Goal: Task Accomplishment & Management: Complete application form

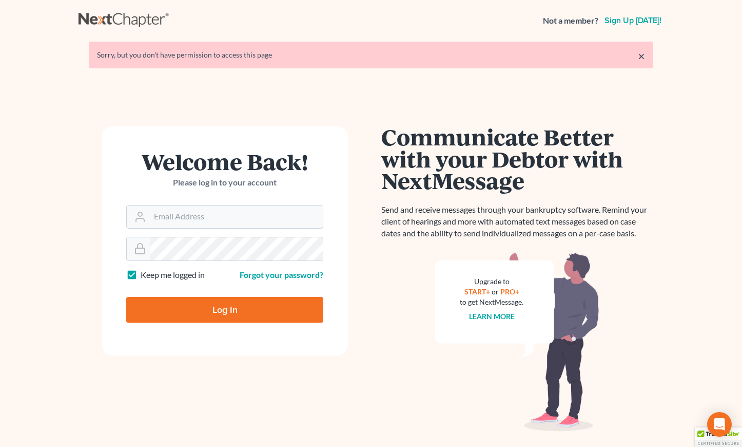
type input "[EMAIL_ADDRESS][DOMAIN_NAME]"
click at [204, 310] on input "Log In" at bounding box center [224, 310] width 197 height 26
type input "Thinking..."
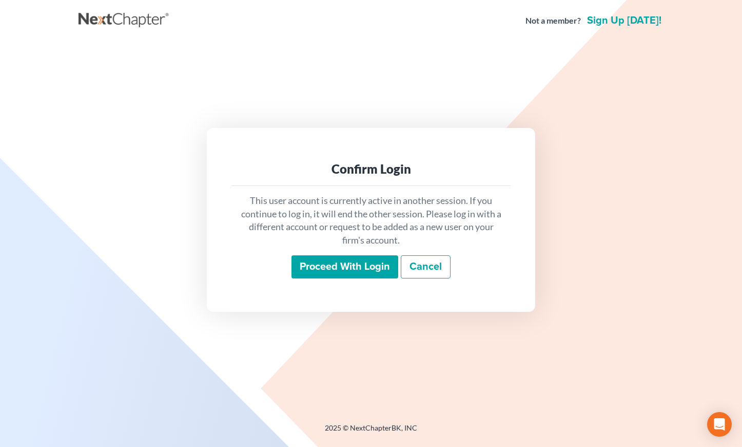
click at [325, 265] on input "Proceed with login" at bounding box center [345, 267] width 107 height 24
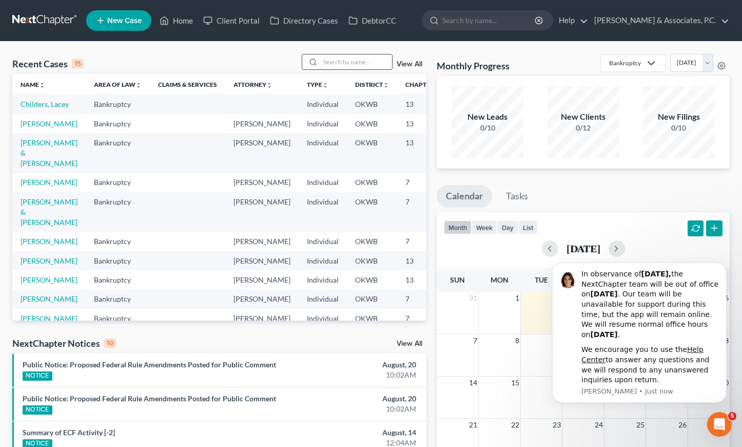
click at [343, 63] on input "search" at bounding box center [356, 61] width 72 height 15
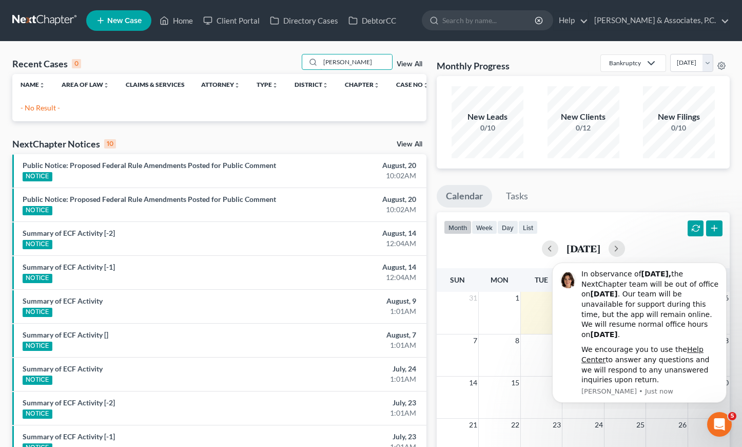
type input "[PERSON_NAME]"
click at [106, 22] on link "New Case" at bounding box center [118, 20] width 65 height 21
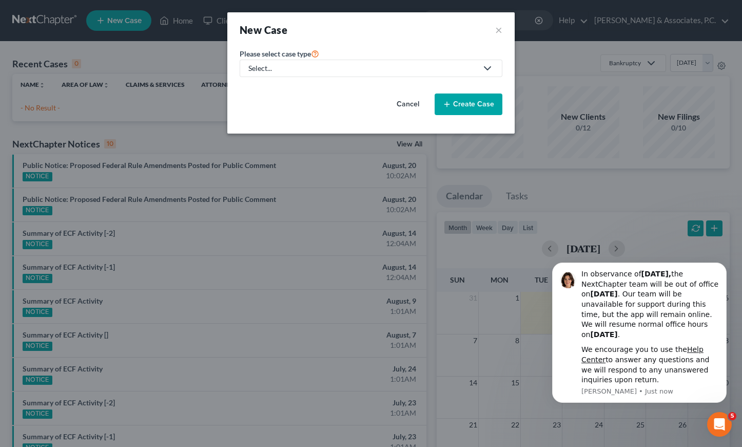
click at [319, 67] on div "Select..." at bounding box center [362, 68] width 229 height 10
click at [305, 88] on div "Bankruptcy" at bounding box center [298, 89] width 98 height 10
select select "65"
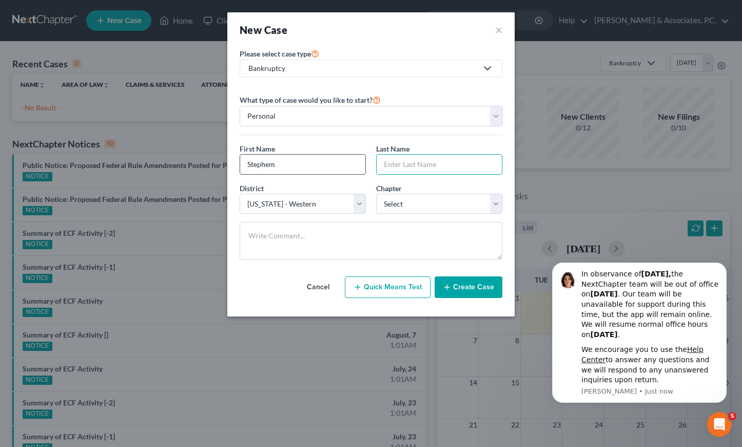
click at [279, 165] on input "Stephem" at bounding box center [302, 165] width 125 height 20
type input "[PERSON_NAME]"
select select "0"
click at [459, 288] on button "Create Case" at bounding box center [469, 287] width 68 height 22
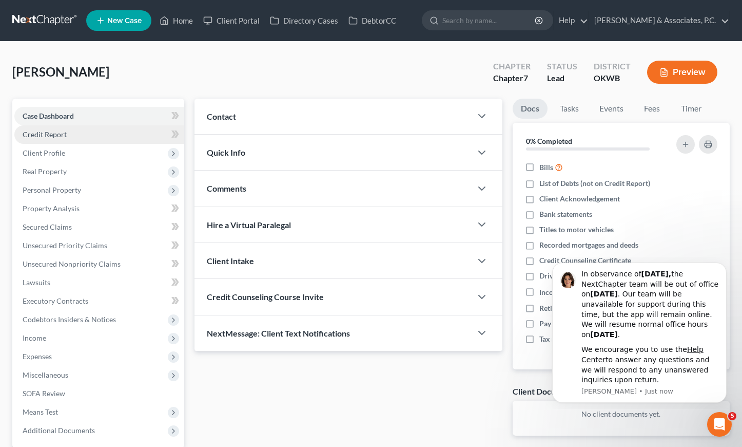
click at [58, 139] on link "Credit Report" at bounding box center [99, 134] width 170 height 18
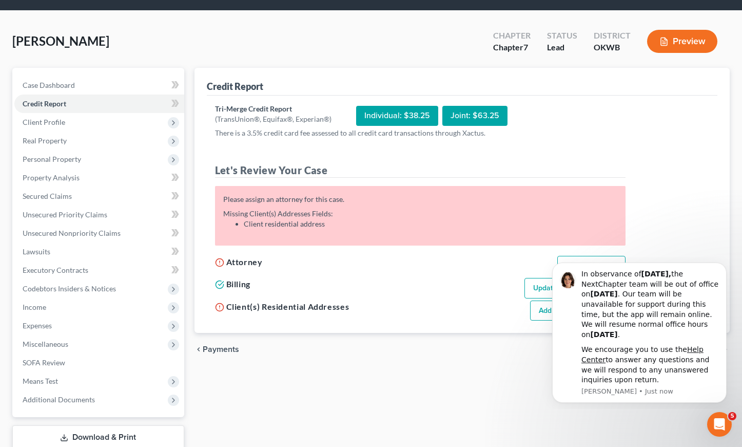
scroll to position [53, 0]
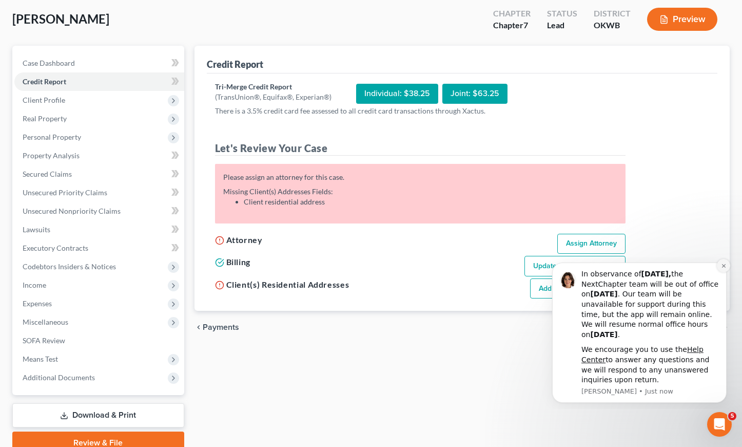
click at [719, 268] on button "Dismiss notification" at bounding box center [723, 265] width 13 height 13
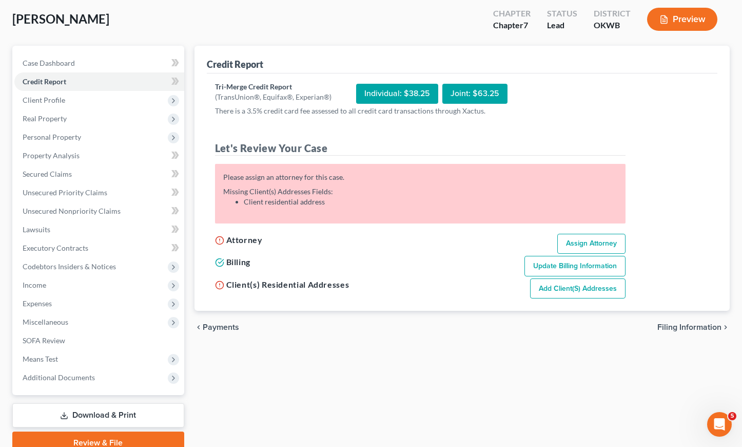
click at [608, 242] on link "Assign Attorney" at bounding box center [591, 244] width 68 height 21
select select "1"
select select "0"
select select "65"
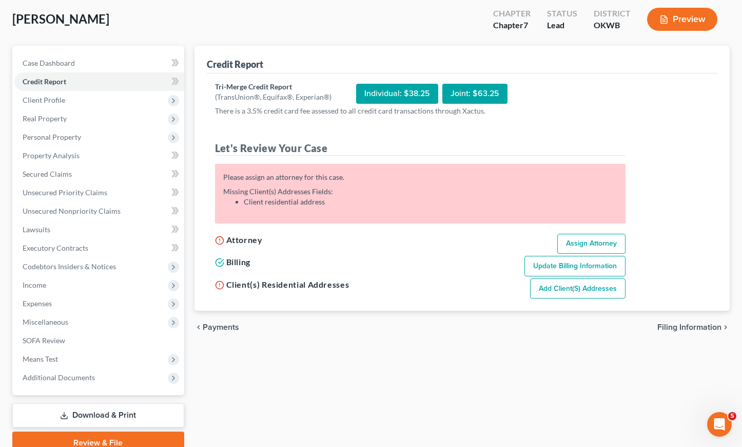
select select "37"
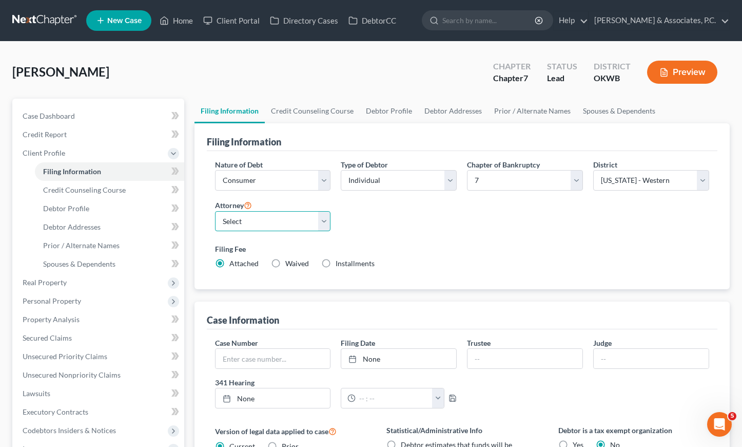
select select "2"
click at [455, 247] on label "Filing Fee" at bounding box center [462, 248] width 495 height 11
click at [323, 104] on link "Credit Counseling Course" at bounding box center [312, 111] width 95 height 25
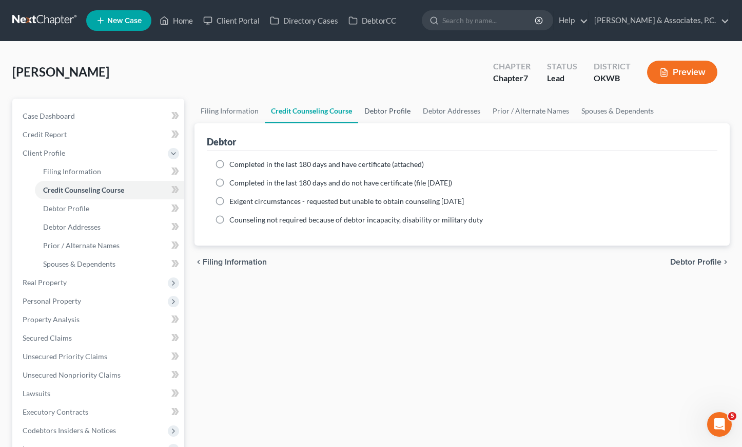
click at [375, 109] on link "Debtor Profile" at bounding box center [387, 111] width 59 height 25
select select "0"
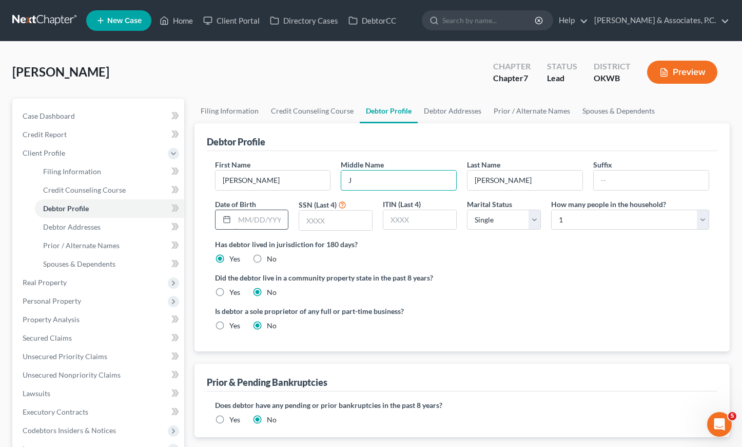
type input "J"
type input "[DATE]"
click at [339, 216] on input "text" at bounding box center [335, 220] width 73 height 20
type input "2221"
select select "1"
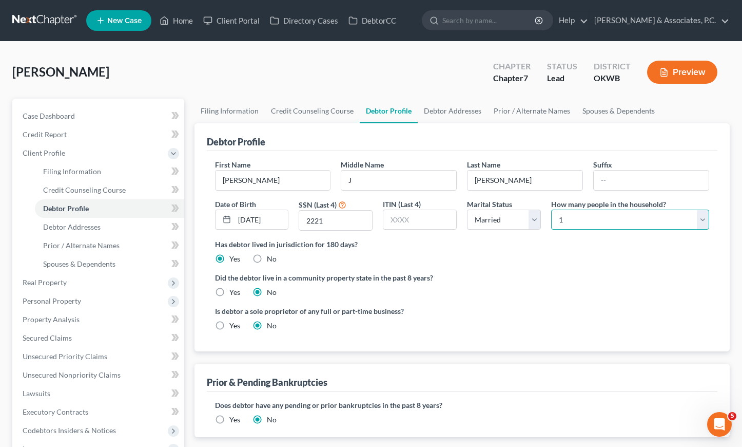
select select "4"
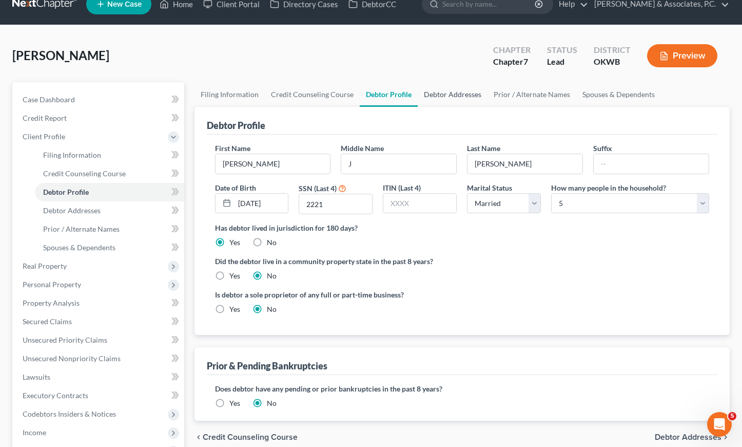
click at [467, 90] on link "Debtor Addresses" at bounding box center [453, 94] width 70 height 25
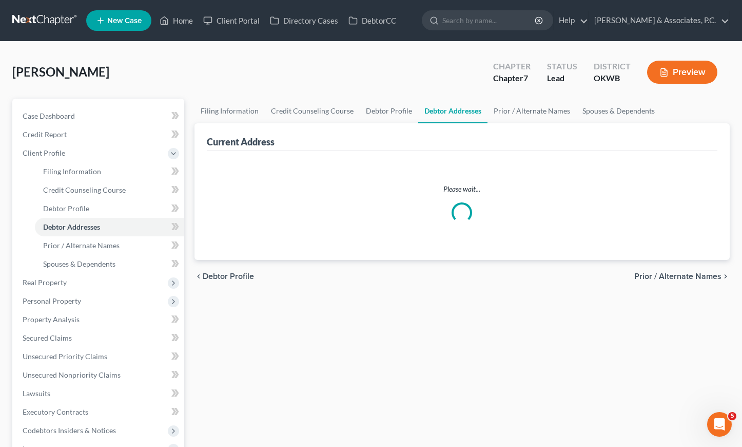
select select "0"
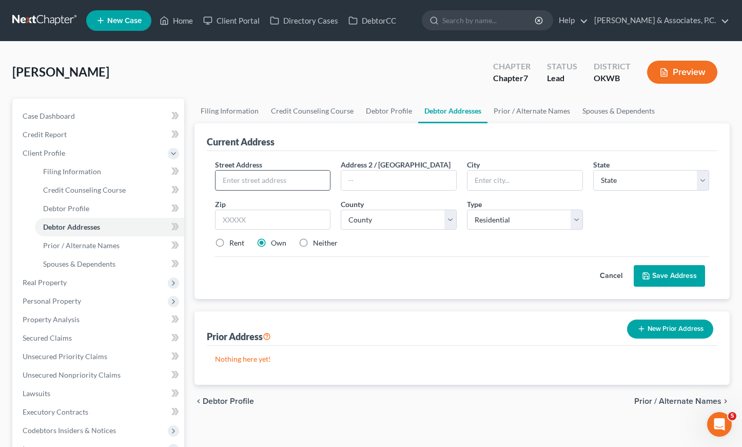
paste input "[STREET_ADDRESS]"
type input "[STREET_ADDRESS]"
type input "[PERSON_NAME]"
select select "37"
type input "73012"
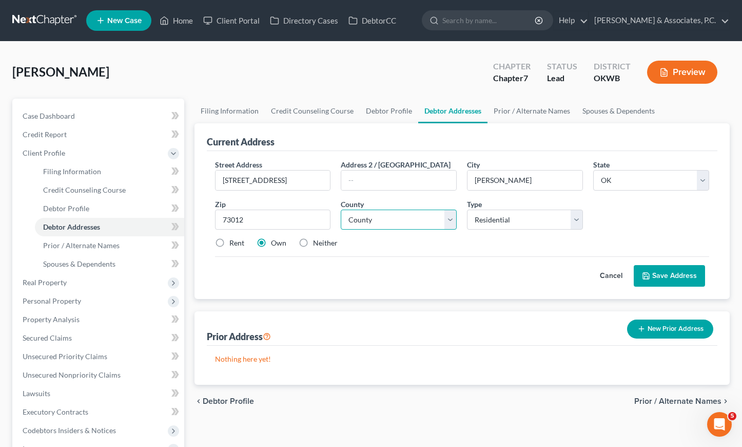
select select "54"
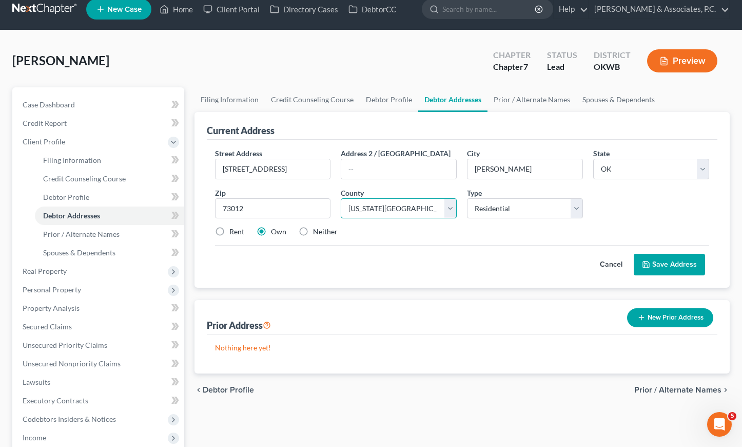
scroll to position [13, 0]
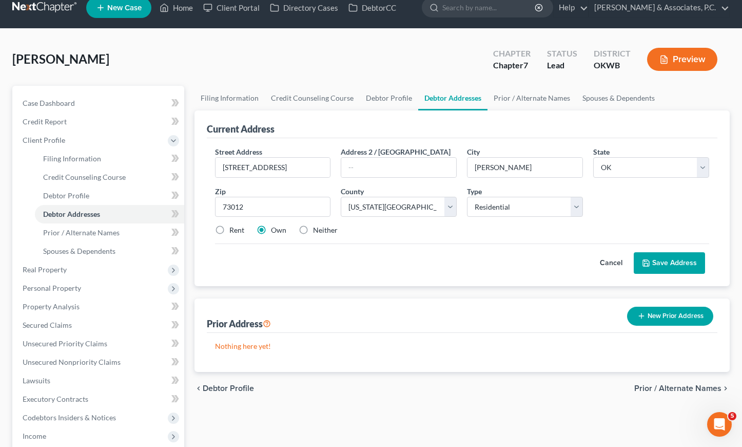
drag, startPoint x: 219, startPoint y: 231, endPoint x: 278, endPoint y: 244, distance: 60.9
click at [229, 231] on label "Rent" at bounding box center [236, 230] width 15 height 10
click at [234, 231] on input "Rent" at bounding box center [237, 228] width 7 height 7
radio input "true"
click at [679, 263] on button "Save Address" at bounding box center [669, 263] width 71 height 22
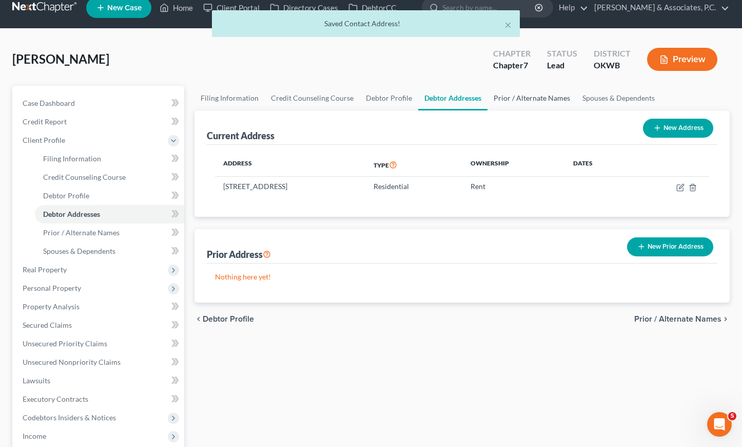
click at [524, 103] on link "Prior / Alternate Names" at bounding box center [532, 98] width 89 height 25
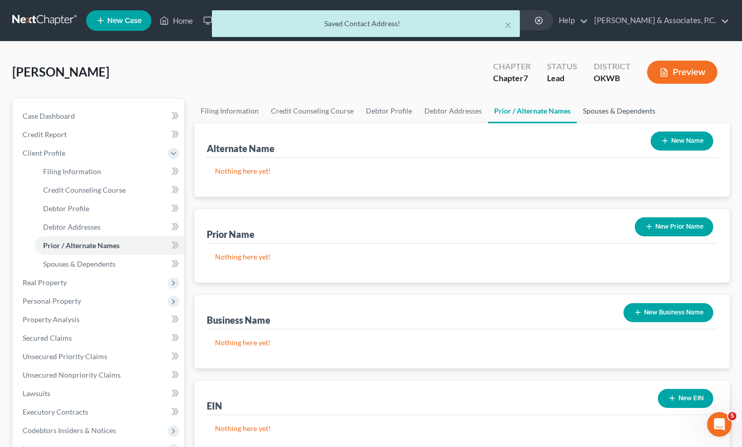
click at [594, 110] on link "Spouses & Dependents" at bounding box center [619, 111] width 85 height 25
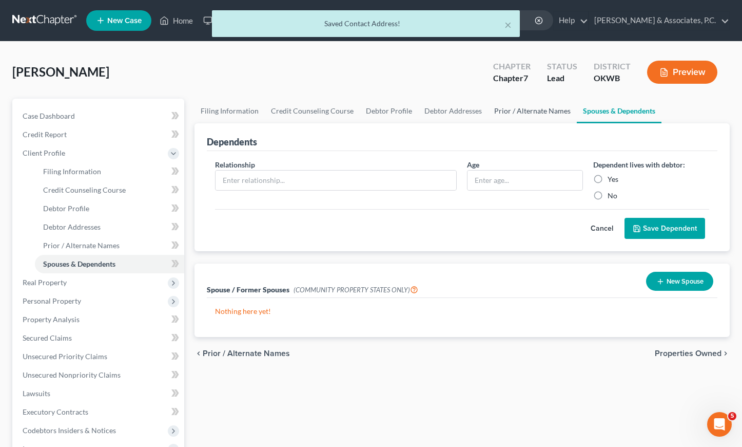
click at [542, 111] on link "Prior / Alternate Names" at bounding box center [532, 111] width 89 height 25
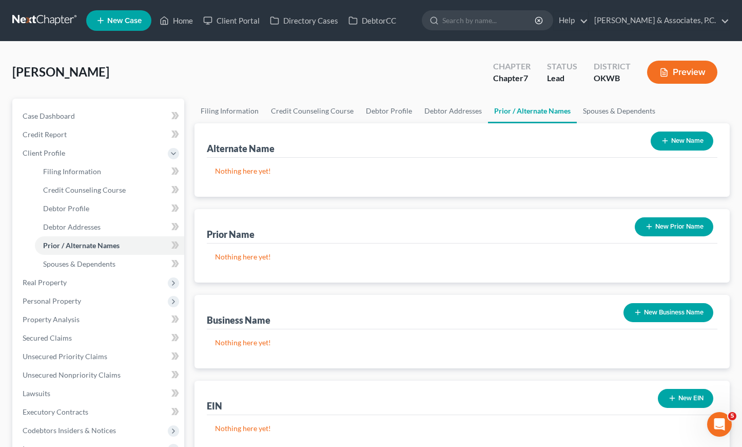
click at [653, 224] on button "New Prior Name" at bounding box center [674, 226] width 79 height 19
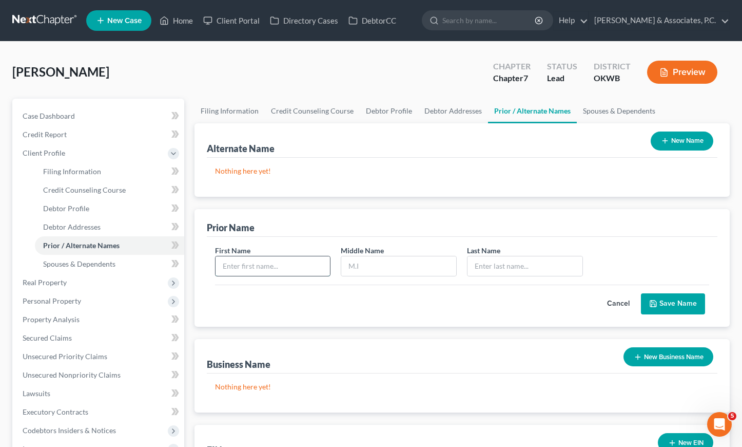
click at [239, 265] on input "text" at bounding box center [273, 266] width 115 height 20
type input "[PERSON_NAME]"
type input "K"
type input "[PERSON_NAME]"
click at [671, 302] on button "Save Name" at bounding box center [673, 304] width 64 height 22
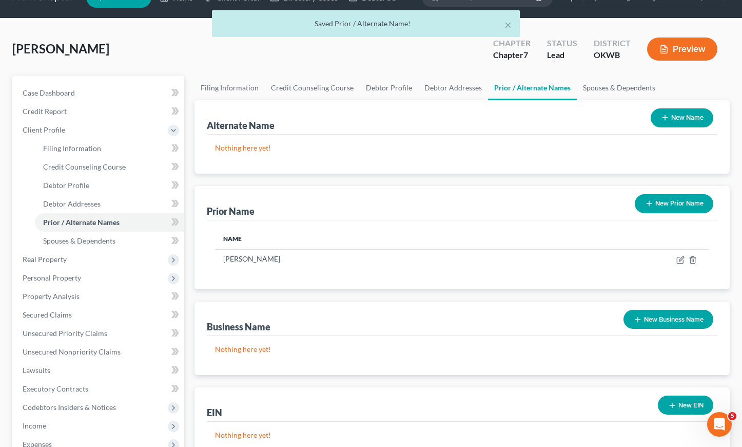
scroll to position [23, 0]
drag, startPoint x: 619, startPoint y: 85, endPoint x: 586, endPoint y: 110, distance: 40.7
click at [619, 85] on link "Spouses & Dependents" at bounding box center [619, 87] width 85 height 25
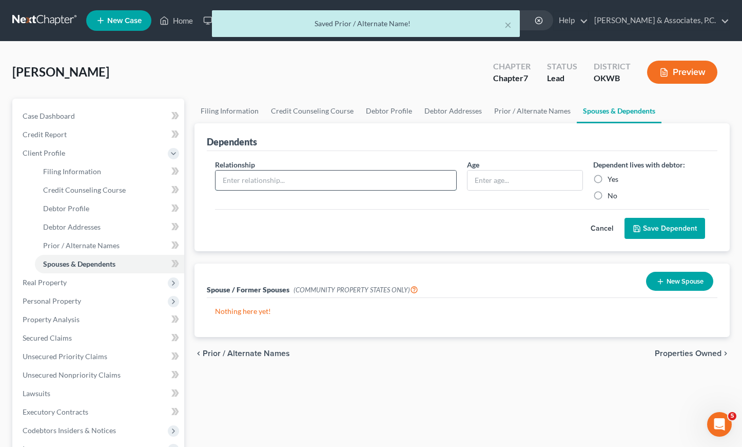
click at [330, 182] on input "text" at bounding box center [336, 180] width 241 height 20
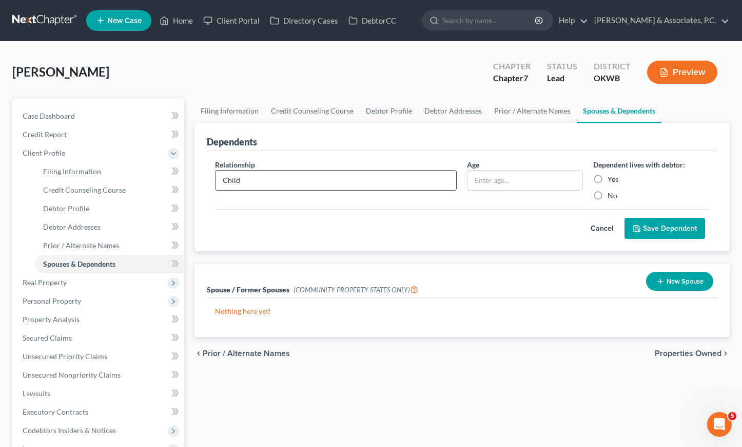
type input "Child"
type input "26"
drag, startPoint x: 598, startPoint y: 179, endPoint x: 613, endPoint y: 198, distance: 24.5
click at [608, 180] on label "Yes" at bounding box center [613, 179] width 11 height 10
click at [612, 180] on input "Yes" at bounding box center [615, 177] width 7 height 7
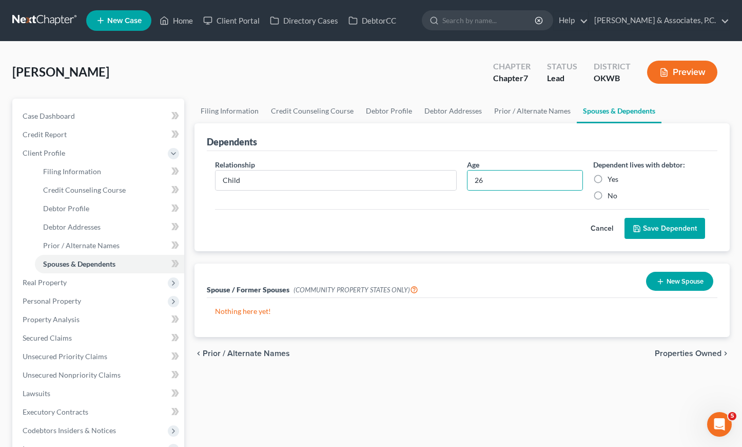
radio input "true"
click at [645, 229] on button "Save Dependent" at bounding box center [665, 229] width 81 height 22
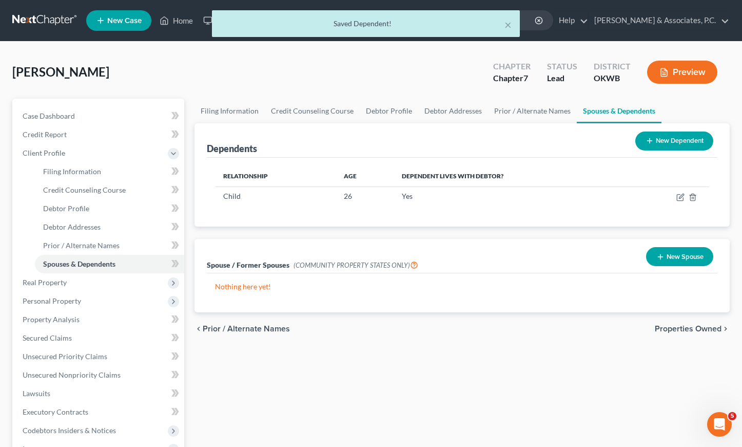
click at [679, 136] on button "New Dependent" at bounding box center [674, 140] width 78 height 19
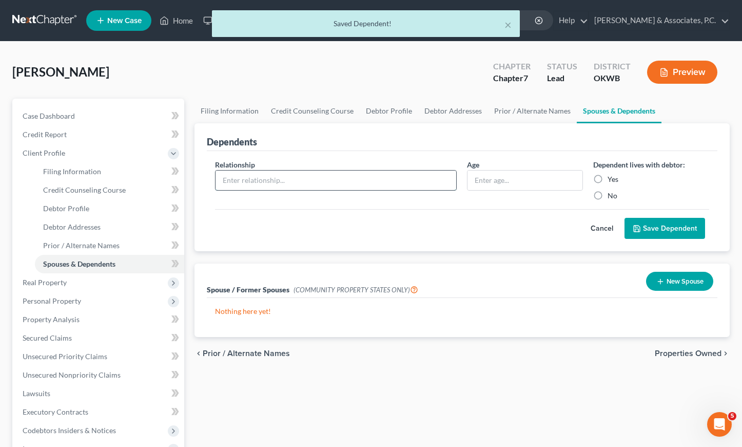
click at [263, 176] on input "text" at bounding box center [336, 180] width 241 height 20
type input "Child"
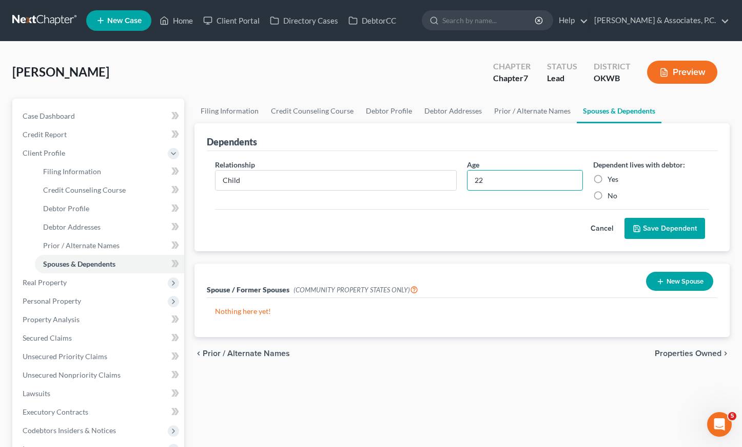
type input "22"
drag, startPoint x: 597, startPoint y: 180, endPoint x: 642, endPoint y: 218, distance: 59.0
click at [608, 181] on label "Yes" at bounding box center [613, 179] width 11 height 10
click at [612, 181] on input "Yes" at bounding box center [615, 177] width 7 height 7
radio input "true"
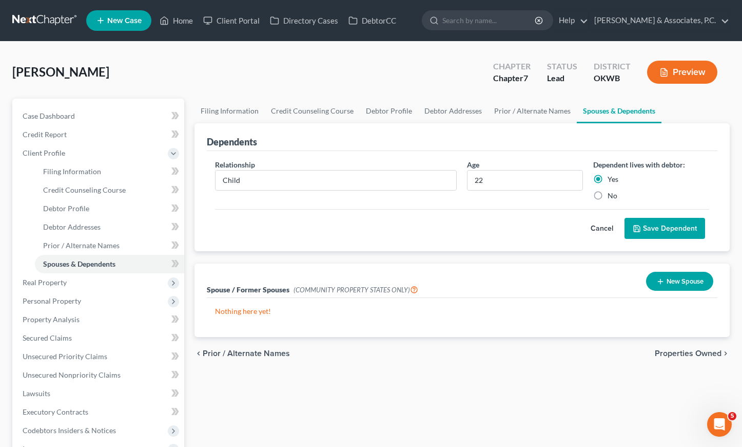
click at [662, 227] on button "Save Dependent" at bounding box center [665, 229] width 81 height 22
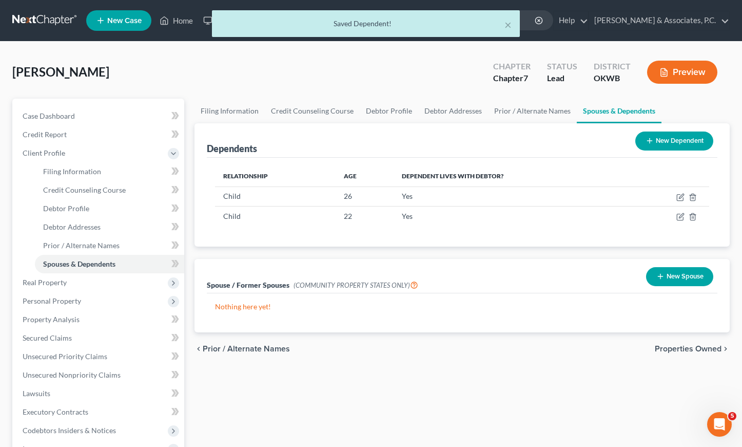
click at [675, 139] on button "New Dependent" at bounding box center [674, 140] width 78 height 19
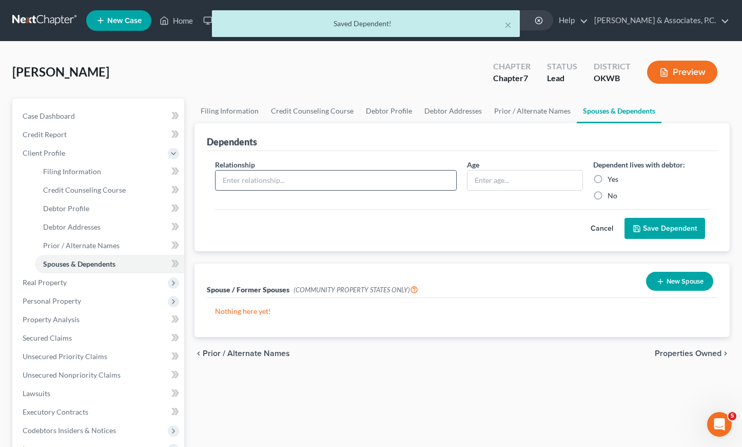
click at [326, 177] on input "text" at bounding box center [336, 180] width 241 height 20
type input "Child"
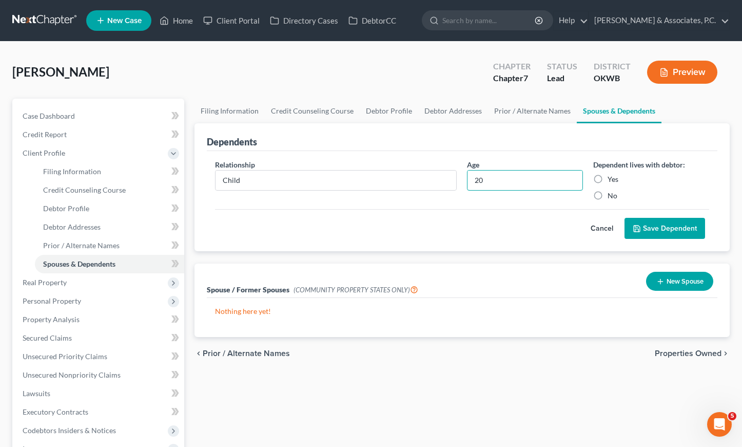
type input "20"
click at [608, 179] on label "Yes" at bounding box center [613, 179] width 11 height 10
click at [612, 179] on input "Yes" at bounding box center [615, 177] width 7 height 7
radio input "true"
click at [674, 229] on button "Save Dependent" at bounding box center [665, 229] width 81 height 22
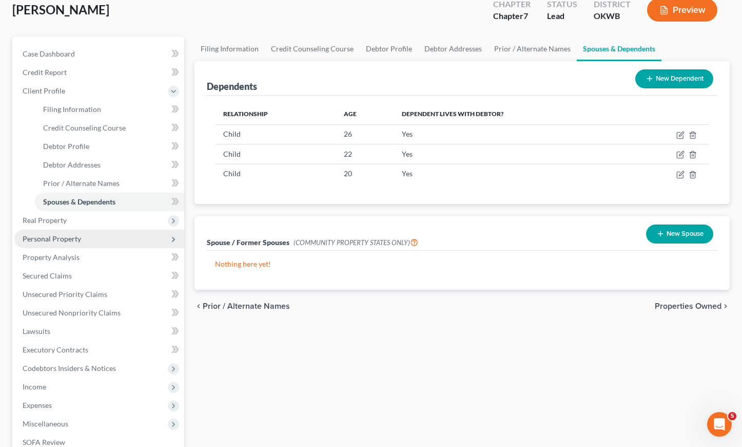
scroll to position [61, 0]
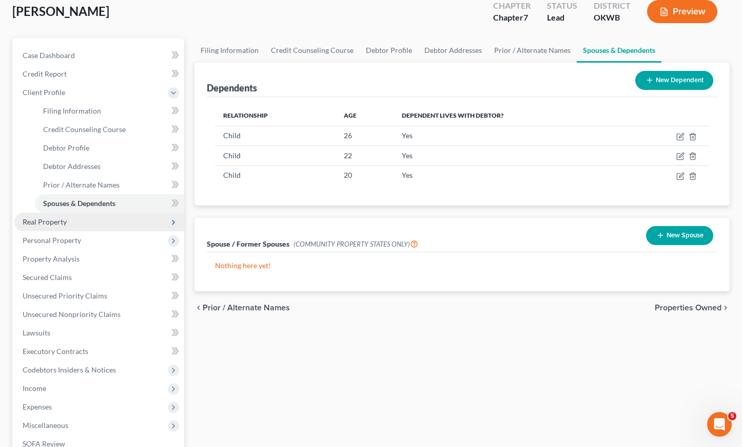
click at [66, 219] on span "Real Property" at bounding box center [45, 221] width 44 height 9
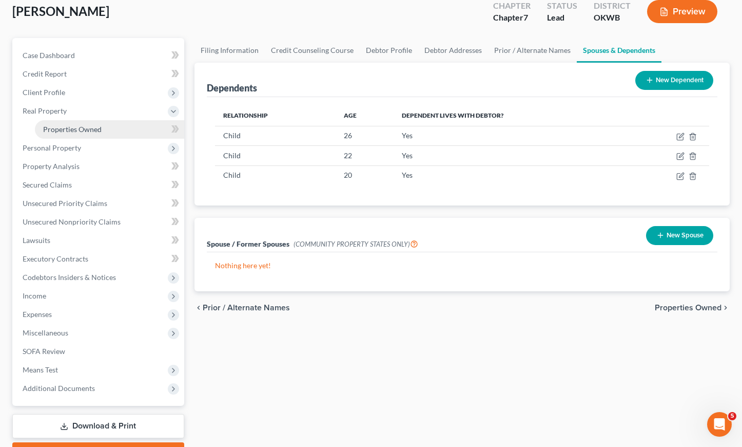
click at [66, 137] on link "Properties Owned" at bounding box center [109, 129] width 149 height 18
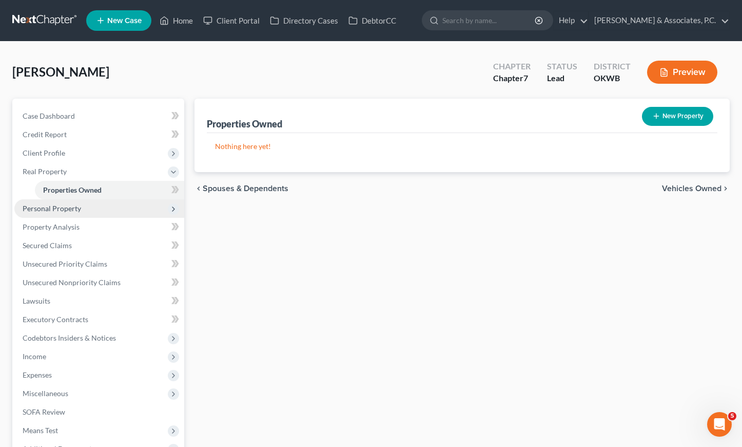
click at [85, 214] on span "Personal Property" at bounding box center [99, 208] width 170 height 18
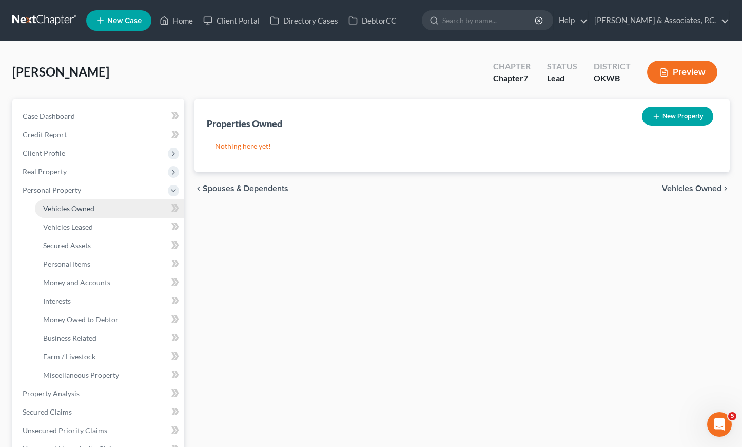
click at [93, 212] on span "Vehicles Owned" at bounding box center [68, 208] width 51 height 9
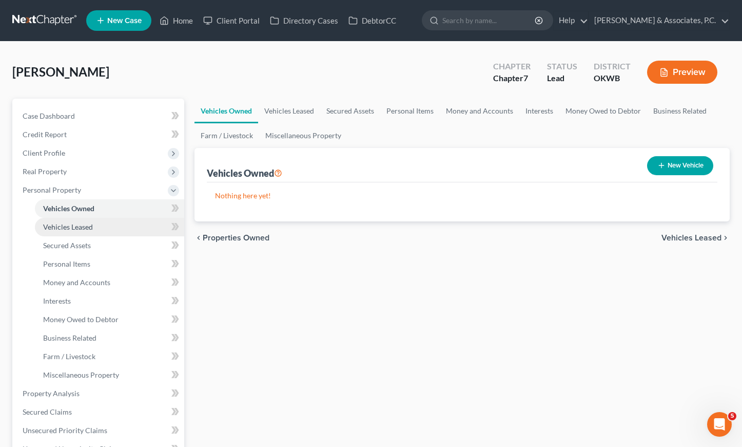
click at [83, 232] on link "Vehicles Leased" at bounding box center [109, 227] width 149 height 18
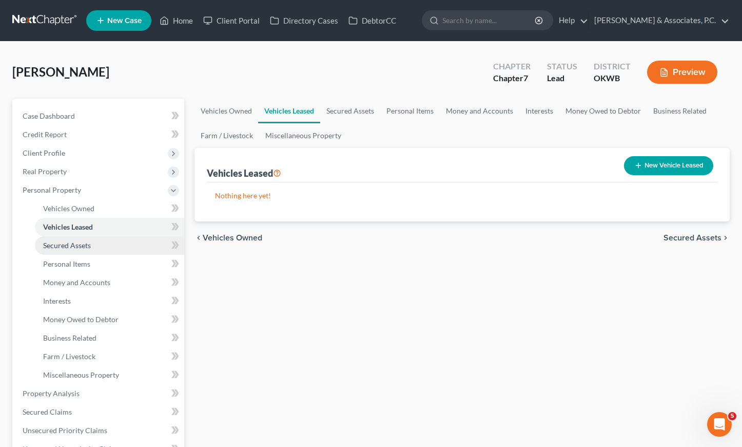
click at [84, 242] on span "Secured Assets" at bounding box center [67, 245] width 48 height 9
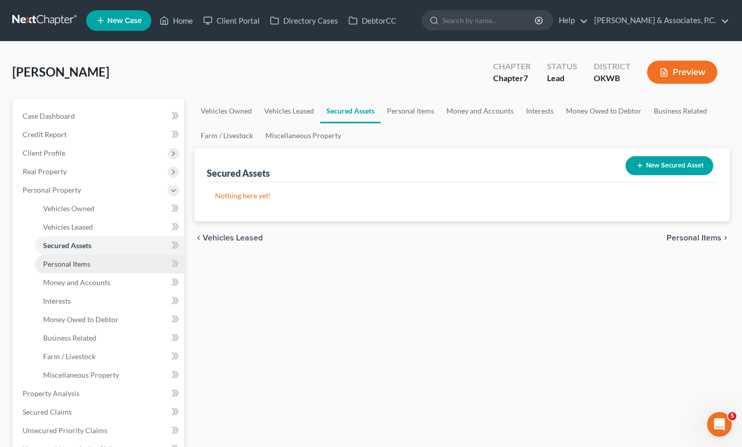
click at [93, 263] on link "Personal Items" at bounding box center [109, 264] width 149 height 18
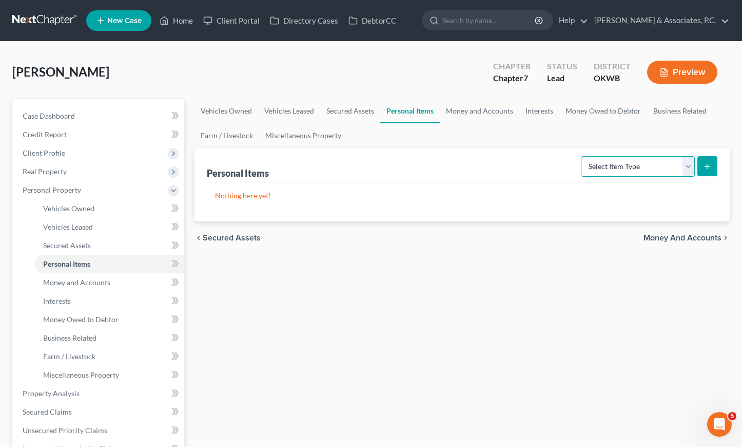
select select "clothing"
click at [712, 172] on button "submit" at bounding box center [708, 166] width 20 height 20
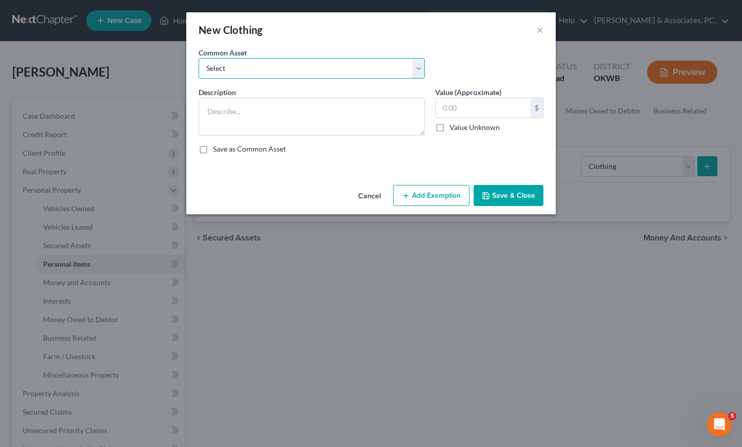
select select "0"
type textarea "Clothing"
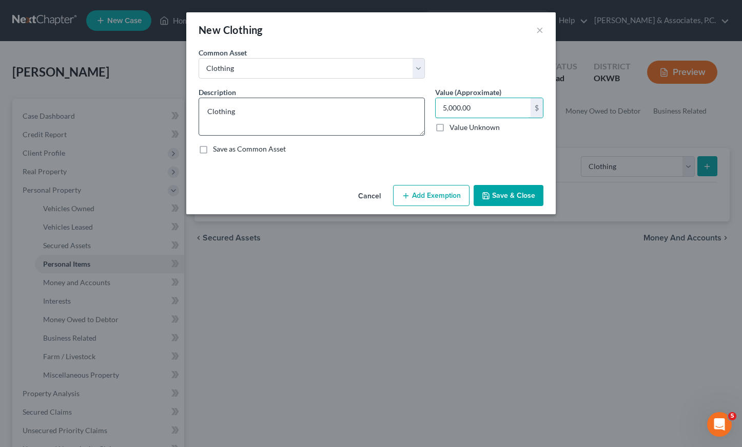
drag, startPoint x: 483, startPoint y: 107, endPoint x: 413, endPoint y: 108, distance: 69.8
click at [413, 108] on div "Description * Clothing Value (Approximate) 5,000.00 $ Value Unknown Balance Und…" at bounding box center [371, 124] width 355 height 75
type input "4,000"
click at [433, 201] on button "Add Exemption" at bounding box center [431, 196] width 76 height 22
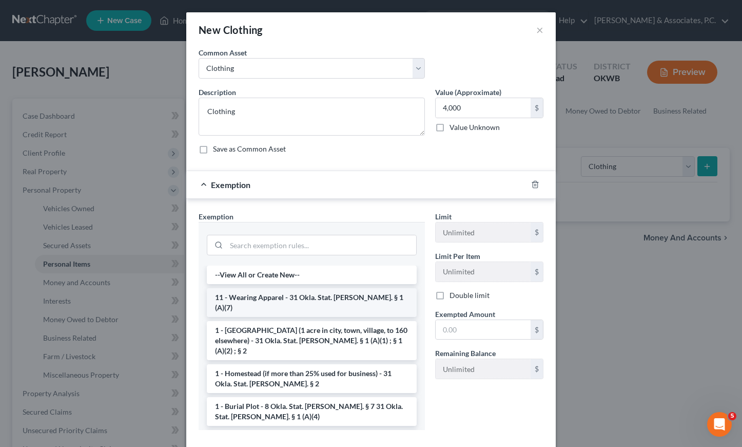
click at [303, 295] on li "11 - Wearing Apparel - 31 Okla. Stat. [PERSON_NAME]. § 1 (A)(7)" at bounding box center [312, 302] width 210 height 29
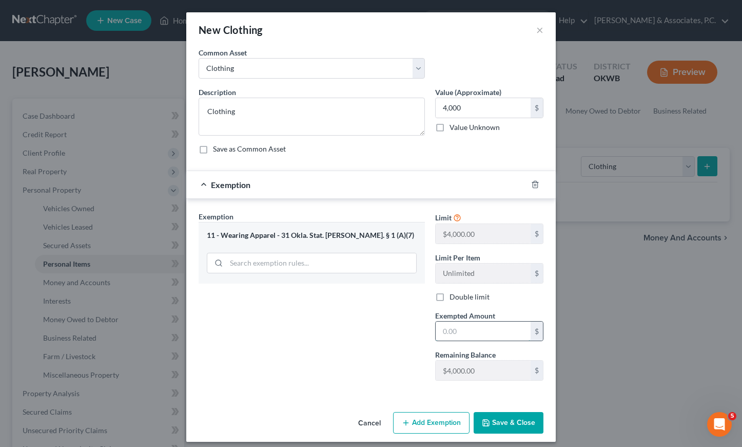
click at [473, 339] on input "text" at bounding box center [483, 331] width 95 height 20
type input "4,000"
click at [503, 423] on button "Save & Close" at bounding box center [509, 423] width 70 height 22
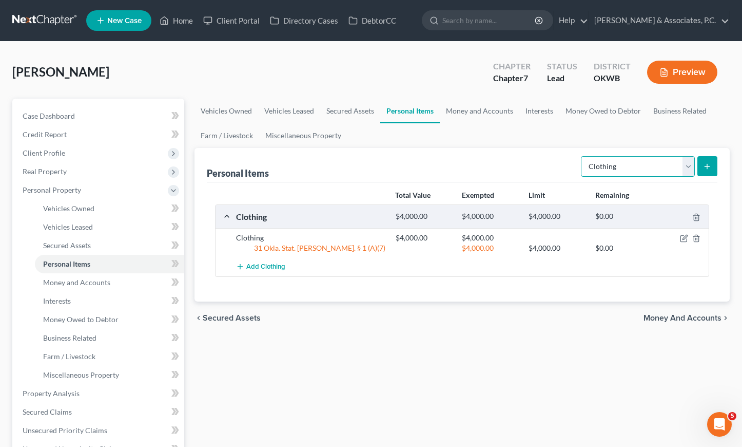
select select "electronics"
click at [711, 163] on button "submit" at bounding box center [708, 166] width 20 height 20
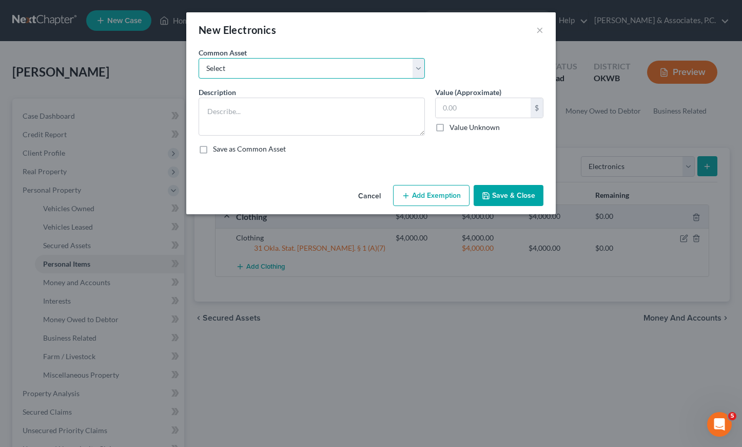
select select "0"
type textarea "Electronics"
drag, startPoint x: 477, startPoint y: 108, endPoint x: 430, endPoint y: 107, distance: 47.2
click at [430, 107] on div "Value (Approximate) 2,200.00 $ Value Unknown Balance Undetermined 2,200.00 $ Va…" at bounding box center [489, 111] width 119 height 49
type input "3,000"
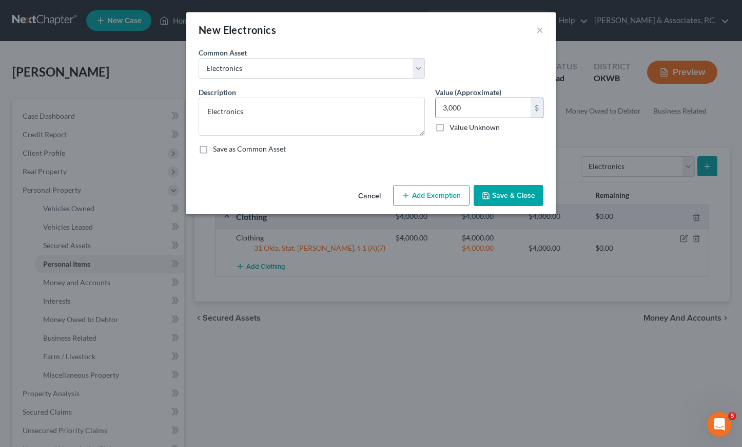
click at [438, 185] on button "Add Exemption" at bounding box center [431, 196] width 76 height 22
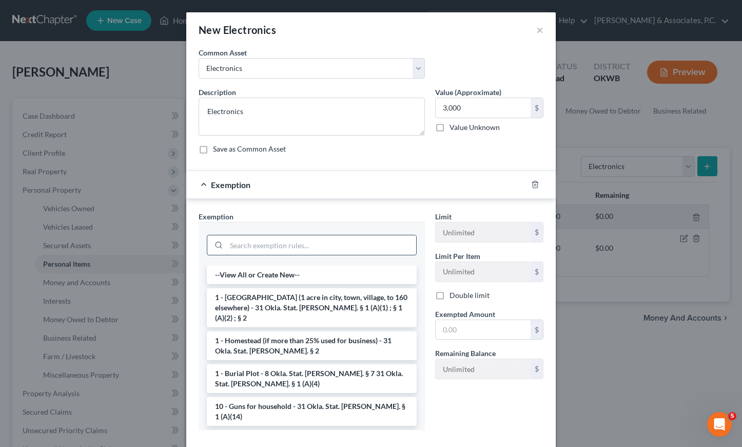
click at [271, 245] on input "search" at bounding box center [321, 245] width 190 height 20
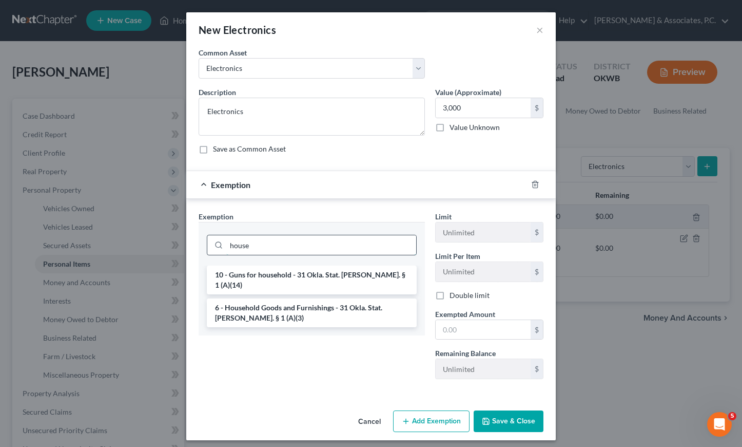
type input "house"
drag, startPoint x: 271, startPoint y: 245, endPoint x: 296, endPoint y: 303, distance: 63.4
click at [296, 303] on li "6 - Household Goods and Furnishings - 31 Okla. Stat. [PERSON_NAME]. § 1 (A)(3)" at bounding box center [312, 312] width 210 height 29
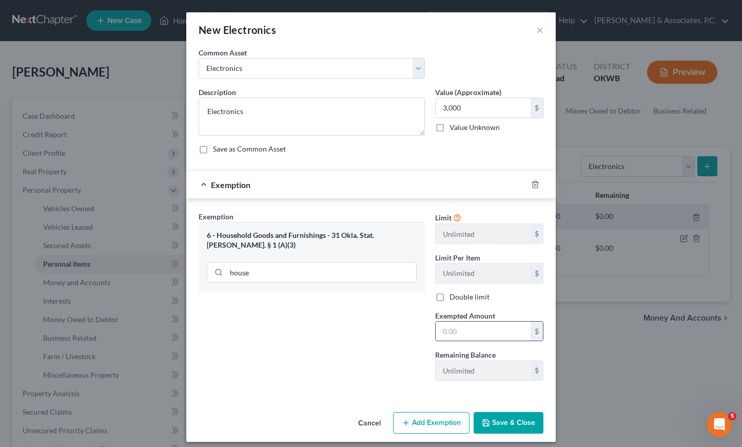
click at [470, 333] on input "text" at bounding box center [483, 331] width 95 height 20
type input "3,000"
click at [502, 424] on button "Save & Close" at bounding box center [509, 423] width 70 height 22
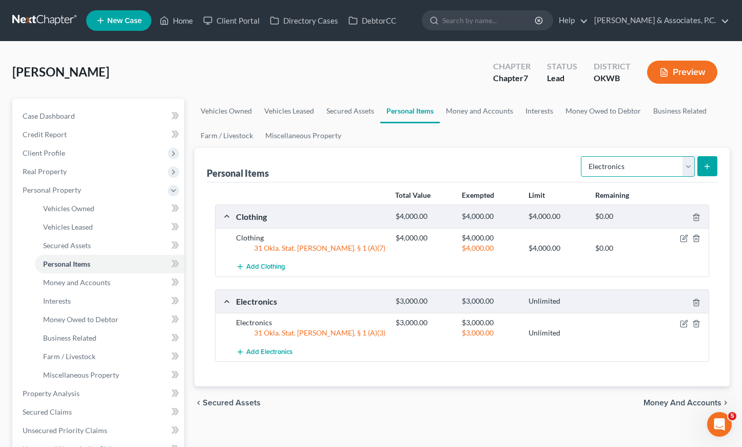
select select "collectibles_of_value"
click at [707, 171] on button "submit" at bounding box center [708, 166] width 20 height 20
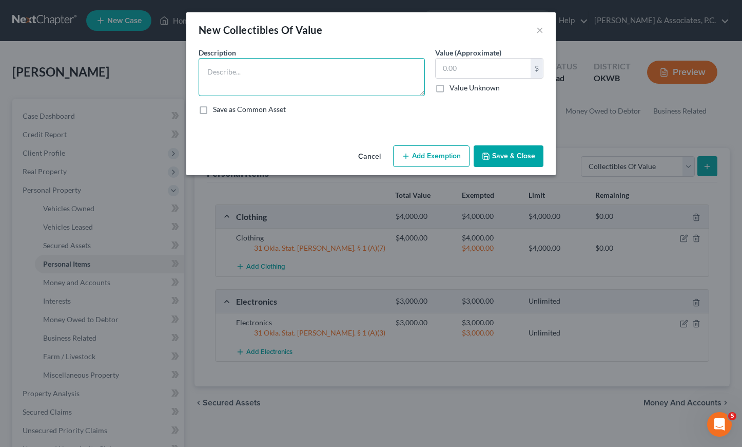
click at [326, 81] on textarea at bounding box center [312, 77] width 226 height 38
type textarea "Collectibles"
click at [464, 70] on input "text" at bounding box center [483, 69] width 95 height 20
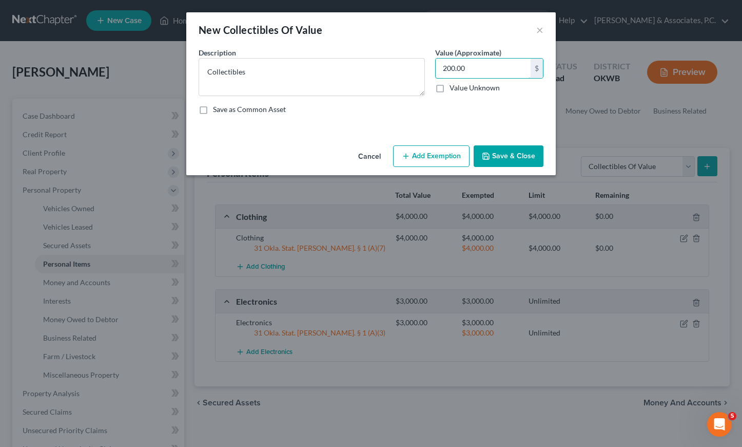
type input "200.00"
drag, startPoint x: 452, startPoint y: 157, endPoint x: 447, endPoint y: 160, distance: 5.7
click at [451, 157] on button "Add Exemption" at bounding box center [431, 156] width 76 height 22
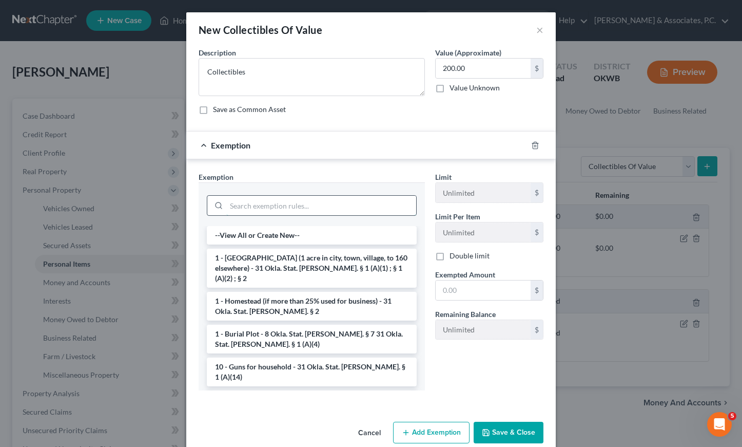
click at [278, 207] on input "search" at bounding box center [321, 206] width 190 height 20
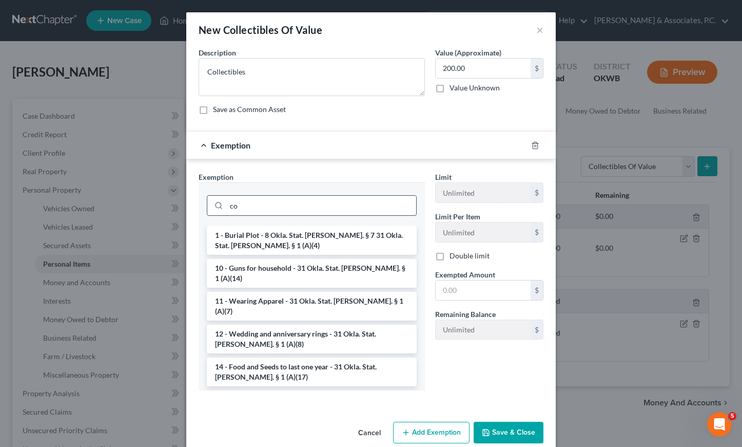
type input "c"
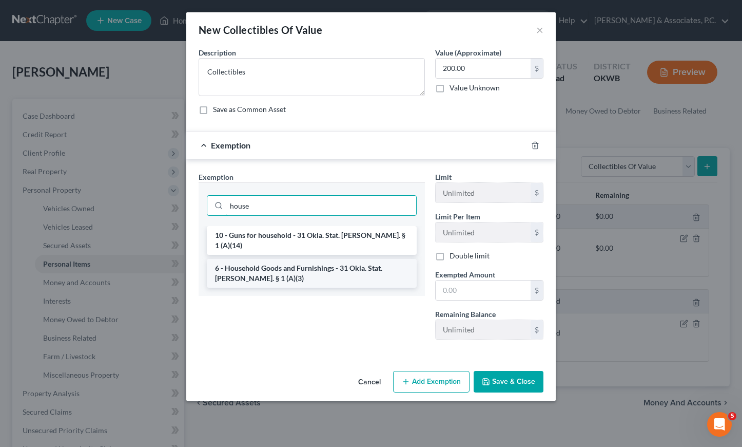
type input "house"
click at [277, 263] on li "6 - Household Goods and Furnishings - 31 Okla. Stat. [PERSON_NAME]. § 1 (A)(3)" at bounding box center [312, 273] width 210 height 29
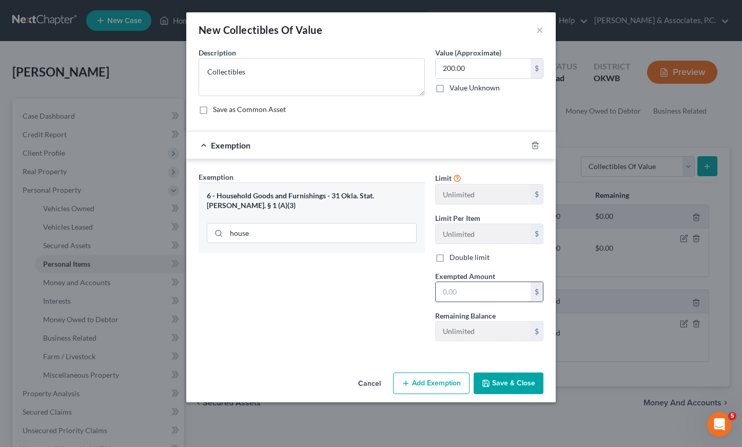
click at [490, 299] on div "Limit Unlimited $ Limit Per Item Unlimited $ Double limit Exempted Amount * $ R…" at bounding box center [489, 260] width 119 height 178
click at [480, 296] on input "text" at bounding box center [483, 292] width 95 height 20
type input "200.00"
click at [511, 377] on button "Save & Close" at bounding box center [509, 383] width 70 height 22
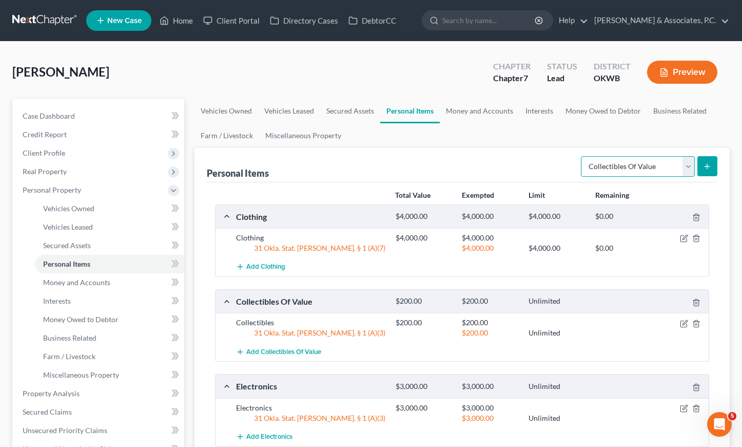
select select "jewelry"
click at [708, 159] on button "submit" at bounding box center [708, 166] width 20 height 20
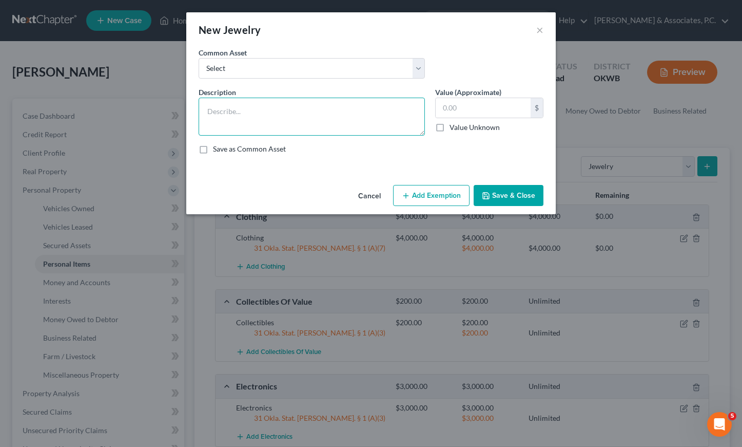
click at [304, 116] on textarea at bounding box center [312, 117] width 226 height 38
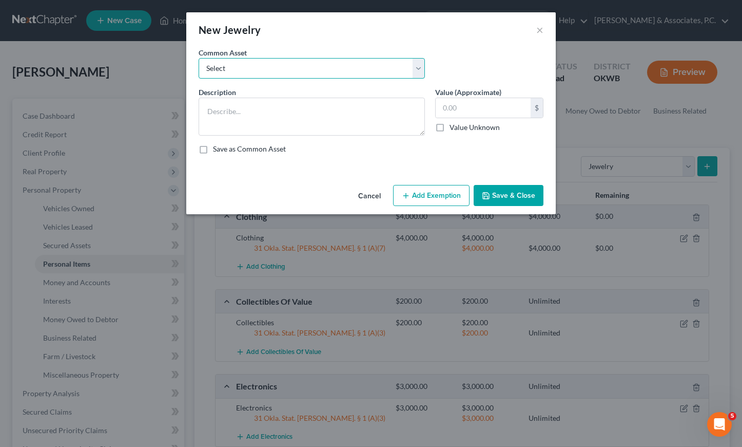
select select "1"
type textarea "Wedding Rings"
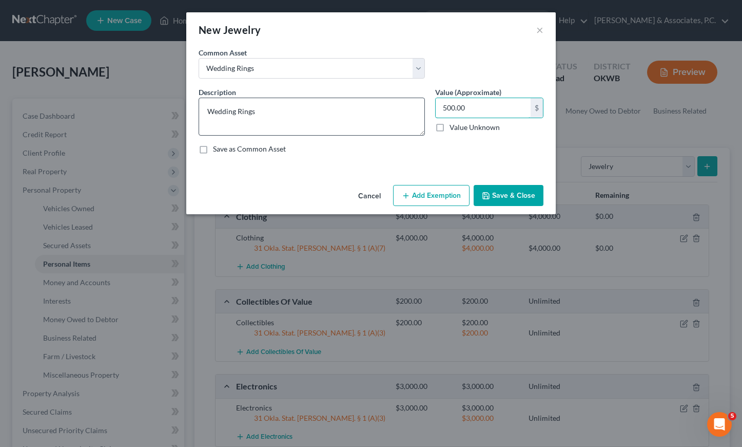
drag, startPoint x: 479, startPoint y: 108, endPoint x: 417, endPoint y: 109, distance: 62.6
click at [417, 109] on div "Description * Wedding Rings Value (Approximate) 500.00 $ Value Unknown Balance …" at bounding box center [371, 124] width 355 height 75
type input "11,000"
click at [448, 192] on button "Add Exemption" at bounding box center [431, 196] width 76 height 22
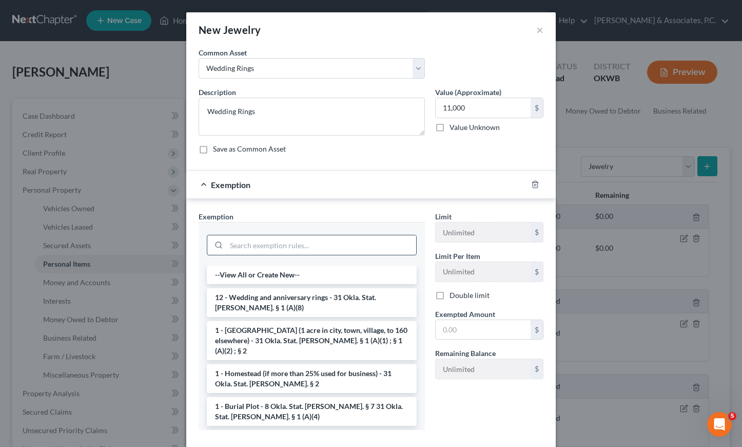
click at [295, 243] on input "search" at bounding box center [321, 245] width 190 height 20
click at [286, 301] on li "12 - Wedding and anniversary rings - 31 Okla. Stat. [PERSON_NAME]. § 1 (A)(8)" at bounding box center [312, 302] width 210 height 29
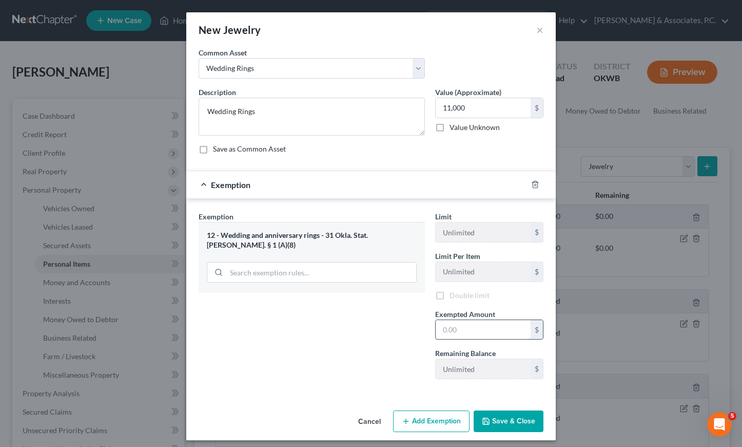
click at [474, 330] on input "text" at bounding box center [483, 330] width 95 height 20
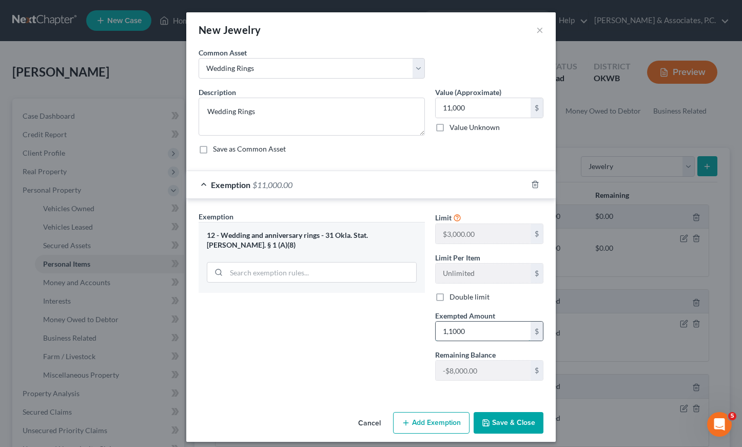
type input "11,000"
click at [517, 419] on button "Save & Close" at bounding box center [509, 423] width 70 height 22
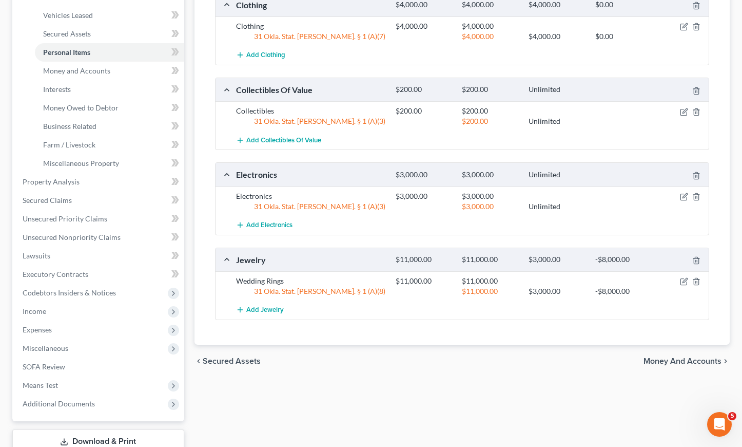
scroll to position [213, 0]
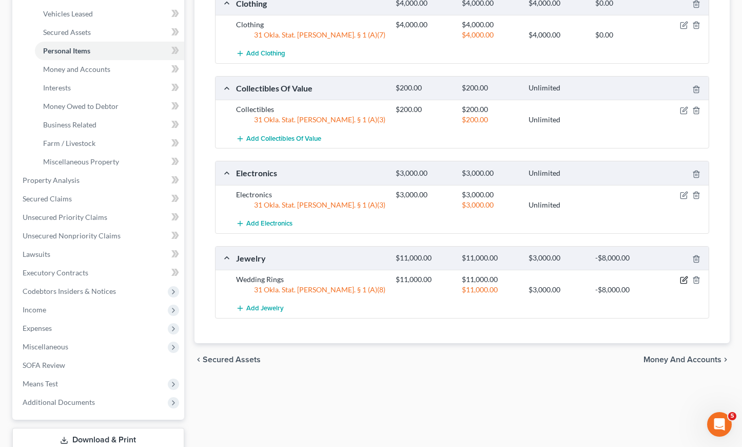
click at [681, 281] on icon "button" at bounding box center [684, 280] width 8 height 8
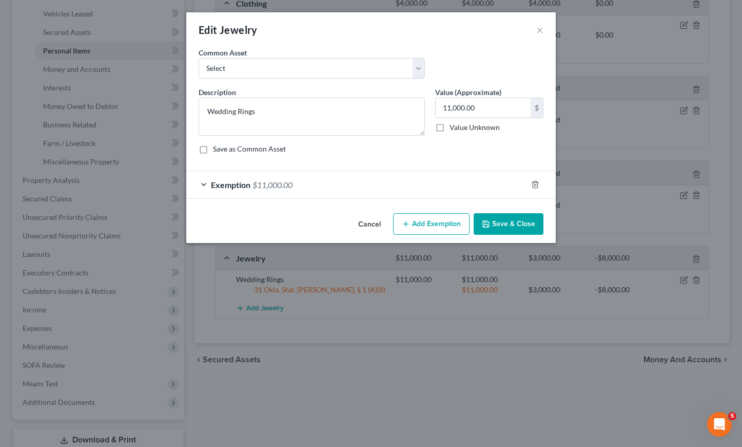
click at [357, 178] on div "Exemption $11,000.00" at bounding box center [356, 184] width 341 height 27
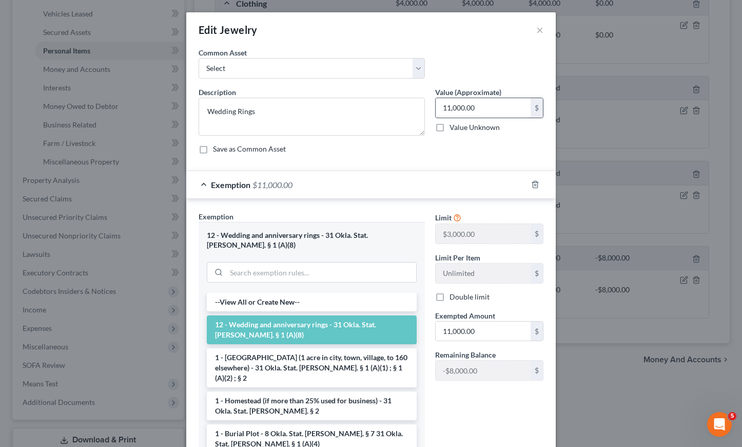
scroll to position [0, 0]
drag, startPoint x: 508, startPoint y: 109, endPoint x: 416, endPoint y: 105, distance: 91.4
click at [416, 105] on div "Description * Wedding Rings Value (Approximate) 11,000.00 $ Value Unknown Balan…" at bounding box center [371, 124] width 355 height 75
type input "3,000"
drag, startPoint x: 482, startPoint y: 331, endPoint x: 416, endPoint y: 325, distance: 66.5
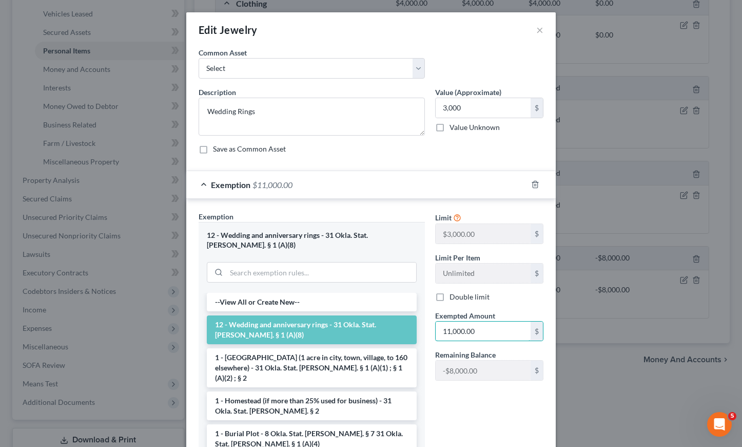
click at [415, 332] on div "Exemption Set must be selected for CA. Exemption * 12 - Wedding and anniversary…" at bounding box center [371, 338] width 355 height 255
type input "3,000"
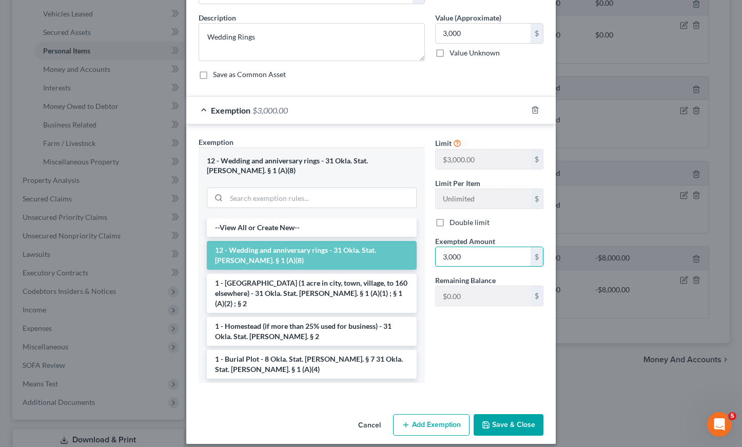
scroll to position [73, 0]
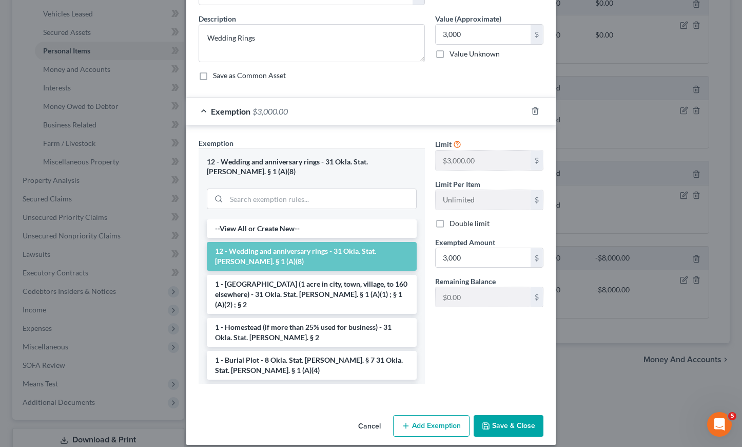
drag, startPoint x: 506, startPoint y: 415, endPoint x: 502, endPoint y: 412, distance: 5.5
click at [502, 415] on button "Save & Close" at bounding box center [509, 426] width 70 height 22
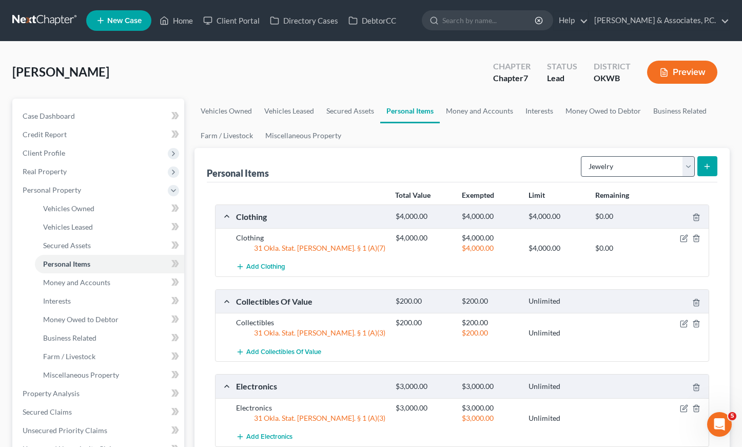
scroll to position [0, 0]
select select "household_goods"
click at [702, 165] on button "submit" at bounding box center [708, 166] width 20 height 20
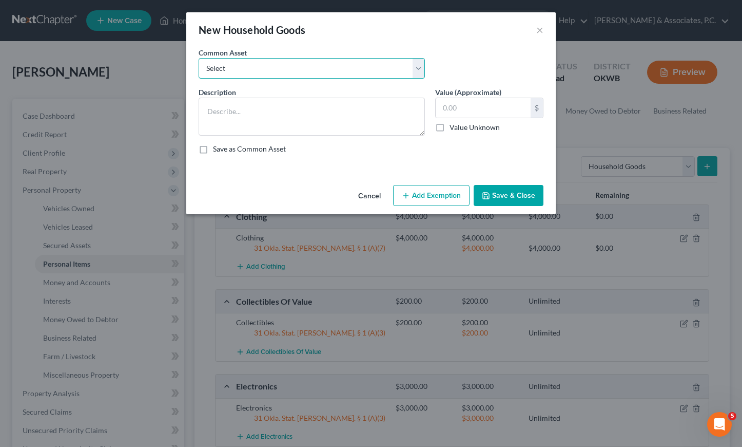
select select "1"
type textarea "Furniture and household goods"
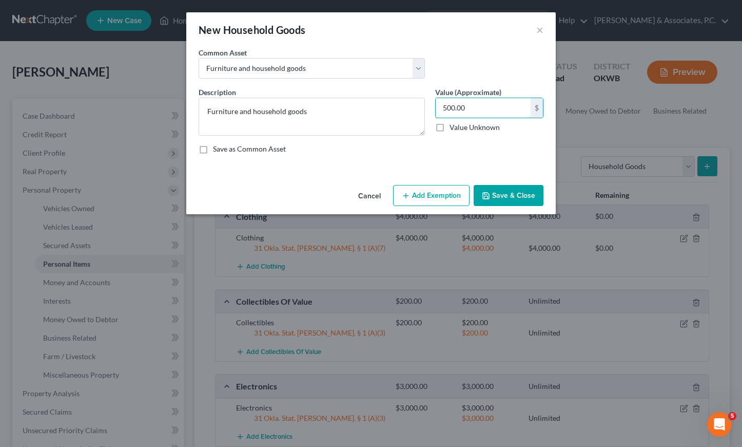
drag, startPoint x: 494, startPoint y: 109, endPoint x: 431, endPoint y: 106, distance: 63.2
click at [431, 106] on div "Value (Approximate) 500.00 $ Value Unknown Balance Undetermined 500.00 $ Value …" at bounding box center [489, 111] width 119 height 49
type input "5,000"
click at [446, 188] on button "Add Exemption" at bounding box center [431, 196] width 76 height 22
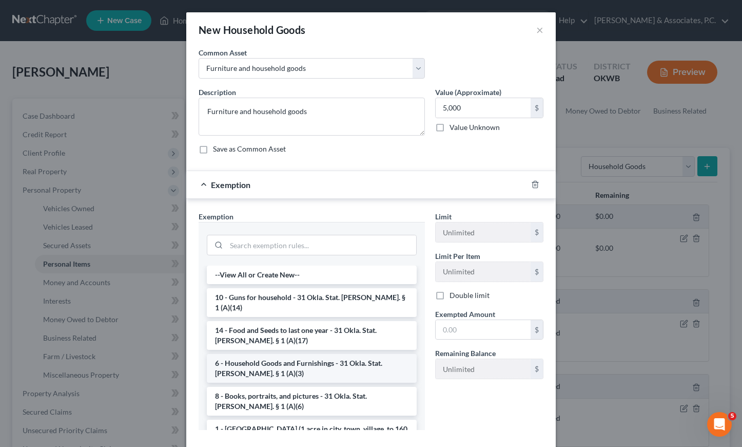
click at [276, 358] on li "6 - Household Goods and Furnishings - 31 Okla. Stat. [PERSON_NAME]. § 1 (A)(3)" at bounding box center [312, 368] width 210 height 29
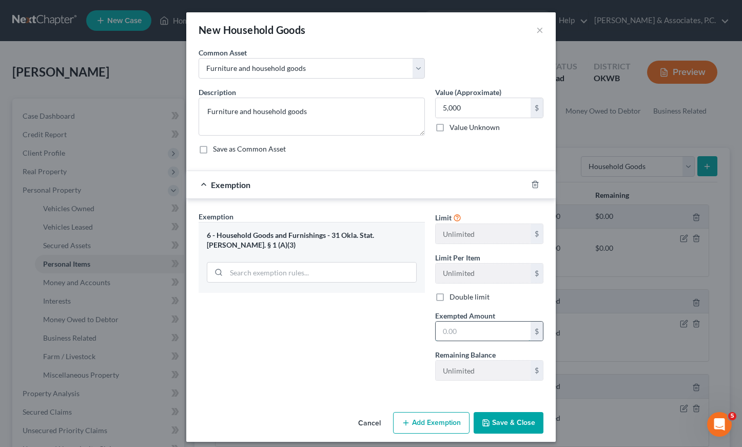
click at [468, 332] on input "text" at bounding box center [483, 331] width 95 height 20
type input "5,000"
click at [506, 403] on div "An exemption set must first be selected from the Filing Information section. Co…" at bounding box center [371, 227] width 370 height 360
drag, startPoint x: 505, startPoint y: 419, endPoint x: 496, endPoint y: 416, distance: 8.6
click at [502, 418] on button "Save & Close" at bounding box center [509, 423] width 70 height 22
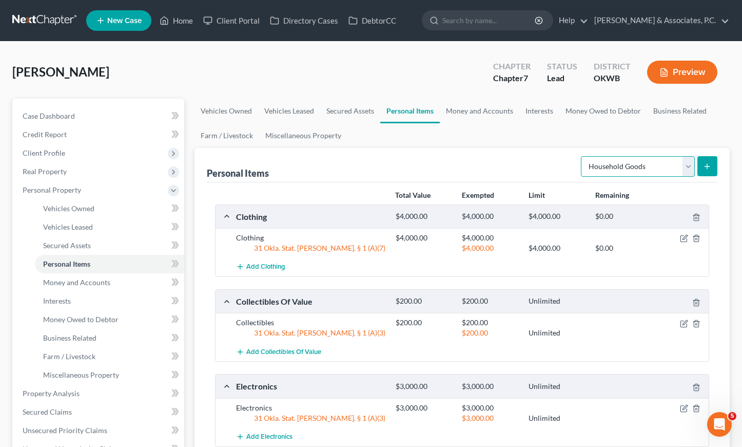
select select "sports_and_hobby_equipment"
click at [707, 169] on icon "submit" at bounding box center [707, 166] width 8 height 8
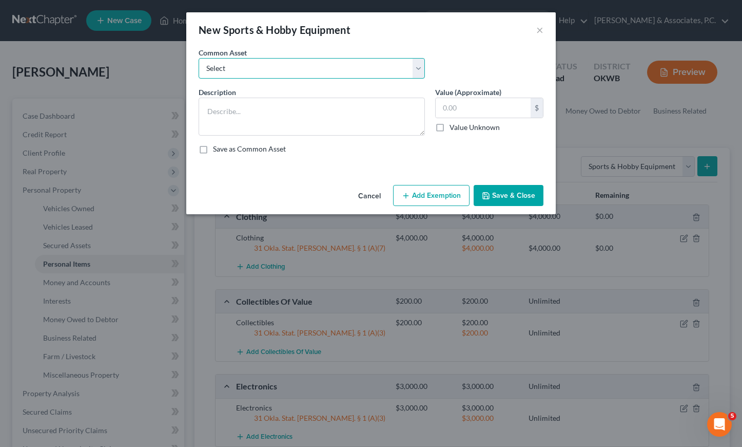
select select "0"
type textarea "Sports & Hobby Equipment"
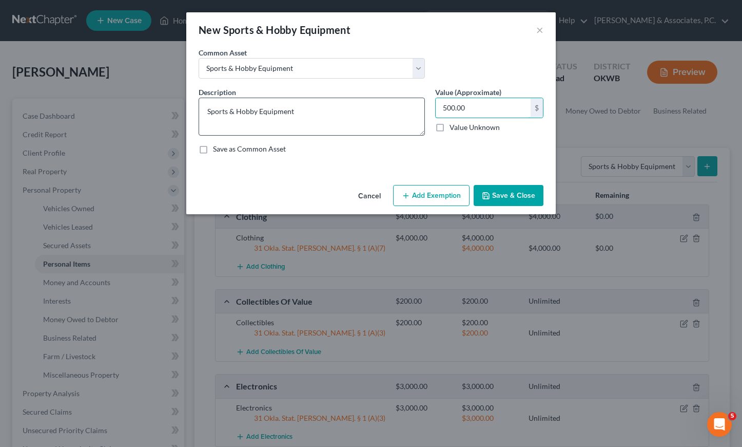
drag, startPoint x: 488, startPoint y: 107, endPoint x: 402, endPoint y: 107, distance: 85.7
click at [402, 107] on div "Description * Sports & Hobby Equipment Value (Approximate) 500.00 $ Value Unkno…" at bounding box center [371, 124] width 355 height 75
type input "2,000"
click at [429, 194] on button "Add Exemption" at bounding box center [431, 196] width 76 height 22
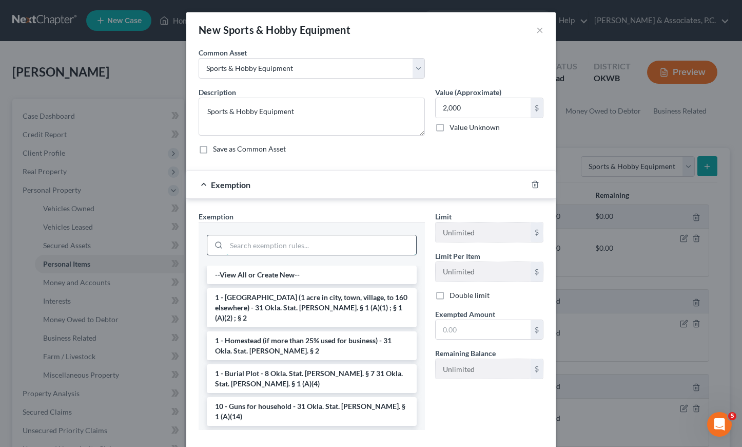
click at [246, 245] on input "search" at bounding box center [321, 245] width 190 height 20
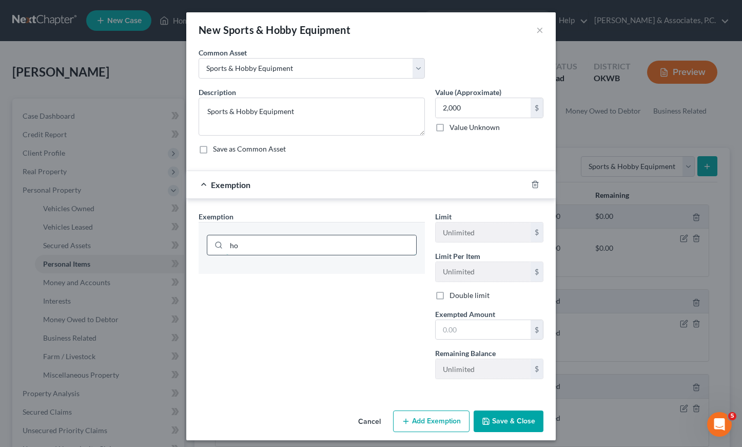
type input "h"
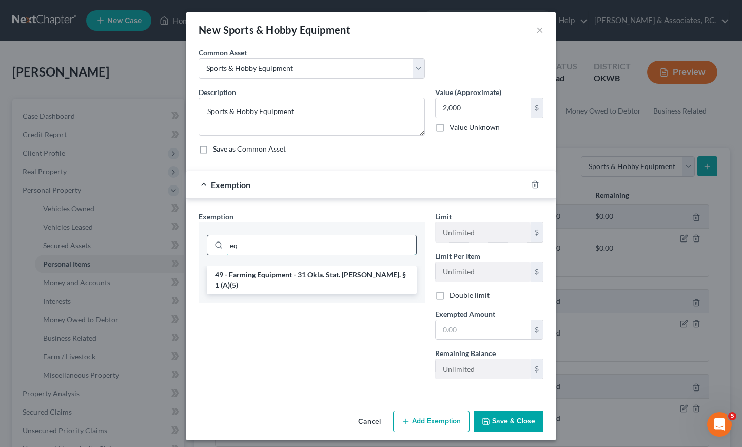
type input "e"
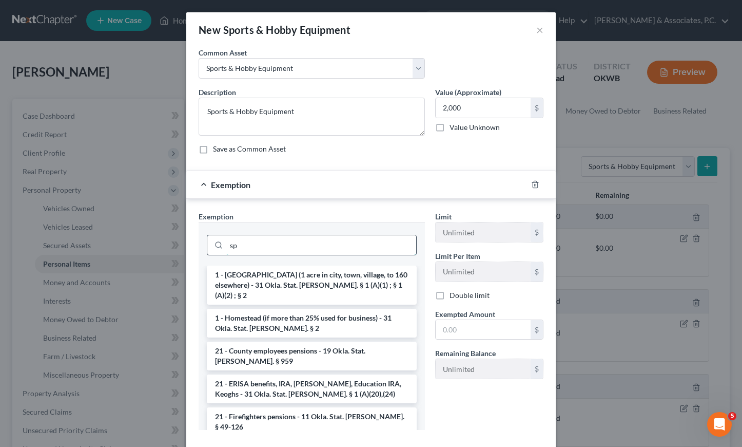
type input "s"
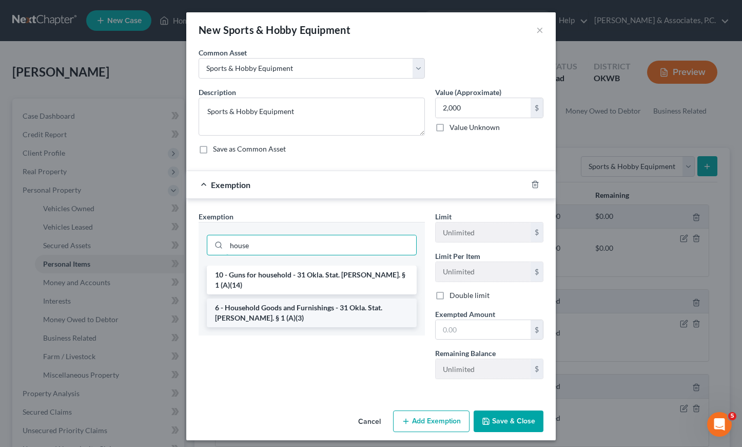
type input "house"
click at [254, 298] on li "6 - Household Goods and Furnishings - 31 Okla. Stat. [PERSON_NAME]. § 1 (A)(3)" at bounding box center [312, 312] width 210 height 29
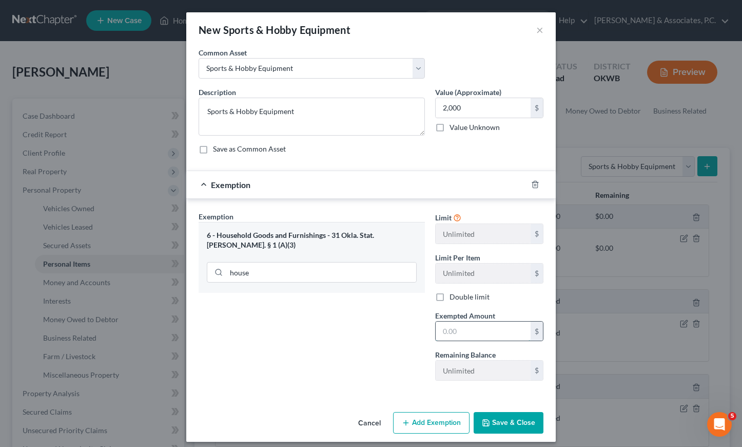
click at [475, 337] on input "text" at bounding box center [483, 331] width 95 height 20
type input "2,000"
click at [493, 420] on button "Save & Close" at bounding box center [509, 423] width 70 height 22
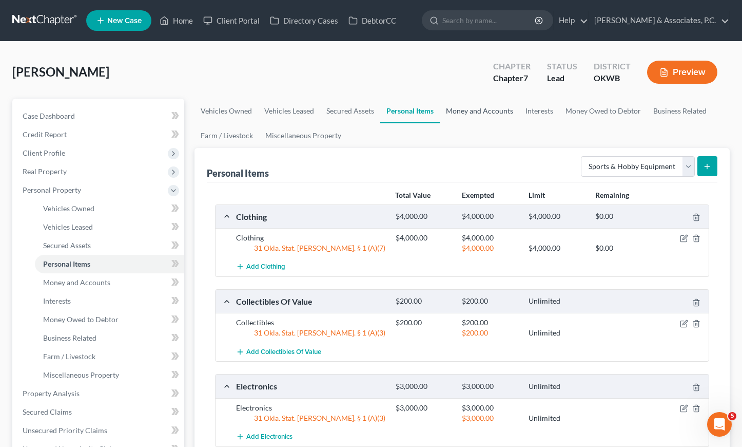
click at [453, 110] on link "Money and Accounts" at bounding box center [480, 111] width 80 height 25
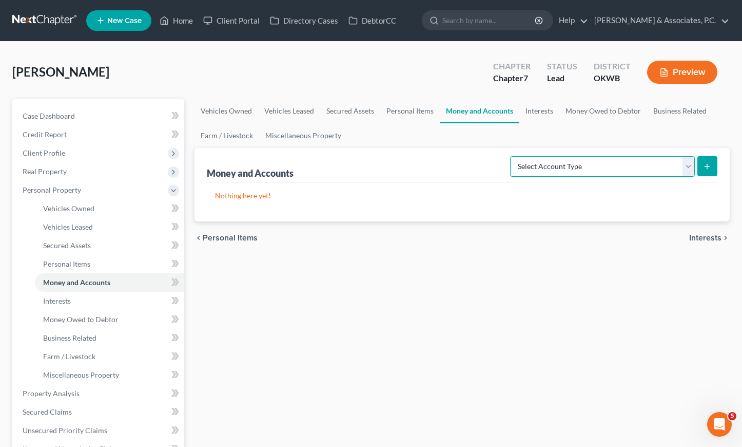
select select "checking"
click at [712, 167] on button "submit" at bounding box center [708, 166] width 20 height 20
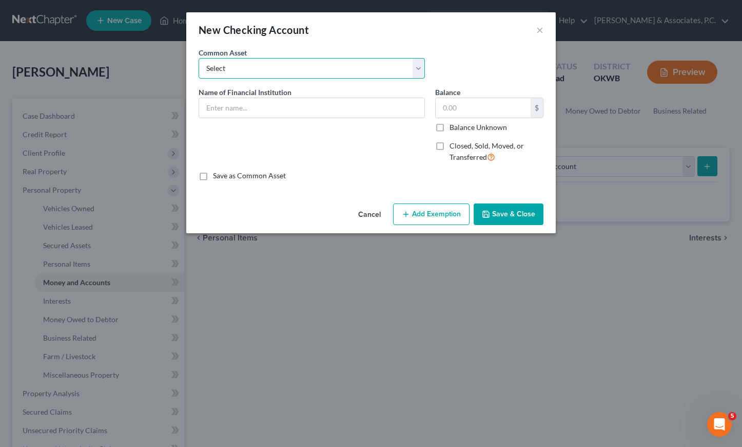
select select "14"
type input "Mid First Bank"
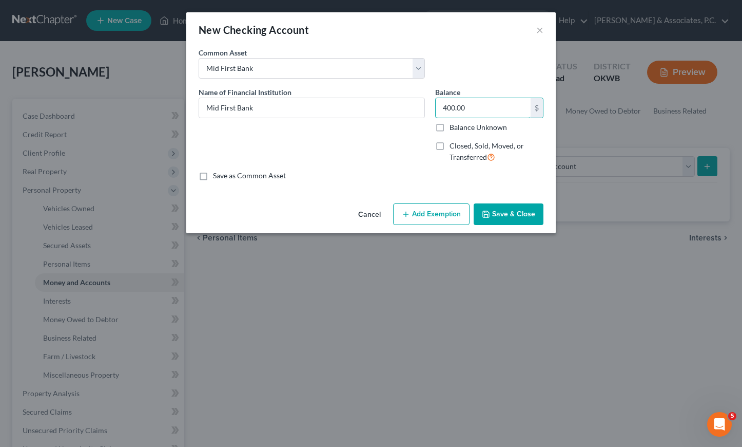
drag, startPoint x: 499, startPoint y: 110, endPoint x: 427, endPoint y: 108, distance: 71.9
click at [427, 108] on div "Name of Financial Institution * Mid First Bank Balance 400.00 $ Balance Unknown…" at bounding box center [371, 129] width 355 height 84
type input "2,550.00"
click at [422, 215] on button "Add Exemption" at bounding box center [431, 214] width 76 height 22
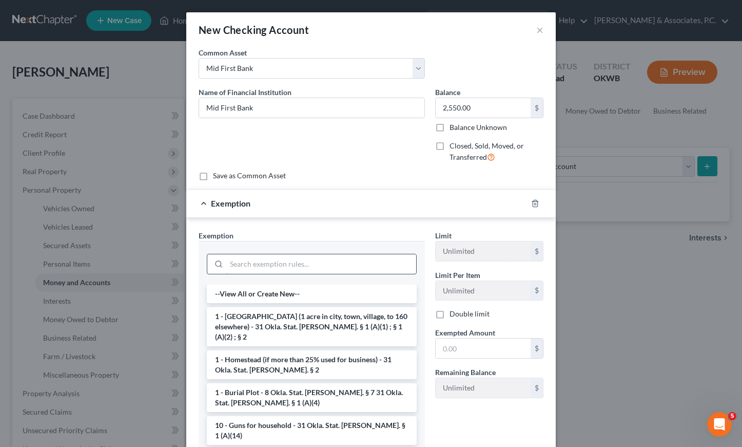
click at [260, 265] on input "search" at bounding box center [321, 264] width 190 height 20
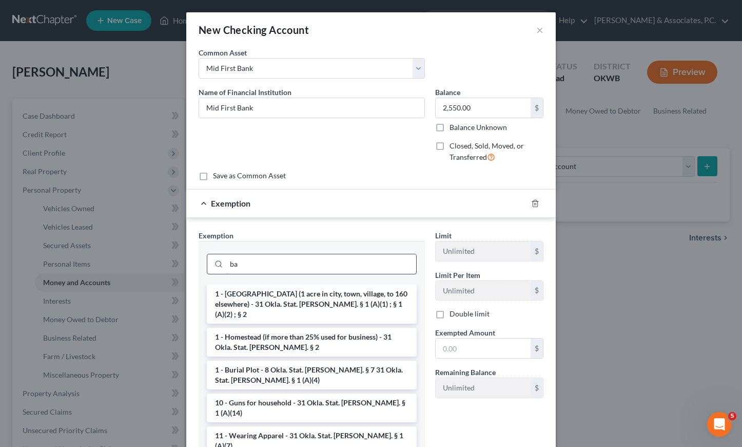
type input "b"
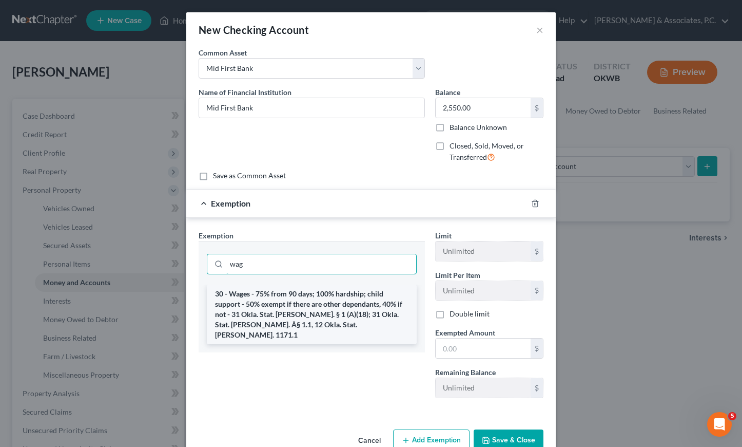
type input "wag"
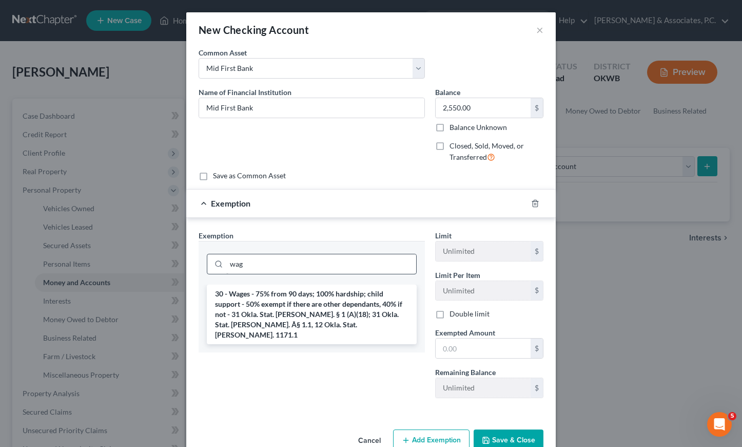
click at [286, 301] on li "30 - Wages - 75% from 90 days; 100% hardship; child support - 50% exempt if the…" at bounding box center [312, 314] width 210 height 60
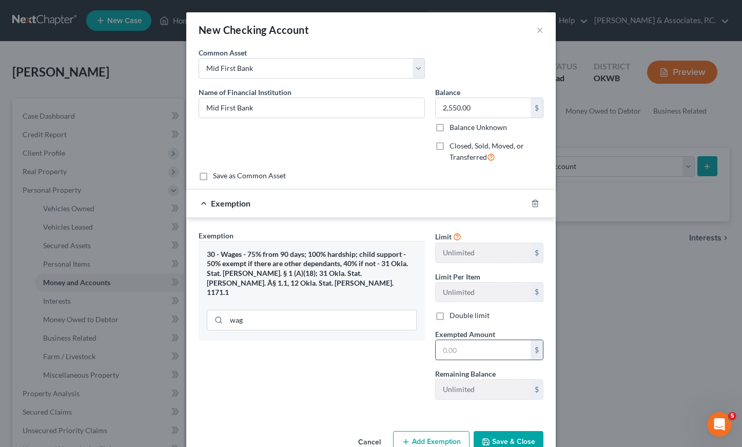
drag, startPoint x: 492, startPoint y: 355, endPoint x: 487, endPoint y: 352, distance: 5.7
click at [490, 354] on input "text" at bounding box center [483, 350] width 95 height 20
type input "2,550.00"
click at [506, 436] on button "Save & Close" at bounding box center [509, 442] width 70 height 22
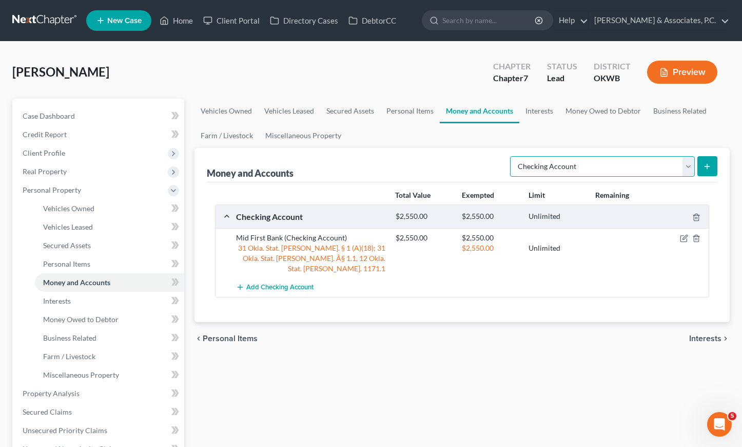
select select "savings"
click at [707, 168] on line "submit" at bounding box center [707, 166] width 0 height 5
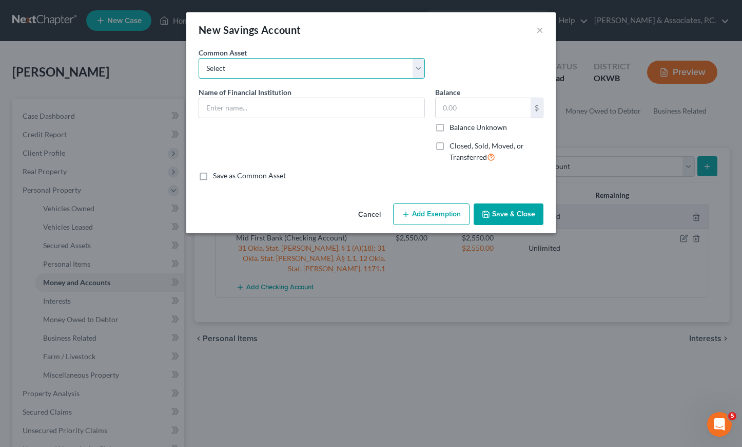
select select "1"
type input "Mid First Bank"
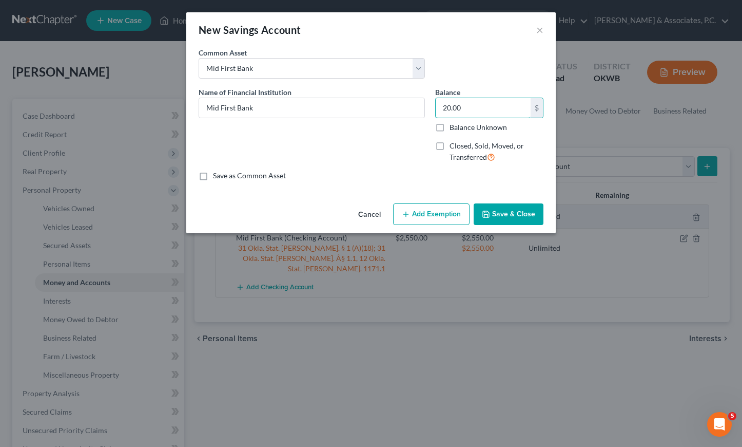
drag, startPoint x: 515, startPoint y: 109, endPoint x: 431, endPoint y: 107, distance: 84.2
click at [431, 107] on div "Balance 20.00 $ Balance Unknown Balance Undetermined 20.00 $ Balance Unknown Cl…" at bounding box center [489, 129] width 119 height 84
type input "570.00"
click at [416, 223] on button "Add Exemption" at bounding box center [431, 214] width 76 height 22
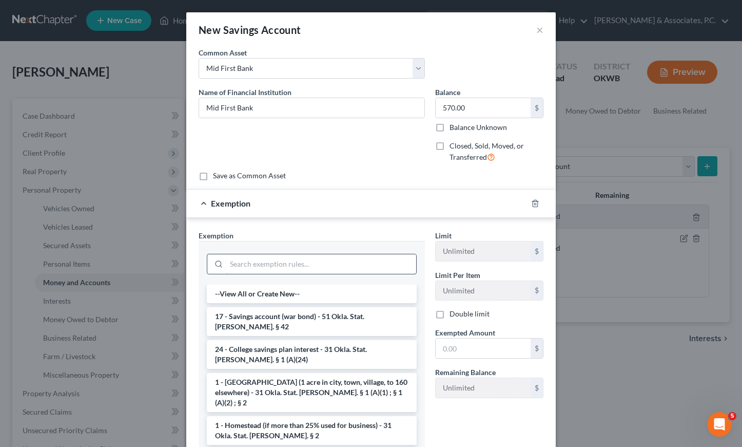
click at [235, 262] on input "search" at bounding box center [321, 264] width 190 height 20
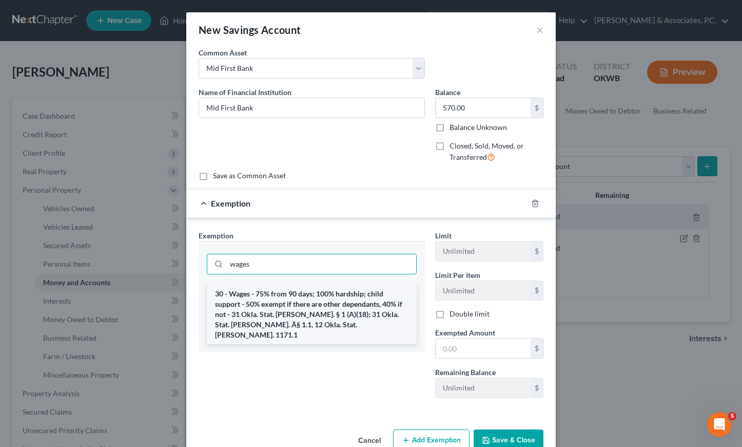
type input "wages"
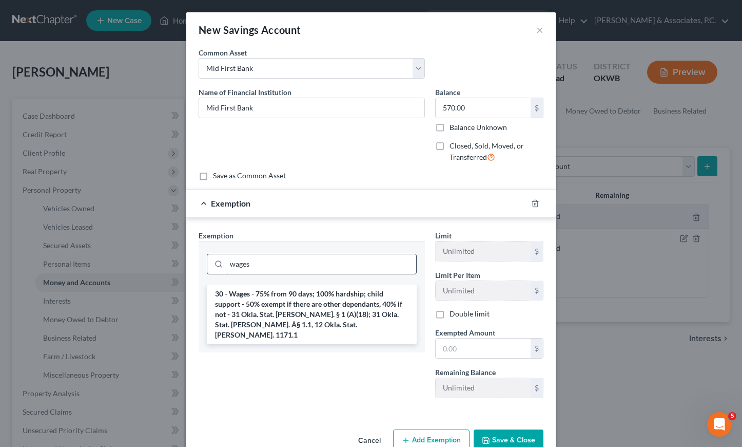
drag, startPoint x: 241, startPoint y: 297, endPoint x: 277, endPoint y: 304, distance: 36.2
click at [241, 297] on li "30 - Wages - 75% from 90 days; 100% hardship; child support - 50% exempt if the…" at bounding box center [312, 314] width 210 height 60
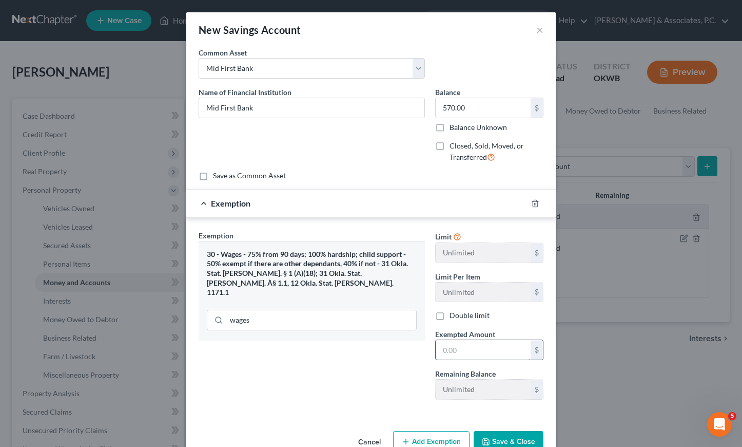
click at [499, 351] on input "text" at bounding box center [483, 350] width 95 height 20
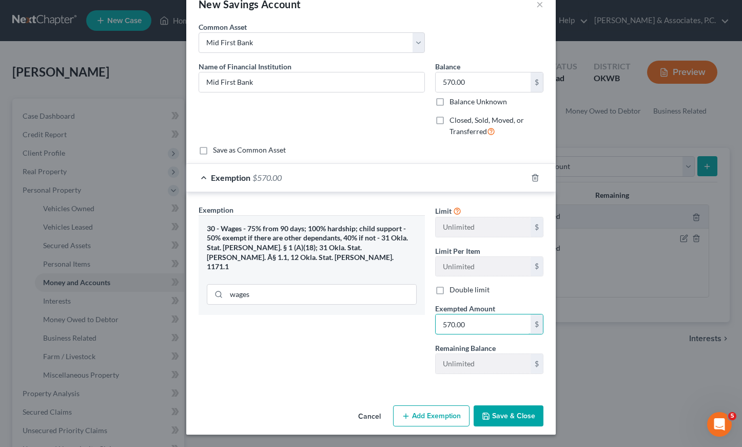
scroll to position [25, 0]
type input "570.00"
click at [514, 414] on button "Save & Close" at bounding box center [509, 417] width 70 height 22
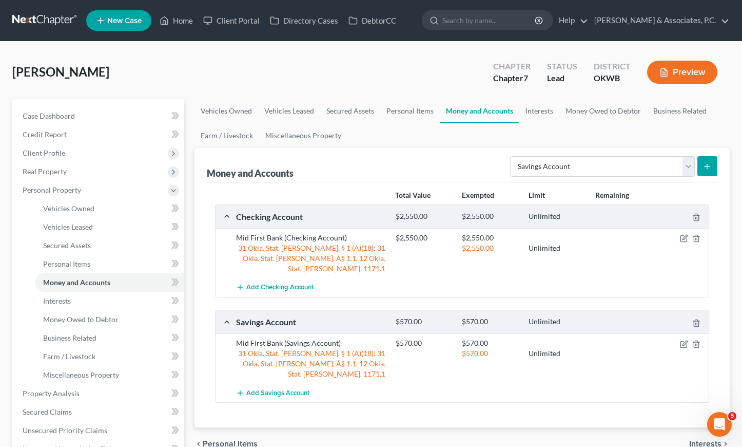
scroll to position [16, 0]
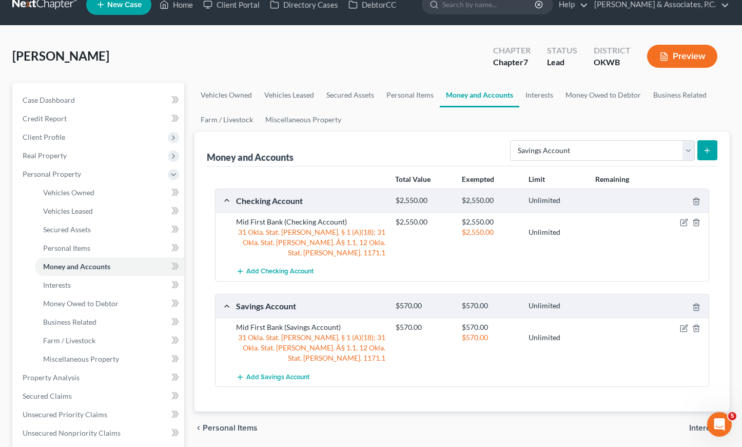
click at [703, 148] on button "submit" at bounding box center [708, 150] width 20 height 20
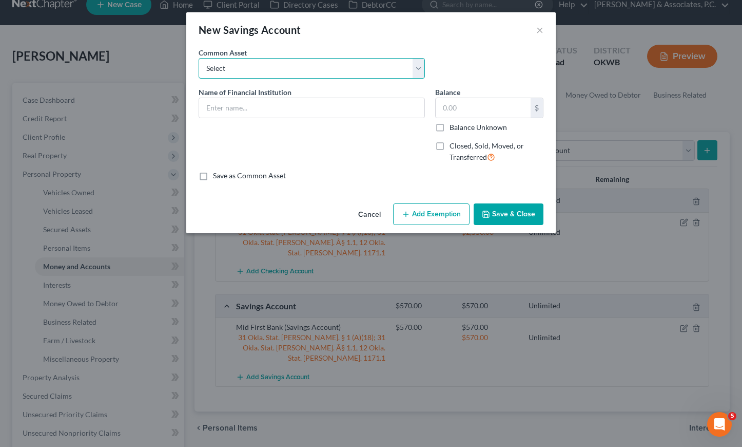
select select "28"
type input "Capital One"
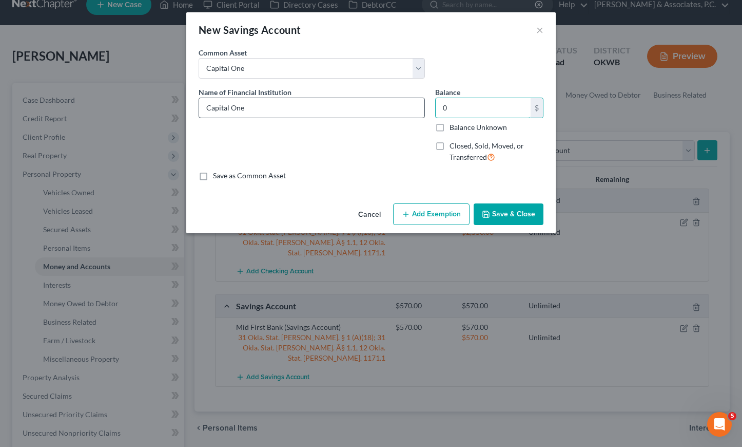
drag, startPoint x: 462, startPoint y: 106, endPoint x: 412, endPoint y: 107, distance: 49.8
click at [412, 107] on div "Name of Financial Institution * Capital One Balance 0 $ Balance Unknown Balance…" at bounding box center [371, 129] width 355 height 84
type input "9,192.00"
click at [424, 211] on button "Add Exemption" at bounding box center [431, 214] width 76 height 22
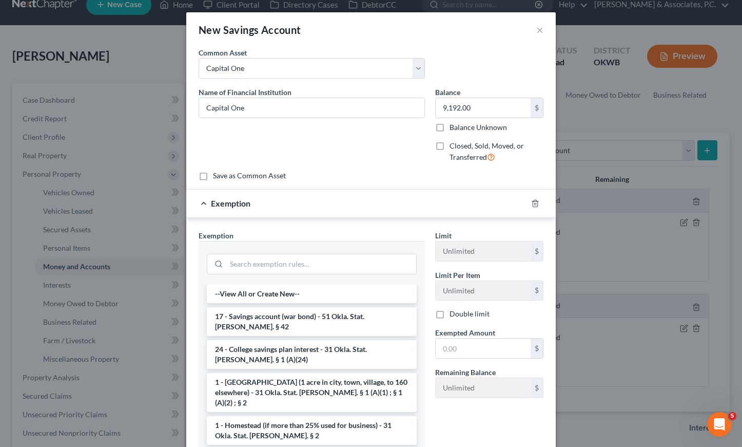
click at [273, 316] on li "17 - Savings account (war bond) - 51 Okla. Stat. [PERSON_NAME]. § 42" at bounding box center [312, 321] width 210 height 29
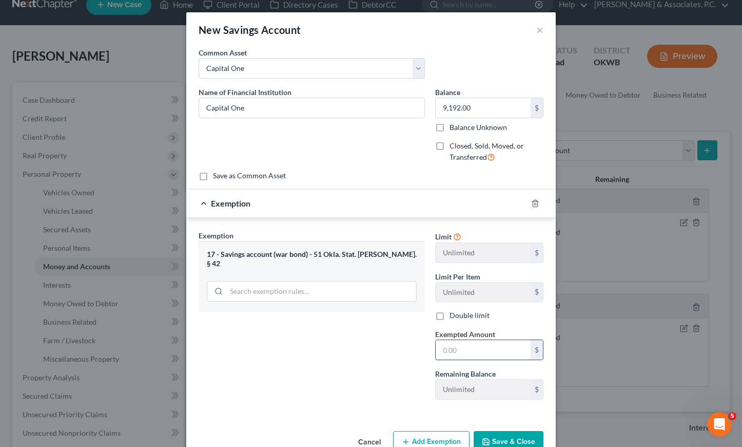
click at [463, 350] on input "text" at bounding box center [483, 350] width 95 height 20
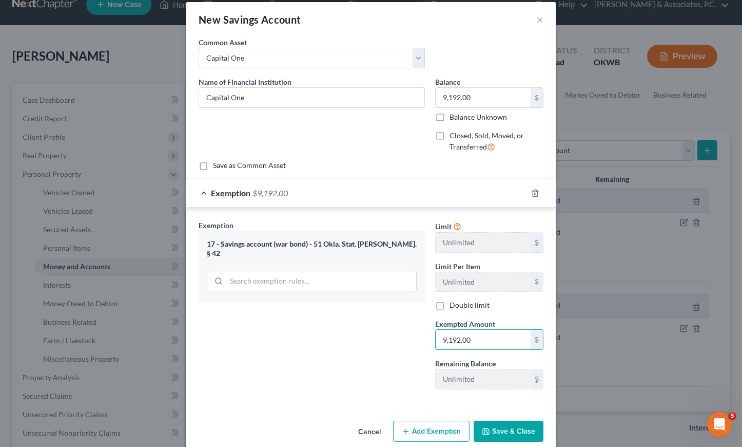
type input "9,192.00"
click at [502, 430] on button "Save & Close" at bounding box center [509, 431] width 70 height 22
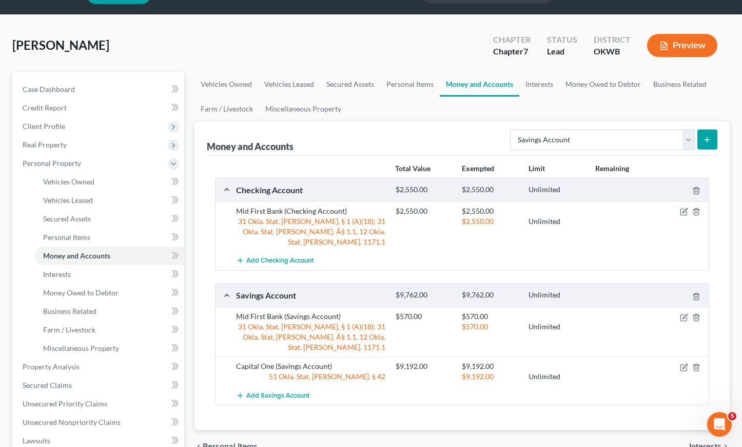
scroll to position [28, 0]
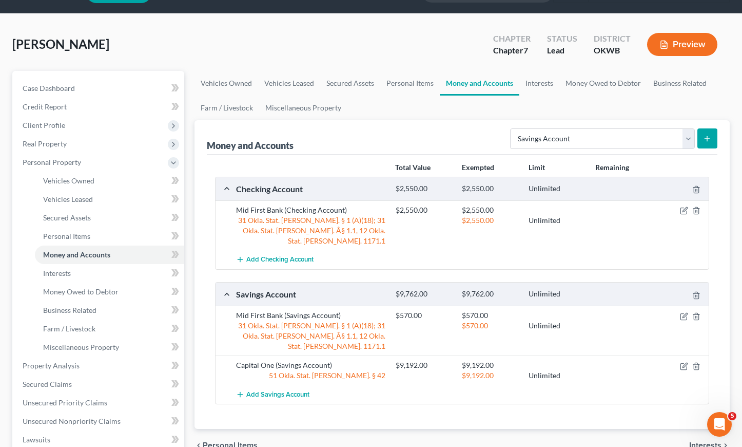
click at [710, 137] on icon "submit" at bounding box center [707, 138] width 8 height 8
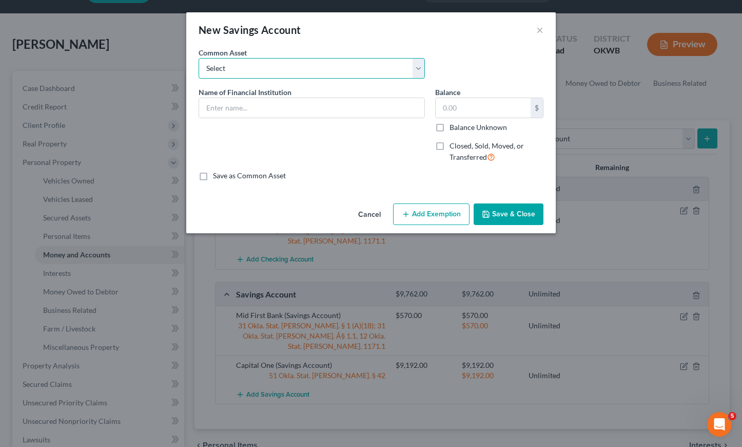
select select "28"
type input "Capital One"
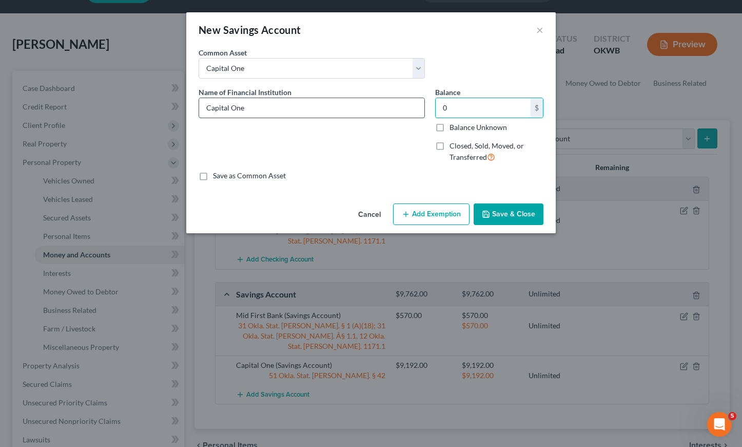
drag, startPoint x: 463, startPoint y: 108, endPoint x: 423, endPoint y: 106, distance: 39.6
click at [423, 106] on div "Name of Financial Institution * Capital One Balance 0 $ Balance Unknown Balance…" at bounding box center [371, 129] width 355 height 84
type input "695.00"
click at [427, 214] on button "Add Exemption" at bounding box center [431, 214] width 76 height 22
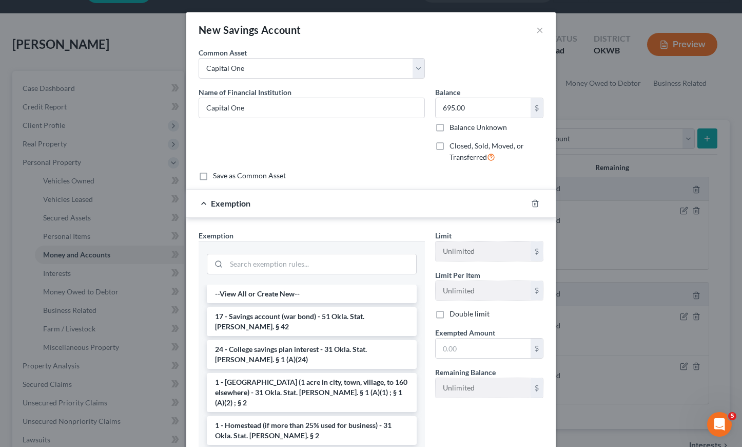
drag, startPoint x: 288, startPoint y: 319, endPoint x: 309, endPoint y: 330, distance: 23.4
click at [288, 319] on li "17 - Savings account (war bond) - 51 Okla. Stat. [PERSON_NAME]. § 42" at bounding box center [312, 321] width 210 height 29
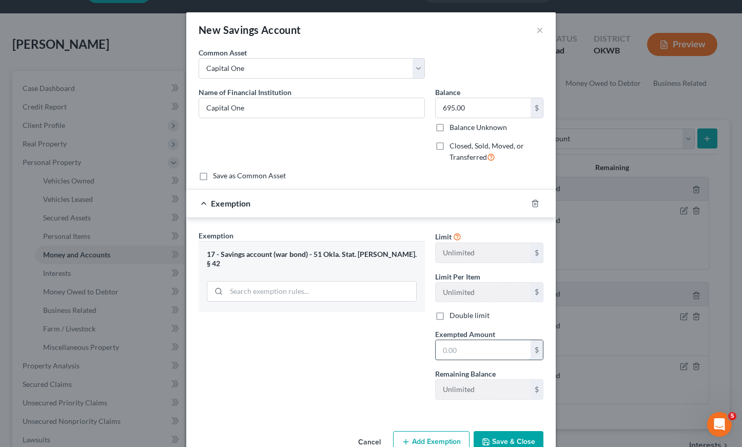
click at [456, 356] on input "text" at bounding box center [483, 350] width 95 height 20
type input "695.00"
click at [495, 439] on button "Save & Close" at bounding box center [509, 442] width 70 height 22
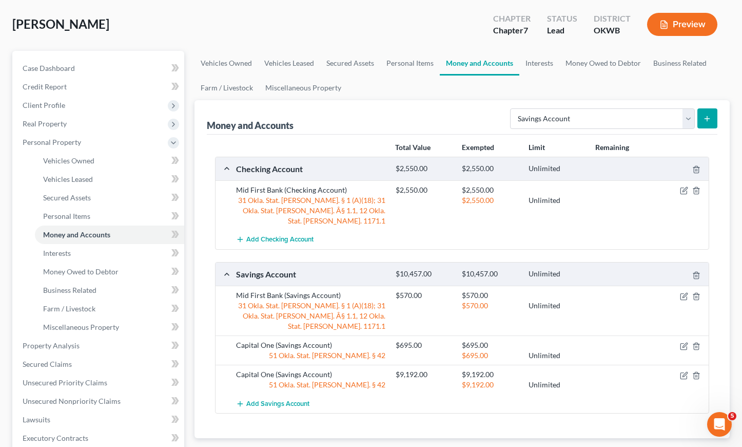
scroll to position [53, 0]
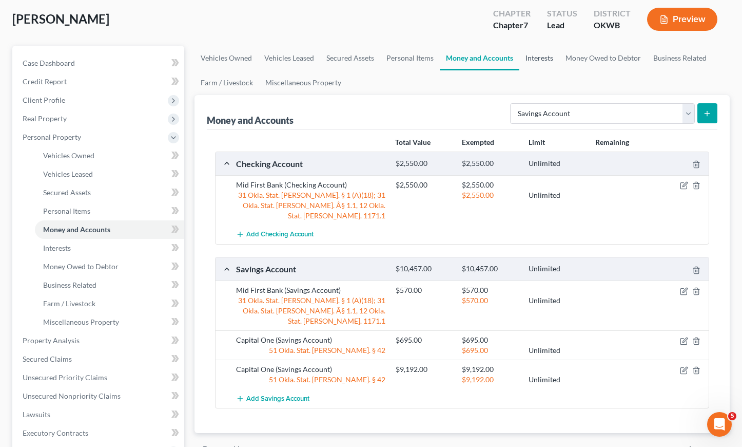
click at [539, 60] on link "Interests" at bounding box center [539, 58] width 40 height 25
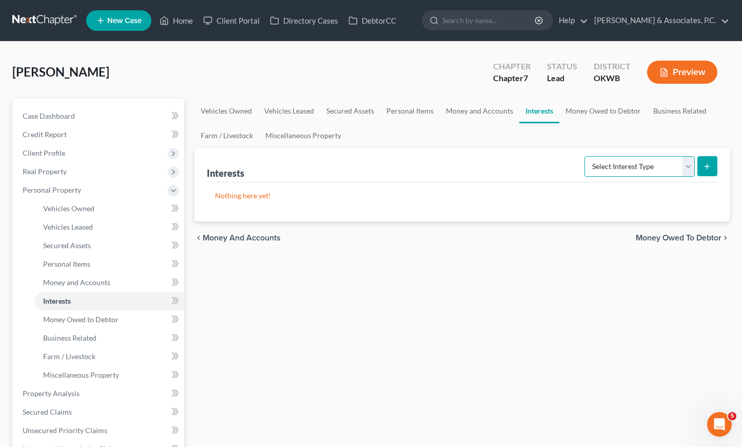
select select "401k"
click at [705, 165] on icon "submit" at bounding box center [707, 166] width 8 height 8
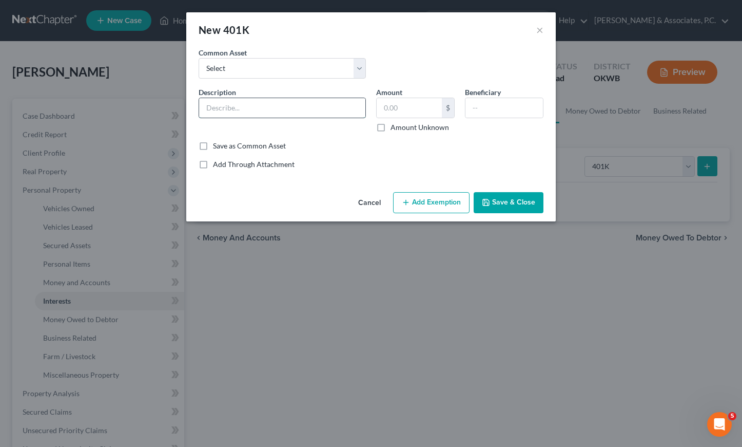
click at [216, 108] on input "text" at bounding box center [282, 108] width 166 height 20
type input "401K"
type input "16,893.00"
click at [432, 206] on button "Add Exemption" at bounding box center [431, 203] width 76 height 22
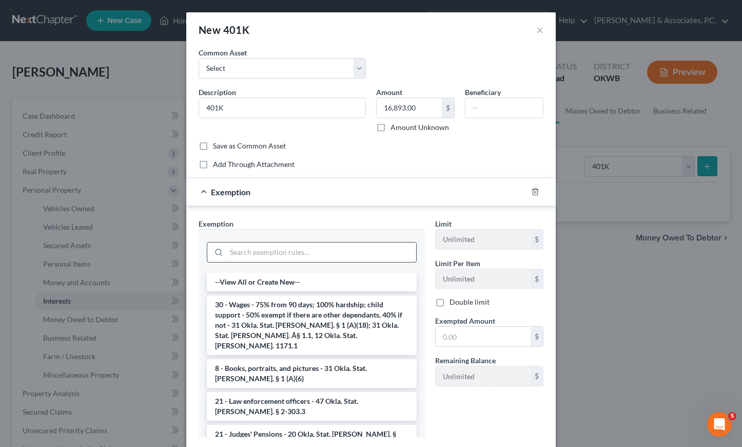
click at [266, 255] on input "search" at bounding box center [321, 252] width 190 height 20
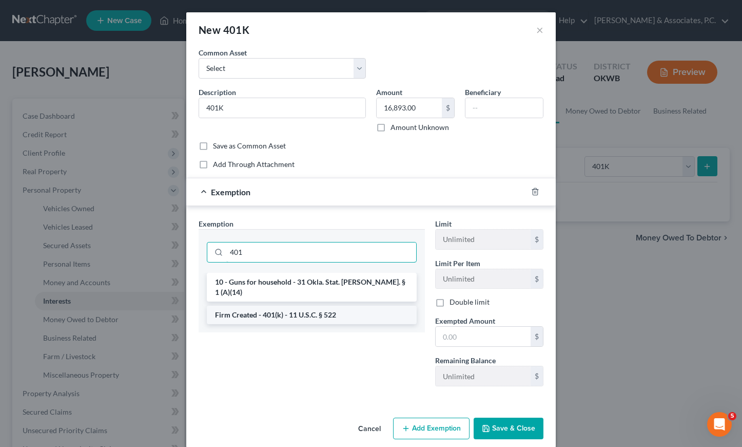
type input "401"
click at [263, 305] on li "Firm Created - 401(k) - 11 U.S.C. § 522" at bounding box center [312, 314] width 210 height 18
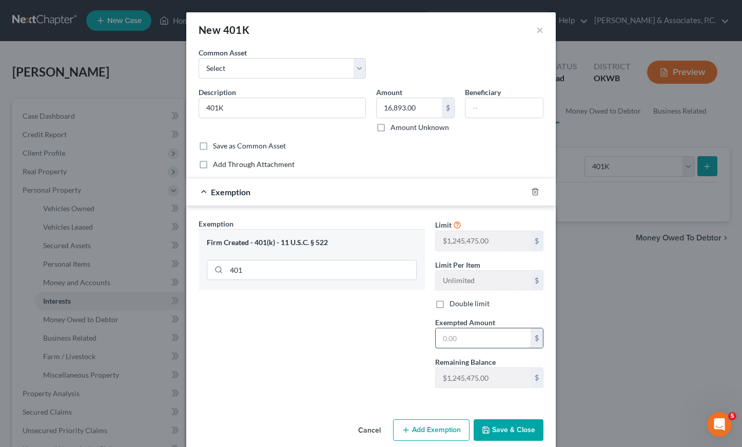
click at [452, 337] on input "text" at bounding box center [483, 338] width 95 height 20
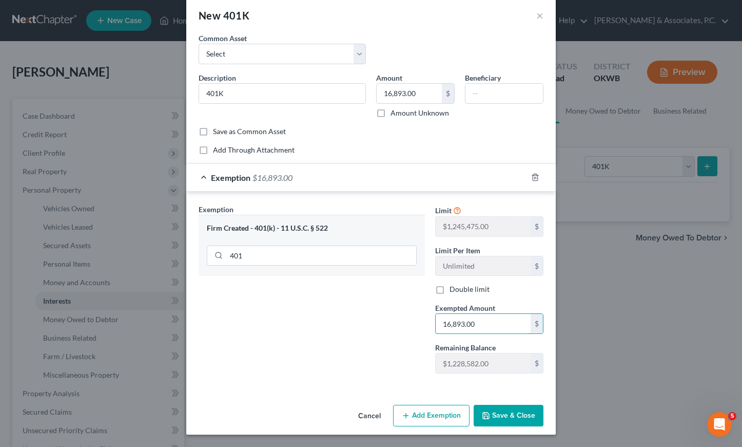
scroll to position [14, 0]
type input "16,893.00"
drag, startPoint x: 484, startPoint y: 420, endPoint x: 478, endPoint y: 418, distance: 6.2
click at [483, 420] on button "Save & Close" at bounding box center [509, 416] width 70 height 22
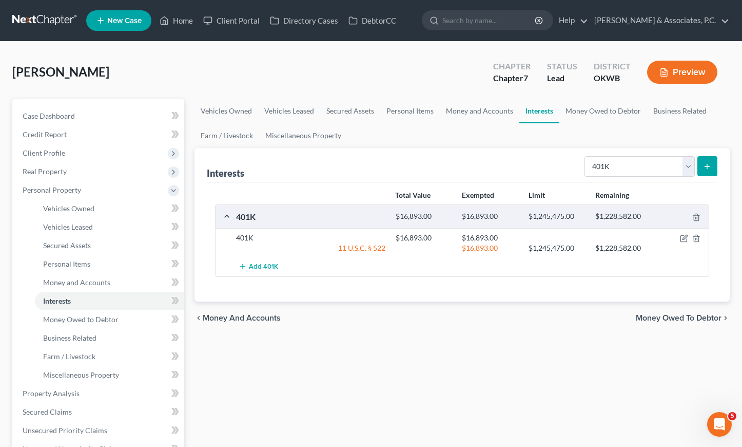
click at [709, 168] on icon "submit" at bounding box center [707, 166] width 8 height 8
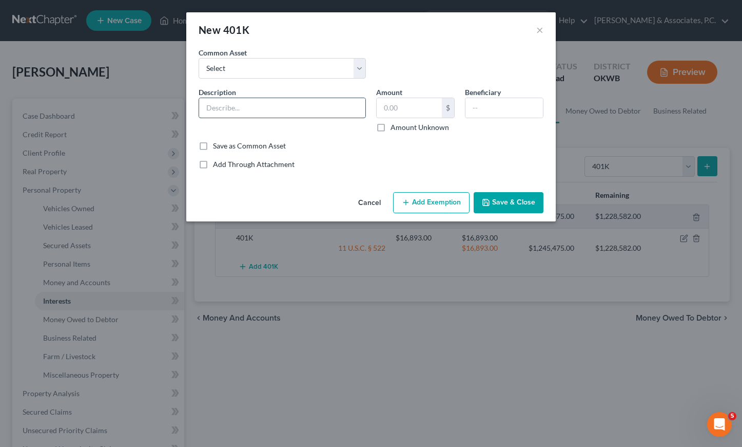
click at [288, 107] on input "text" at bounding box center [282, 108] width 166 height 20
click at [234, 103] on input "401k" at bounding box center [282, 108] width 166 height 20
type input "401K"
click at [384, 110] on input "text" at bounding box center [409, 108] width 65 height 20
type input "13,049.00"
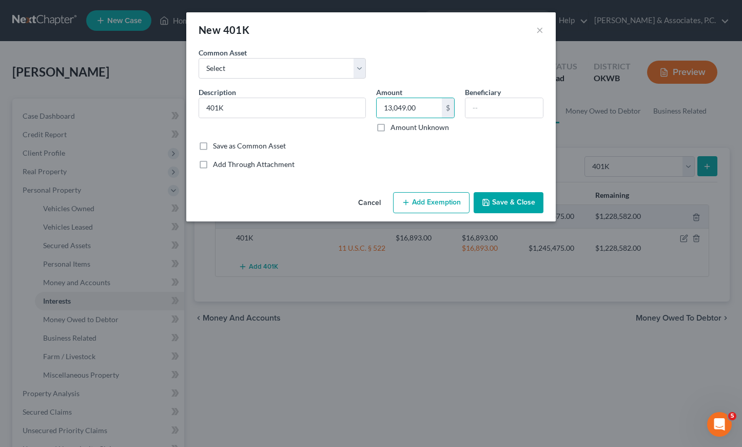
click at [446, 198] on button "Add Exemption" at bounding box center [431, 203] width 76 height 22
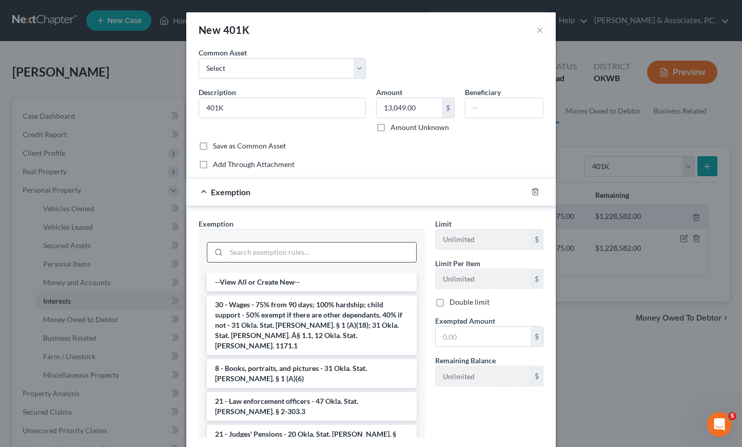
click at [260, 251] on input "search" at bounding box center [321, 252] width 190 height 20
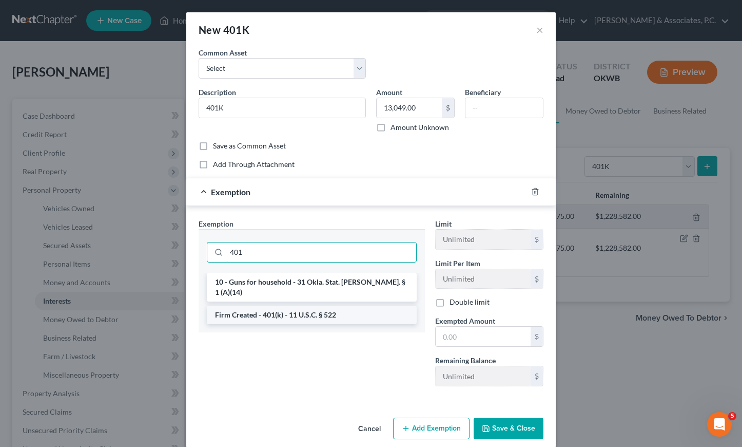
type input "401"
drag, startPoint x: 268, startPoint y: 303, endPoint x: 315, endPoint y: 315, distance: 48.3
click at [268, 305] on li "Firm Created - 401(k) - 11 U.S.C. § 522" at bounding box center [312, 314] width 210 height 18
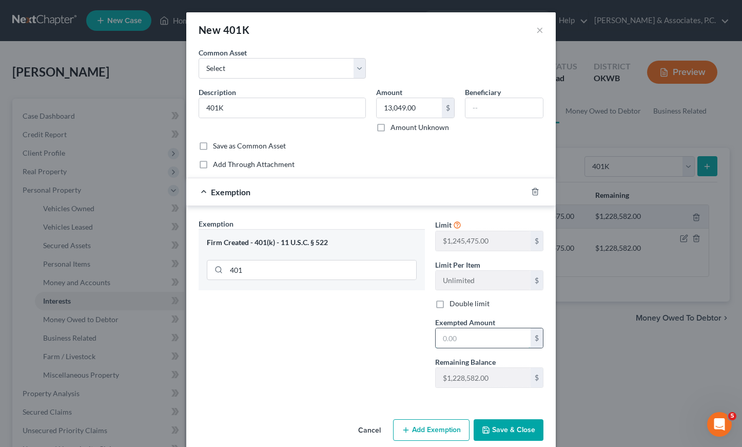
click at [466, 340] on input "text" at bounding box center [483, 338] width 95 height 20
type input "13,049.00"
click at [493, 427] on button "Save & Close" at bounding box center [509, 430] width 70 height 22
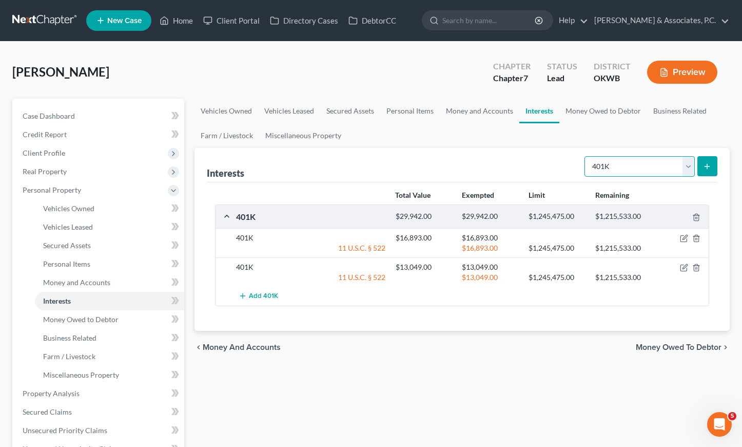
select select "term_life_insurance"
click at [708, 164] on icon "submit" at bounding box center [707, 166] width 8 height 8
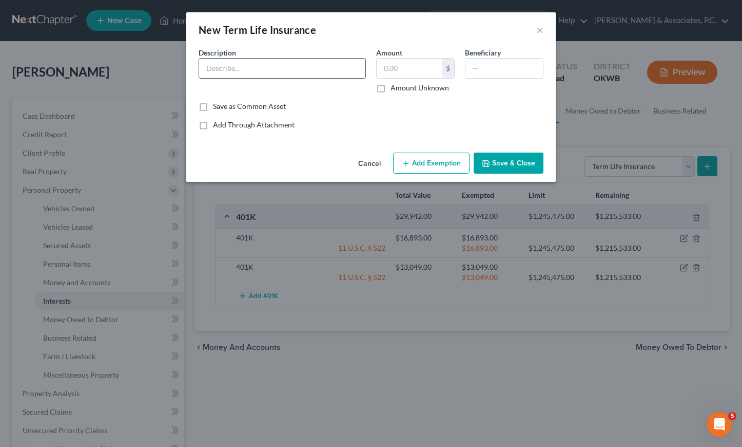
click at [292, 65] on input "text" at bounding box center [282, 69] width 166 height 20
type input "Death Benefit, $100,000"
click at [413, 70] on input "text" at bounding box center [409, 69] width 65 height 20
type input "0.00"
click at [410, 170] on button "Add Exemption" at bounding box center [431, 163] width 76 height 22
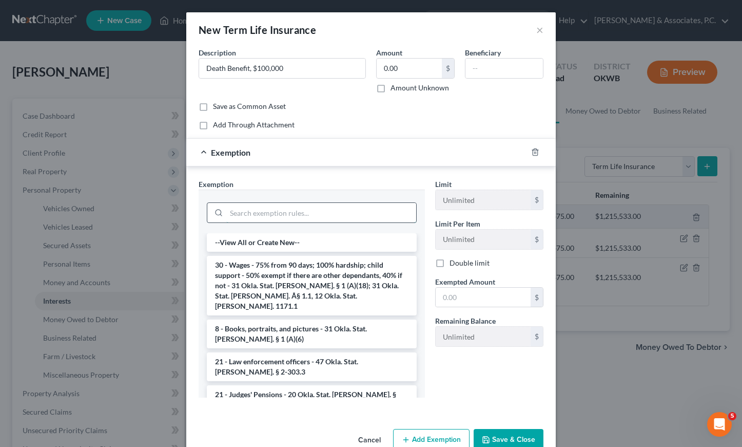
click at [240, 213] on input "search" at bounding box center [321, 213] width 190 height 20
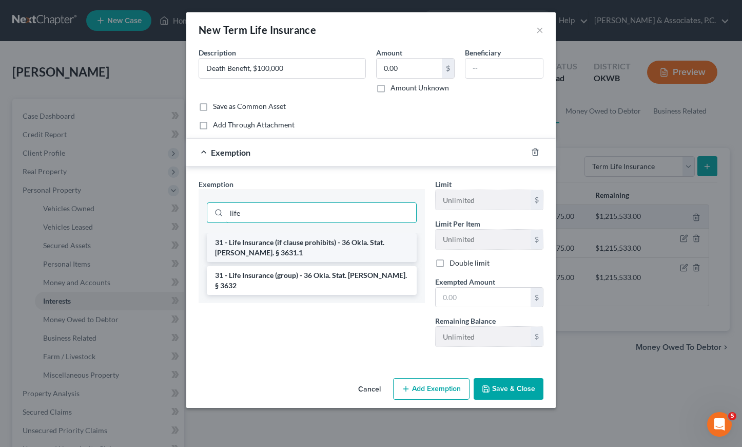
type input "life"
click at [266, 243] on li "31 - Life Insurance (if clause prohibits) - 36 Okla. Stat. [PERSON_NAME]. § 363…" at bounding box center [312, 247] width 210 height 29
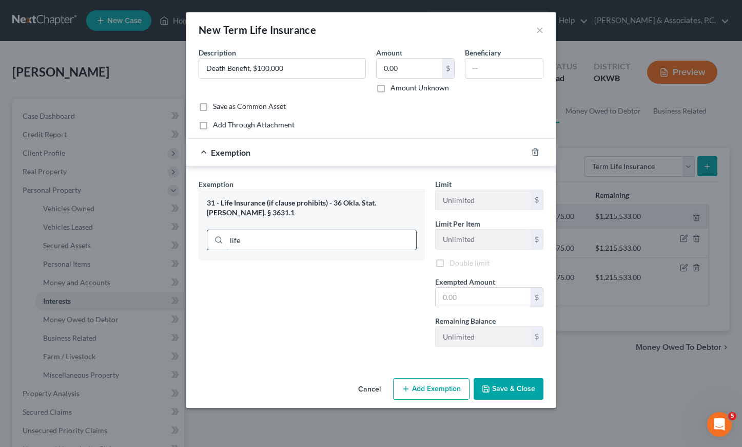
click at [266, 243] on input "life" at bounding box center [321, 240] width 190 height 20
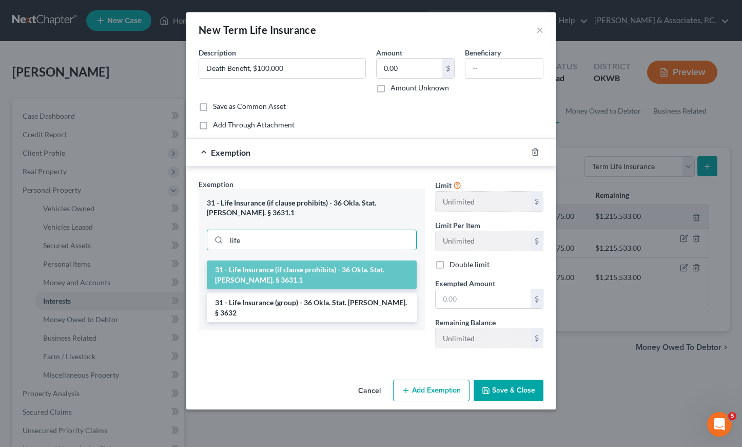
click at [283, 273] on li "31 - Life Insurance (if clause prohibits) - 36 Okla. Stat. [PERSON_NAME]. § 363…" at bounding box center [312, 274] width 210 height 29
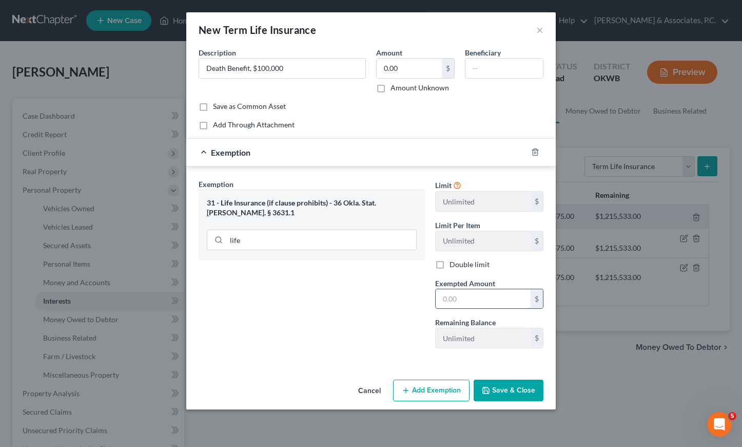
click at [464, 299] on input "text" at bounding box center [483, 299] width 95 height 20
drag, startPoint x: 538, startPoint y: 150, endPoint x: 532, endPoint y: 185, distance: 35.4
click at [537, 150] on icon "button" at bounding box center [535, 152] width 5 height 7
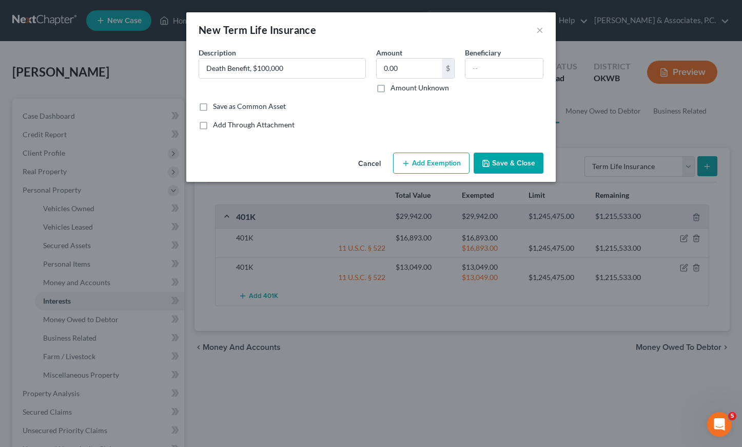
click at [492, 165] on button "Save & Close" at bounding box center [509, 163] width 70 height 22
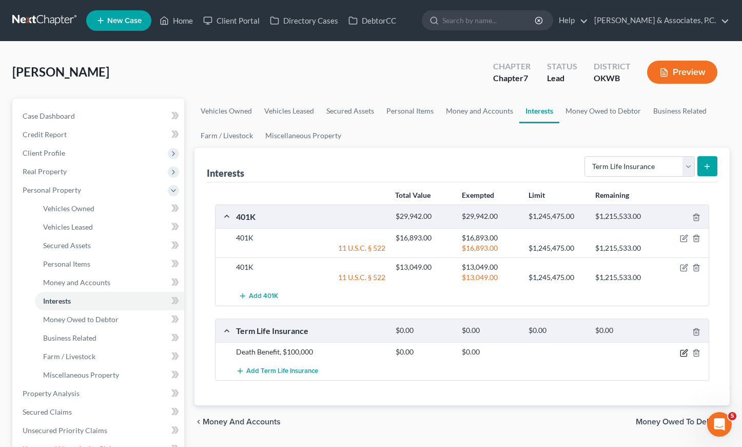
click at [688, 351] on icon "button" at bounding box center [684, 353] width 8 height 8
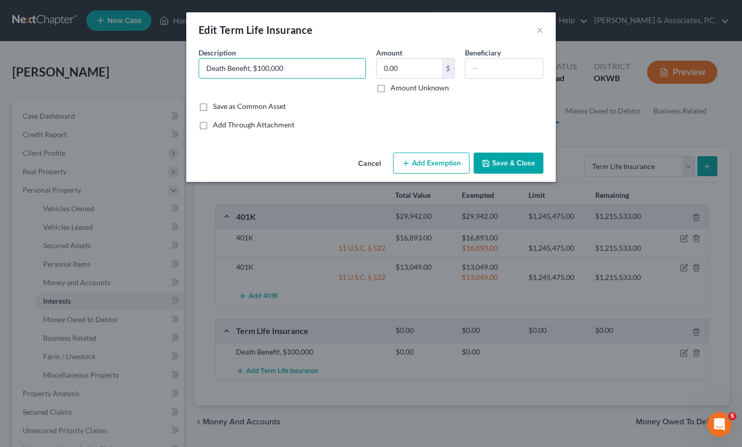
drag, startPoint x: 251, startPoint y: 70, endPoint x: 188, endPoint y: 68, distance: 62.1
click at [188, 68] on div "An exemption set must first be selected from the Filing Information section. Co…" at bounding box center [371, 97] width 370 height 101
type input "Term Whole Insurance, Death Benefit, $100,000"
click at [500, 64] on input "text" at bounding box center [505, 69] width 78 height 20
type input "[PERSON_NAME]"
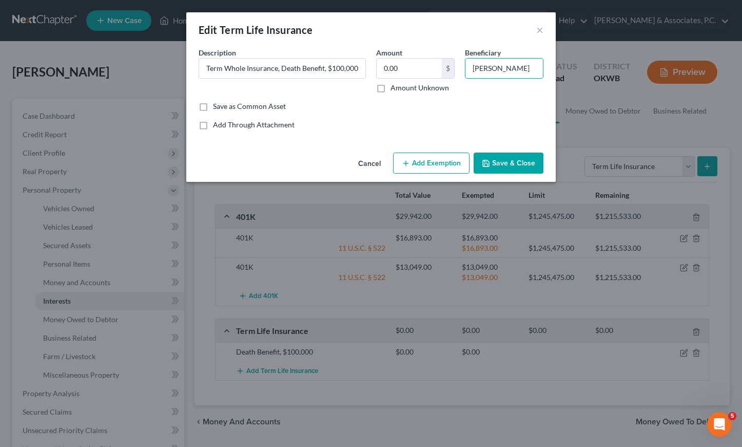
click at [508, 156] on button "Save & Close" at bounding box center [509, 163] width 70 height 22
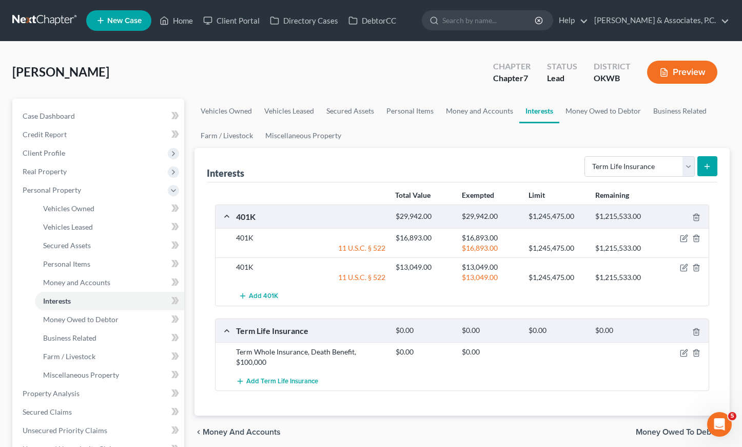
scroll to position [105, 0]
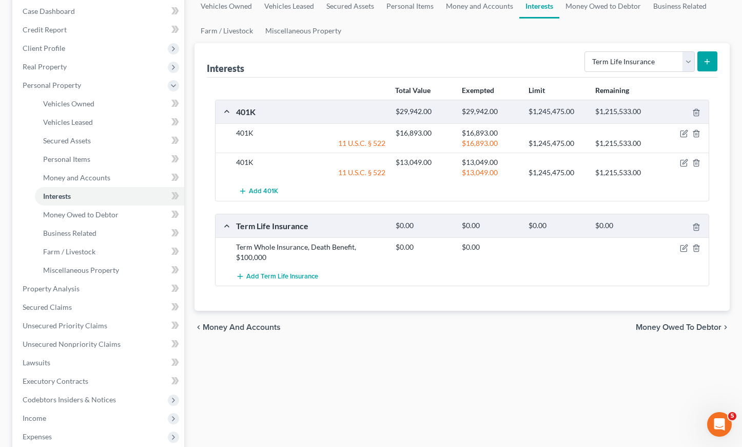
click at [707, 63] on icon "submit" at bounding box center [707, 61] width 8 height 8
click at [705, 61] on icon "submit" at bounding box center [707, 61] width 8 height 8
click at [709, 61] on icon "submit" at bounding box center [707, 61] width 8 height 8
select select "whole_life_insurance"
click at [681, 248] on icon "button" at bounding box center [684, 248] width 8 height 8
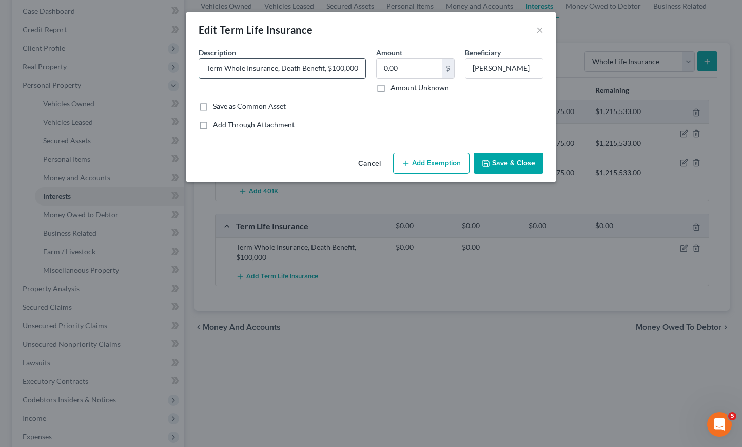
click at [245, 68] on input "Term Whole Insurance, Death Benefit, $100,000" at bounding box center [282, 69] width 166 height 20
drag, startPoint x: 334, startPoint y: 65, endPoint x: 167, endPoint y: 62, distance: 167.4
click at [167, 62] on div "Edit Term Life Insurance × An exemption set must first be selected from the Fil…" at bounding box center [371, 223] width 742 height 447
type input "Term Insurance, Death Benefit, $100,000"
click at [501, 161] on button "Save & Close" at bounding box center [509, 163] width 70 height 22
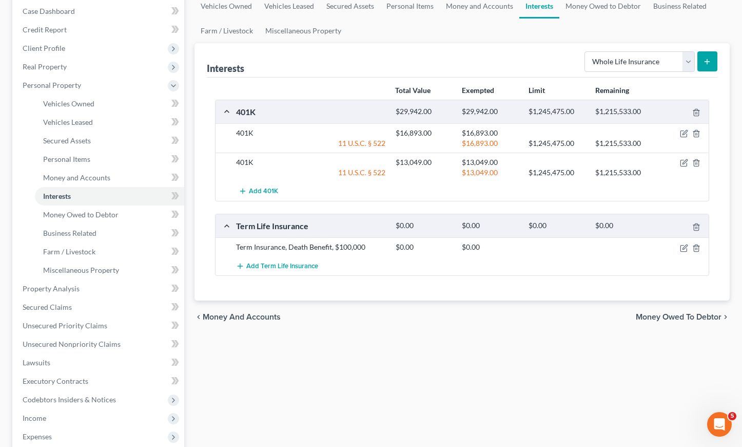
click at [705, 60] on icon "submit" at bounding box center [707, 61] width 8 height 8
select select "term_life_insurance"
click at [706, 57] on icon "submit" at bounding box center [707, 61] width 8 height 8
click at [706, 57] on button "submit" at bounding box center [708, 61] width 20 height 20
click at [707, 57] on button "submit" at bounding box center [708, 61] width 20 height 20
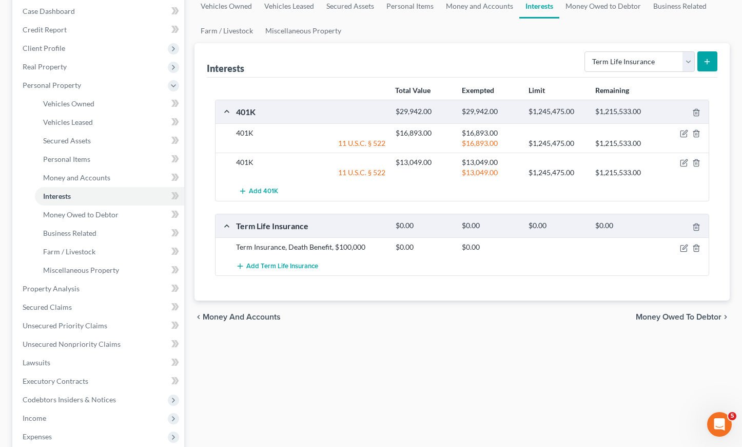
click at [707, 57] on button "submit" at bounding box center [708, 61] width 20 height 20
click at [706, 57] on icon "submit" at bounding box center [707, 61] width 8 height 8
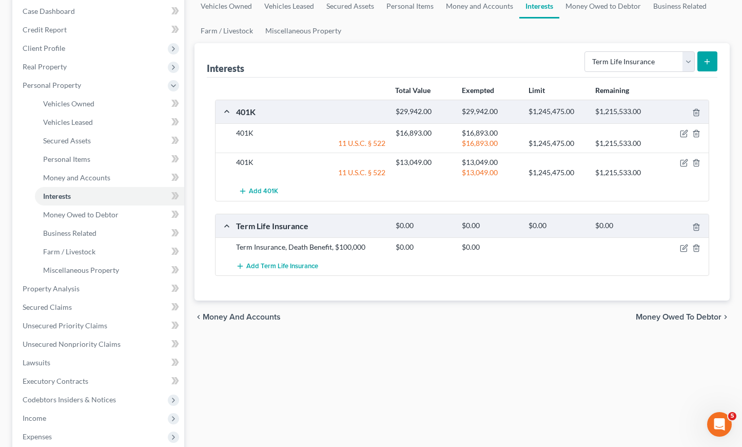
click at [706, 57] on icon "submit" at bounding box center [707, 61] width 8 height 8
click at [298, 272] on button "Add Term Life Insurance" at bounding box center [277, 265] width 82 height 19
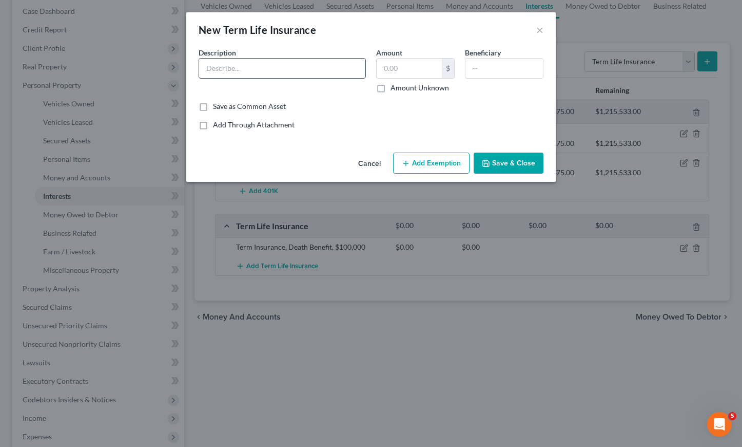
click at [255, 65] on input "text" at bounding box center [282, 69] width 166 height 20
paste input "Term Insurance, Death Benefit, $100,000"
type input "Term Insurance, Death Benefit, $150,000"
click at [390, 71] on input "text" at bounding box center [409, 69] width 65 height 20
type input "0.00"
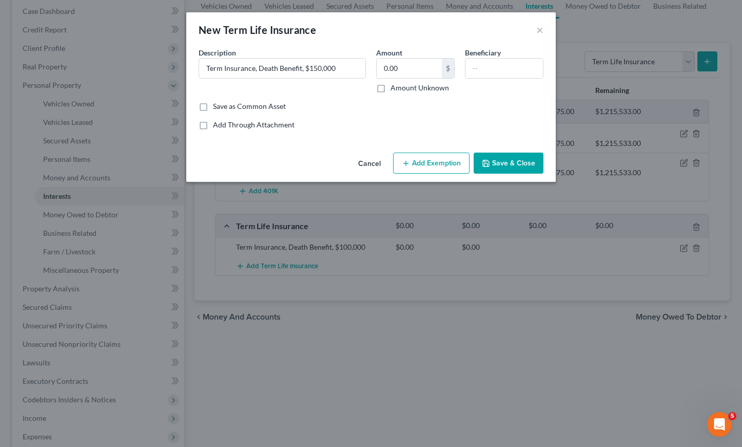
click at [492, 164] on button "Save & Close" at bounding box center [509, 163] width 70 height 22
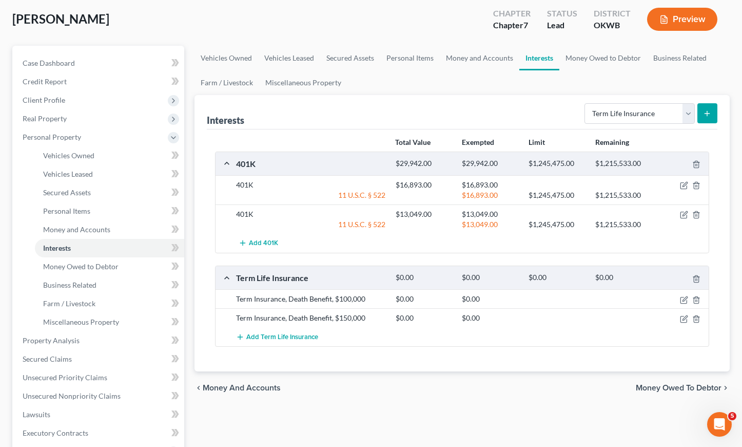
scroll to position [55, 0]
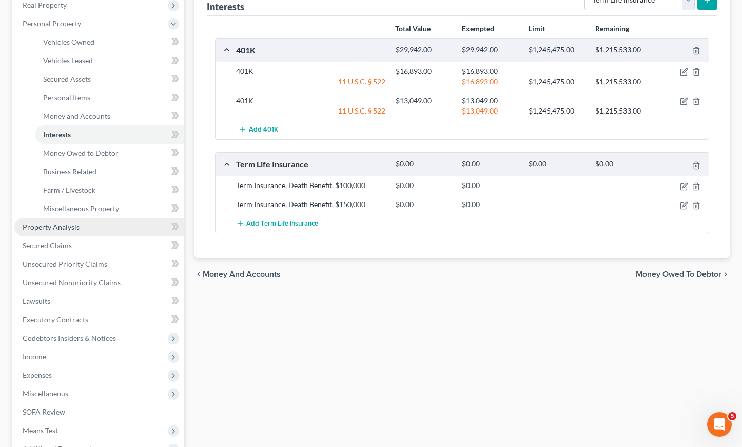
click at [62, 231] on link "Property Analysis" at bounding box center [99, 227] width 170 height 18
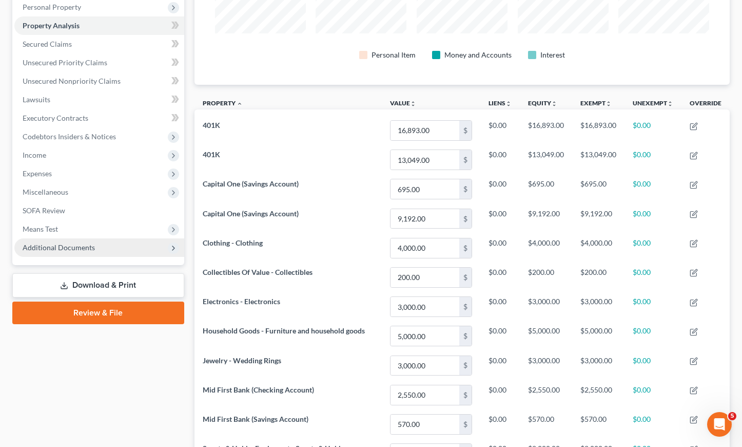
scroll to position [151, 0]
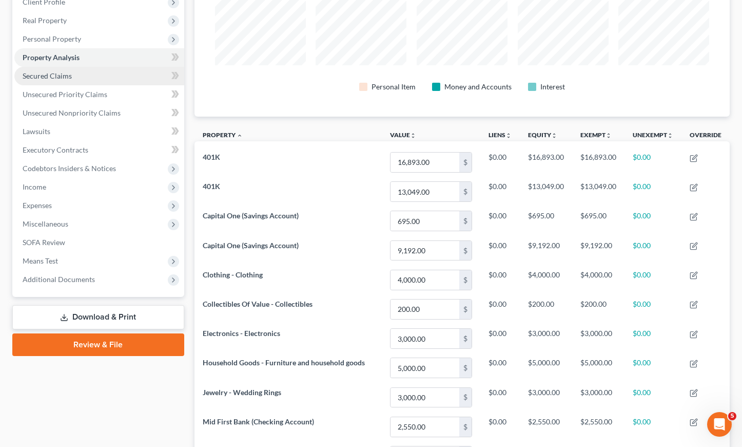
click at [88, 75] on link "Secured Claims" at bounding box center [99, 76] width 170 height 18
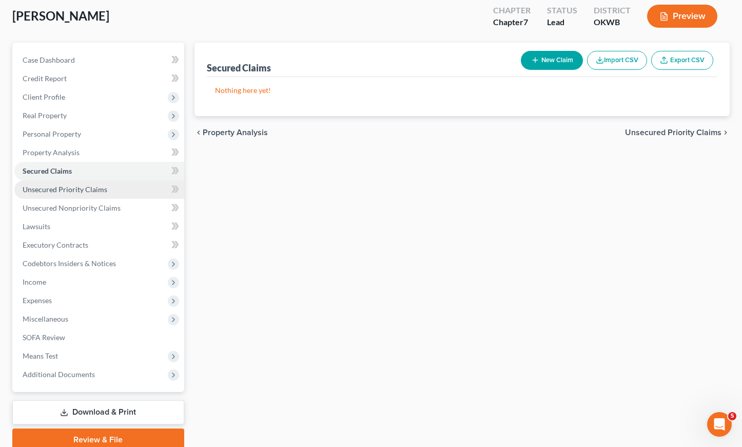
click at [50, 188] on span "Unsecured Priority Claims" at bounding box center [65, 189] width 85 height 9
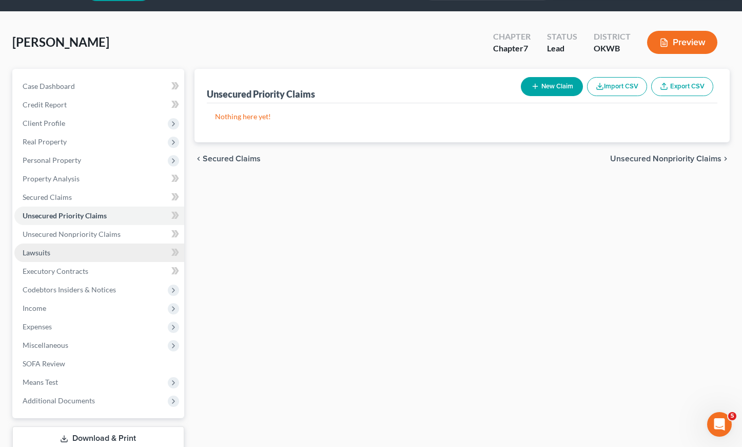
scroll to position [49, 0]
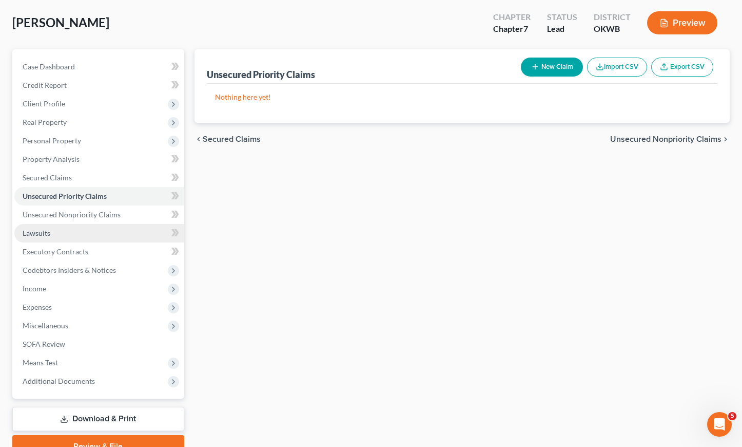
click at [57, 235] on link "Lawsuits" at bounding box center [99, 233] width 170 height 18
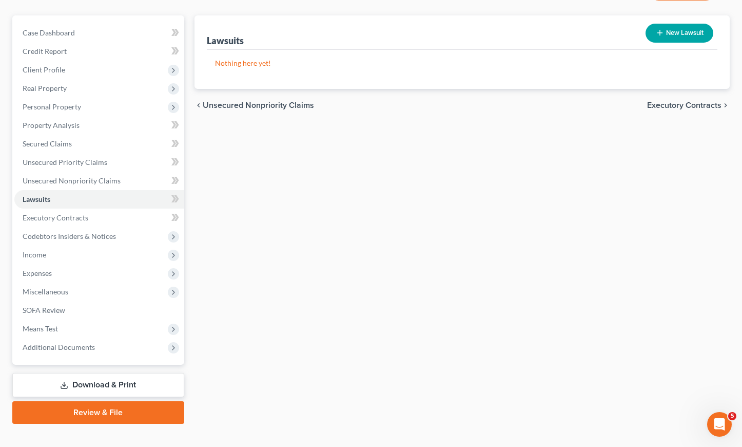
scroll to position [83, 0]
click at [47, 219] on span "Executory Contracts" at bounding box center [56, 217] width 66 height 9
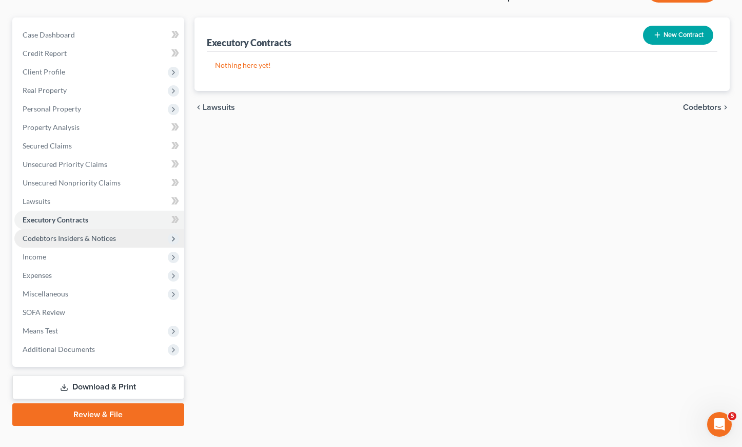
click at [66, 235] on span "Codebtors Insiders & Notices" at bounding box center [69, 238] width 93 height 9
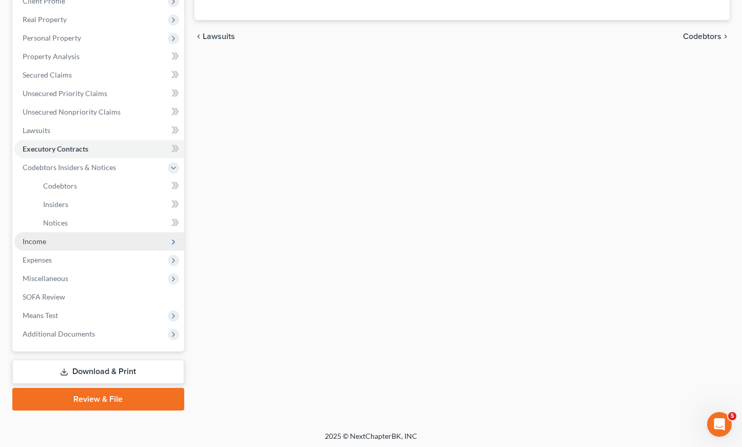
click at [52, 243] on span "Income" at bounding box center [99, 241] width 170 height 18
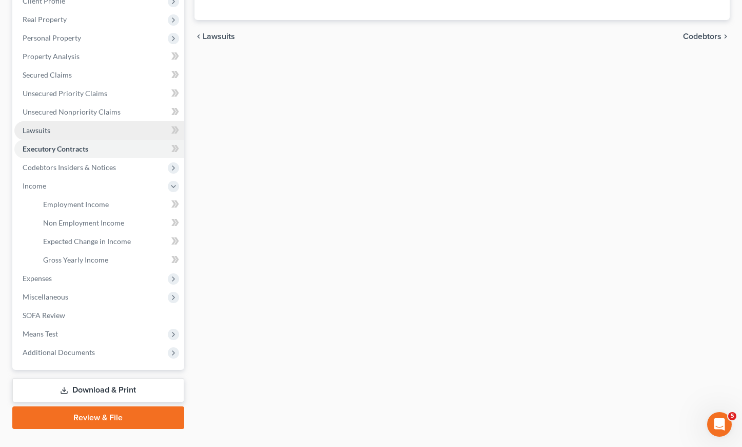
click at [67, 209] on link "Employment Income" at bounding box center [109, 204] width 149 height 18
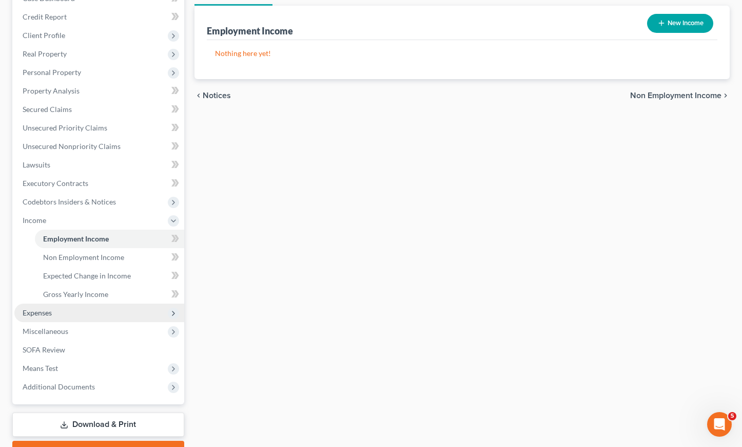
click at [76, 316] on span "Expenses" at bounding box center [99, 312] width 170 height 18
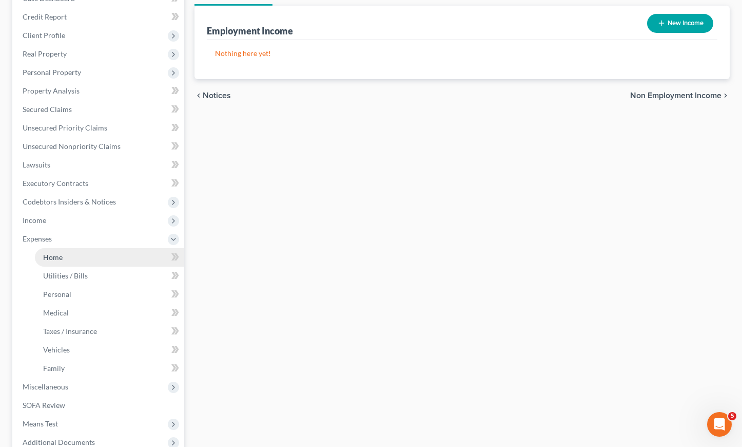
click at [76, 264] on link "Home" at bounding box center [109, 257] width 149 height 18
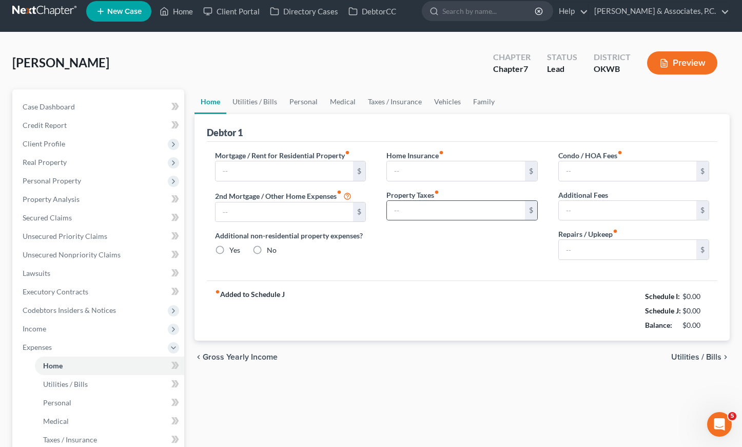
type input "0.00"
radio input "true"
type input "0.00"
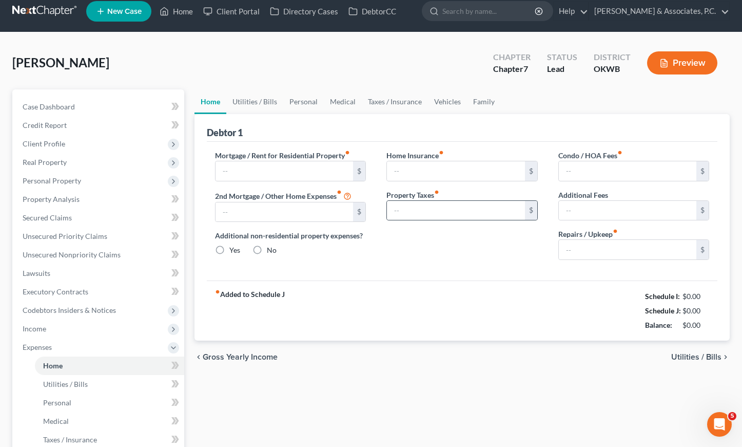
type input "0.00"
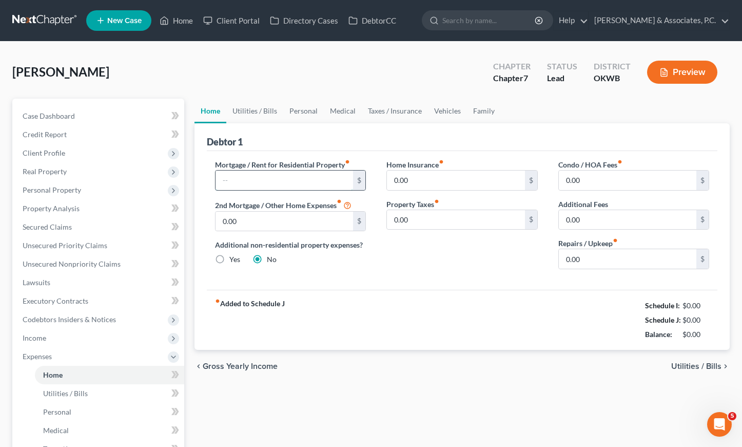
click at [252, 180] on input "text" at bounding box center [285, 180] width 138 height 20
type input "1,850.00"
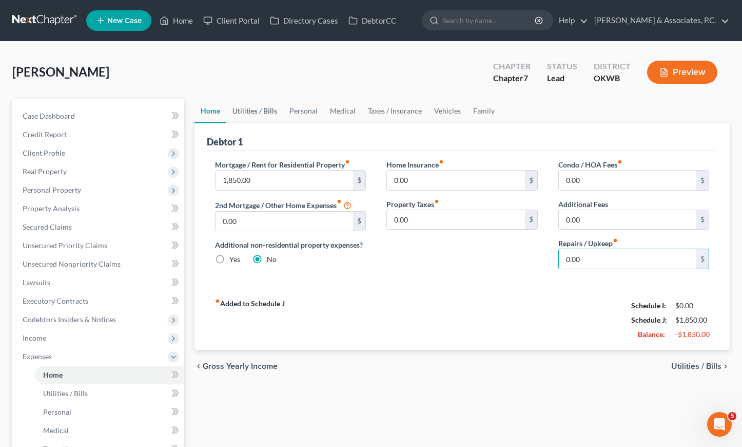
click at [237, 110] on link "Utilities / Bills" at bounding box center [254, 111] width 57 height 25
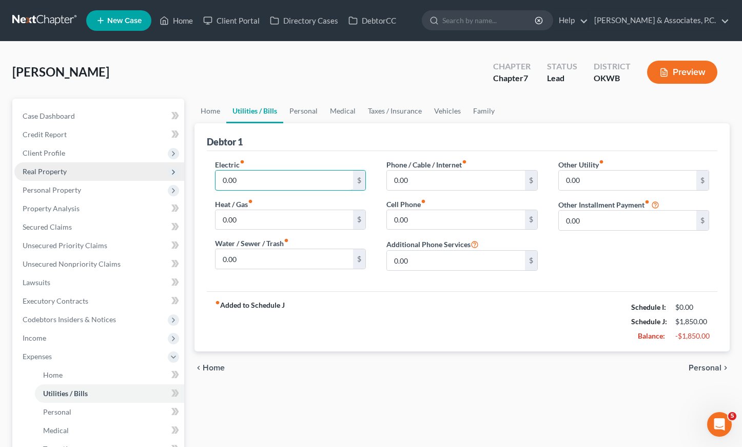
drag, startPoint x: 261, startPoint y: 182, endPoint x: 176, endPoint y: 179, distance: 85.3
click at [176, 179] on div "Petition Navigation Case Dashboard Payments Invoices Payments Payments Credit R…" at bounding box center [371, 367] width 728 height 537
type input "350.00"
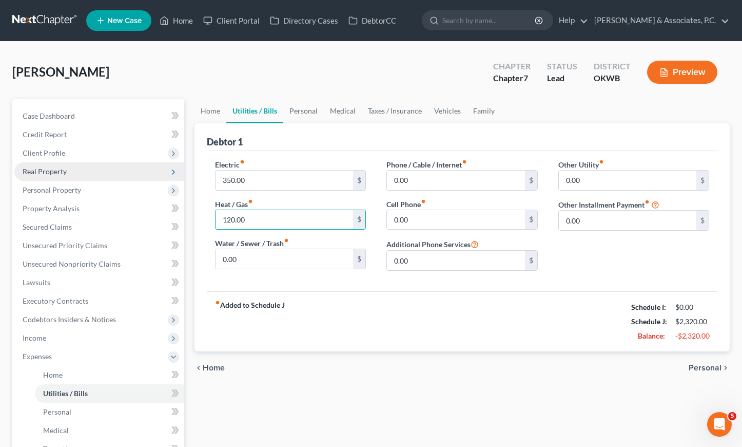
type input "120.00"
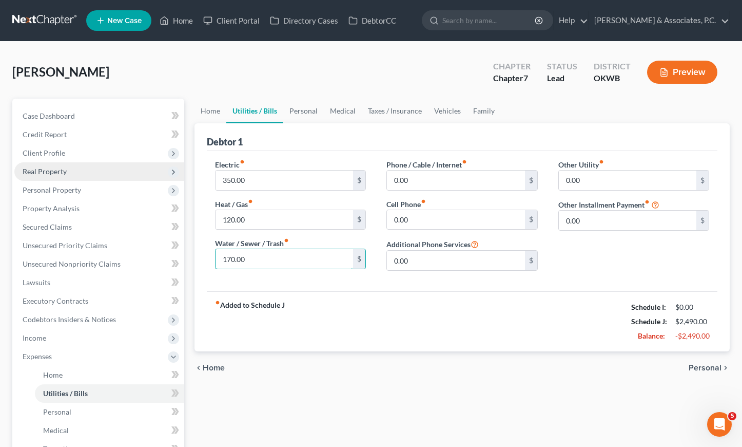
type input "170.00"
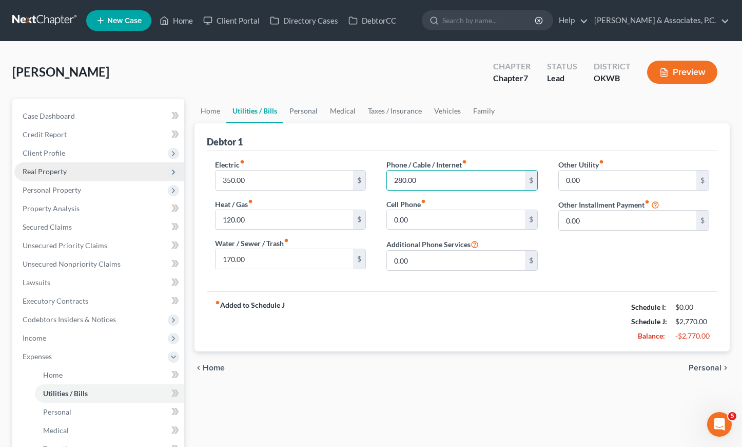
type input "280.00"
type input "485.00"
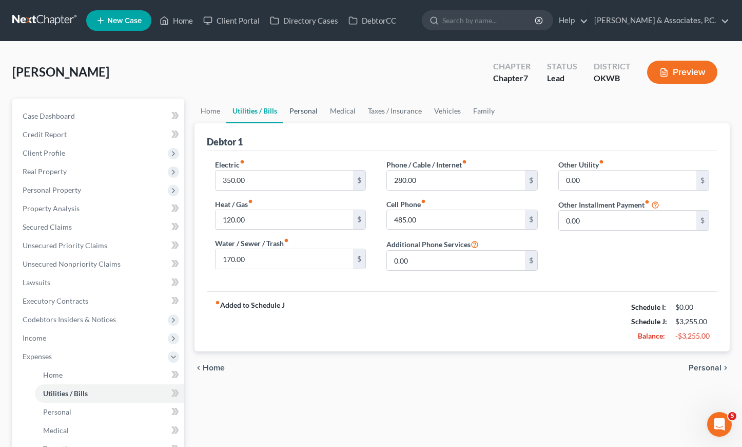
click at [292, 107] on link "Personal" at bounding box center [303, 111] width 41 height 25
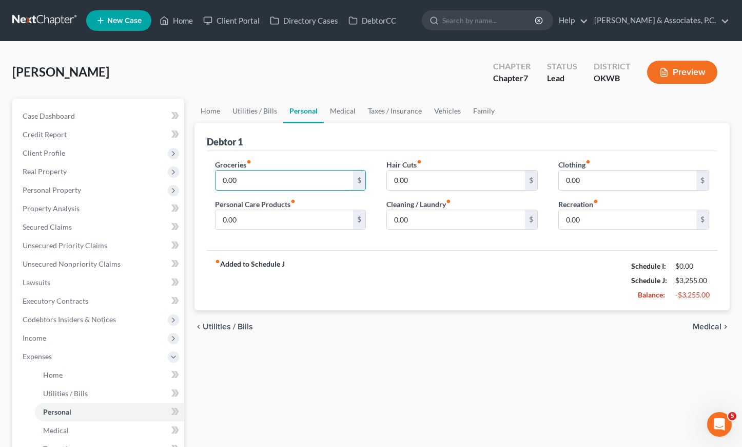
drag, startPoint x: 246, startPoint y: 179, endPoint x: 206, endPoint y: 177, distance: 39.6
click at [206, 177] on div "Groceries fiber_manual_record 0.00 $ Personal Care Products fiber_manual_record…" at bounding box center [291, 198] width 172 height 79
type input "900"
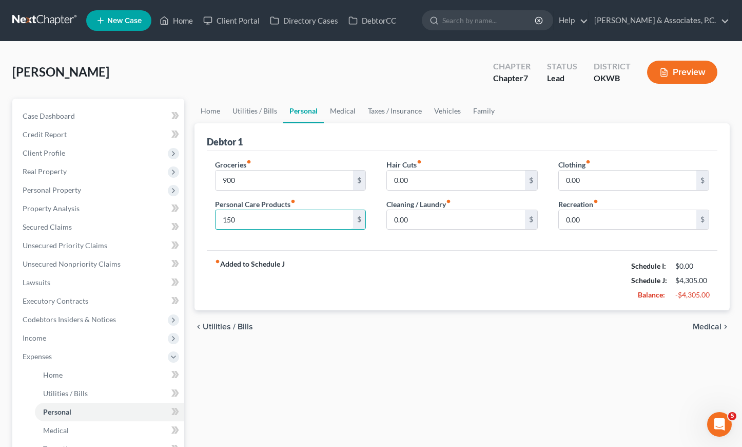
type input "150"
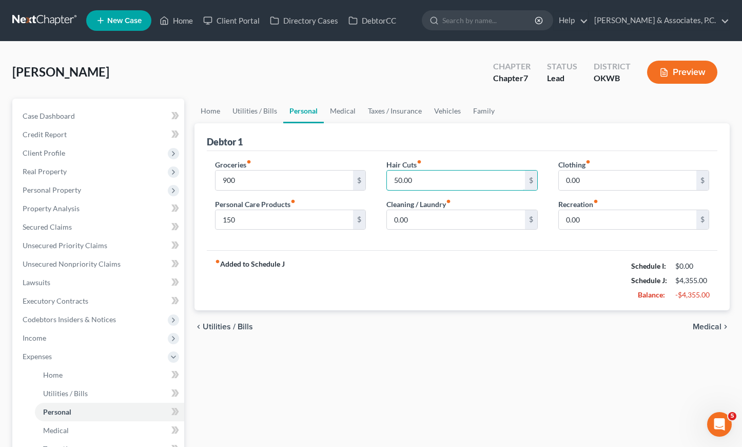
type input "50.00"
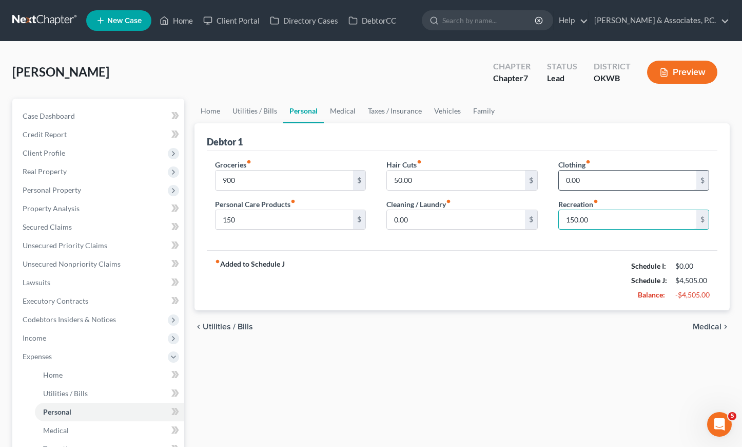
type input "150.00"
drag, startPoint x: 603, startPoint y: 179, endPoint x: 555, endPoint y: 177, distance: 48.3
click at [555, 177] on div "Clothing fiber_manual_record 0.00 $ Recreation fiber_manual_record 150.00 $" at bounding box center [634, 198] width 172 height 79
type input "100.00"
click at [536, 273] on div "fiber_manual_record Added to Schedule J Schedule I: $0.00 Schedule J: $4,605.00…" at bounding box center [462, 280] width 511 height 60
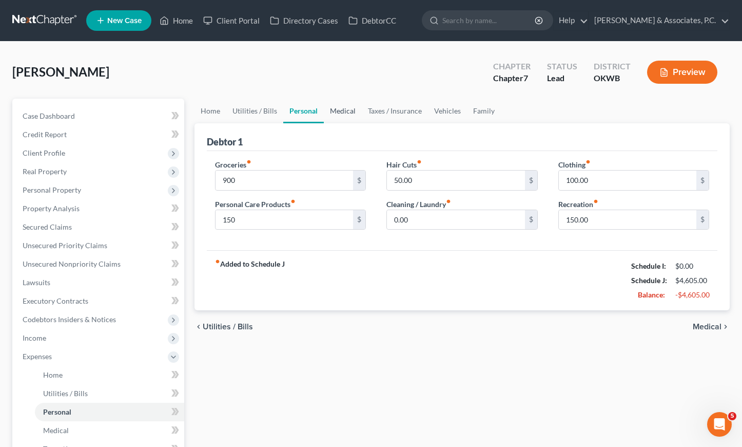
click at [346, 113] on link "Medical" at bounding box center [343, 111] width 38 height 25
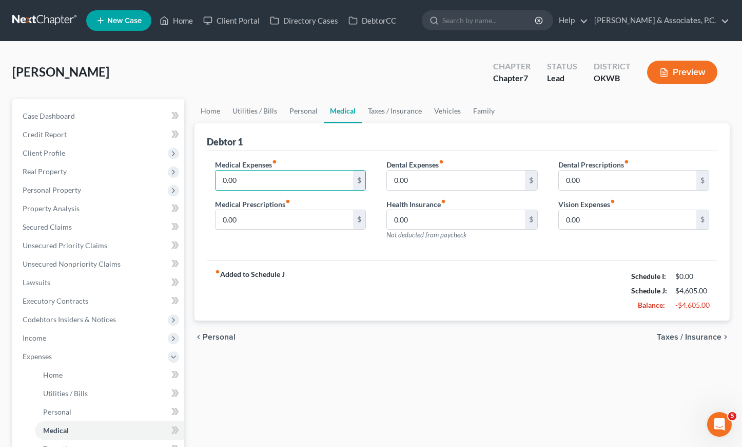
drag, startPoint x: 293, startPoint y: 183, endPoint x: 207, endPoint y: 176, distance: 86.0
click at [206, 179] on div "Medical Expenses fiber_manual_record 0.00 $ Medical Prescriptions fiber_manual_…" at bounding box center [291, 203] width 172 height 89
type input "200.00"
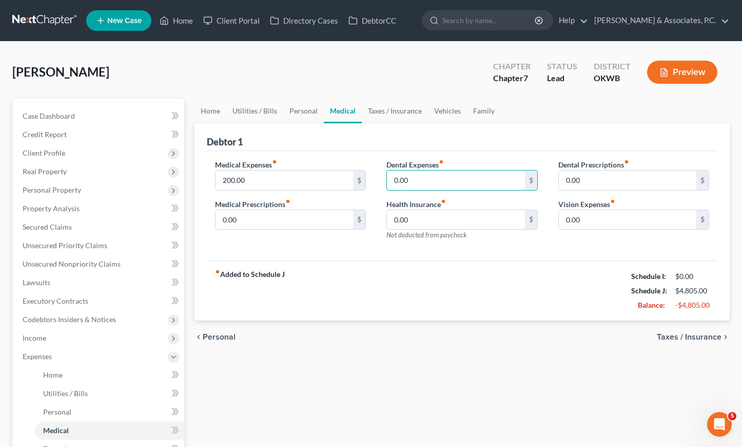
drag, startPoint x: 441, startPoint y: 177, endPoint x: 384, endPoint y: 177, distance: 56.5
click at [384, 177] on div "Dental Expenses fiber_manual_record 0.00 $ Health Insurance fiber_manual_record…" at bounding box center [462, 203] width 172 height 89
type input "40.00"
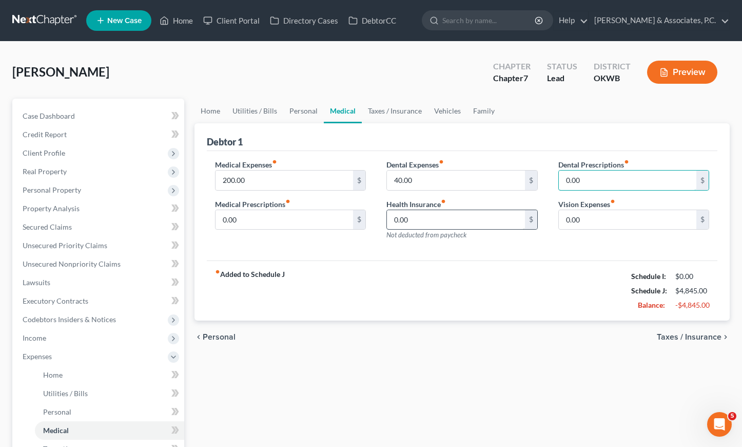
drag, startPoint x: 620, startPoint y: 183, endPoint x: 444, endPoint y: 220, distance: 179.9
click at [548, 183] on div "Dental Prescriptions fiber_manual_record 0.00 $ Vision Expenses fiber_manual_re…" at bounding box center [634, 203] width 172 height 89
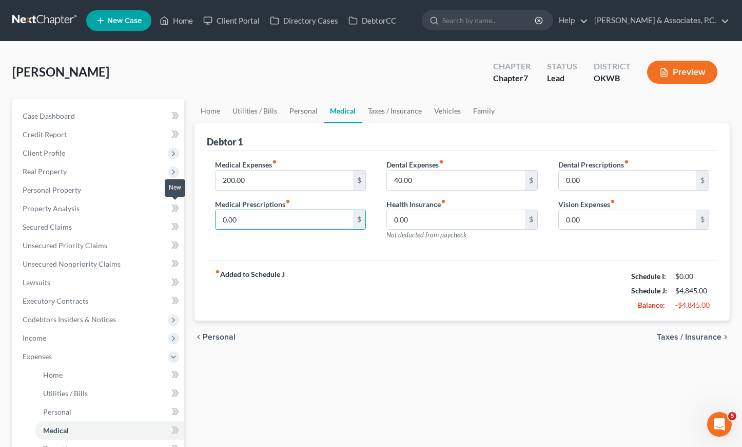
drag, startPoint x: 328, startPoint y: 218, endPoint x: 177, endPoint y: 215, distance: 151.5
click at [177, 215] on div "Petition Navigation Case Dashboard Payments Invoices Payments Payments Credit R…" at bounding box center [371, 367] width 728 height 537
type input "50.00"
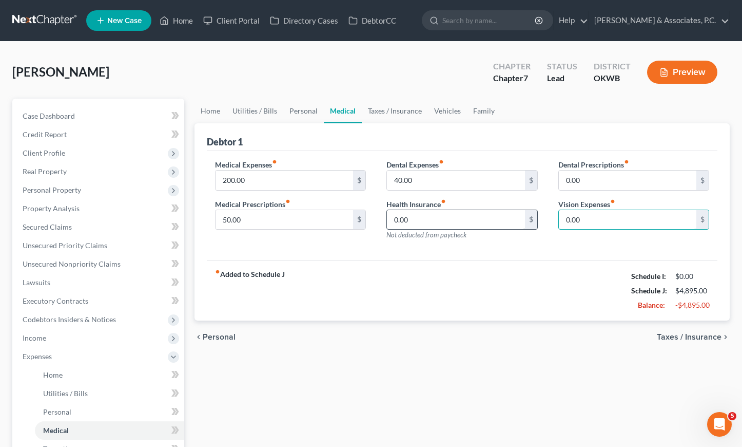
drag, startPoint x: 569, startPoint y: 217, endPoint x: 516, endPoint y: 216, distance: 52.9
click at [516, 216] on div "Medical Expenses fiber_manual_record 200.00 $ Medical Prescriptions fiber_manua…" at bounding box center [462, 203] width 515 height 89
type input "20.00"
click at [480, 266] on div "fiber_manual_record Added to Schedule J Schedule I: $0.00 Schedule J: $4,915.00…" at bounding box center [462, 290] width 511 height 60
drag, startPoint x: 406, startPoint y: 111, endPoint x: 408, endPoint y: 115, distance: 5.3
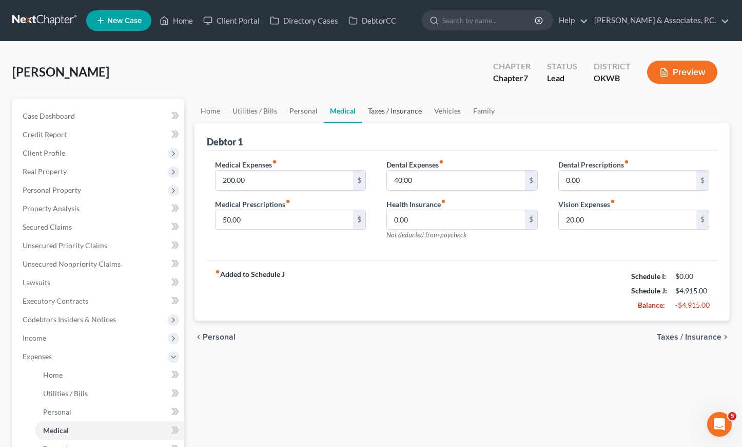
click at [406, 111] on link "Taxes / Insurance" at bounding box center [395, 111] width 66 height 25
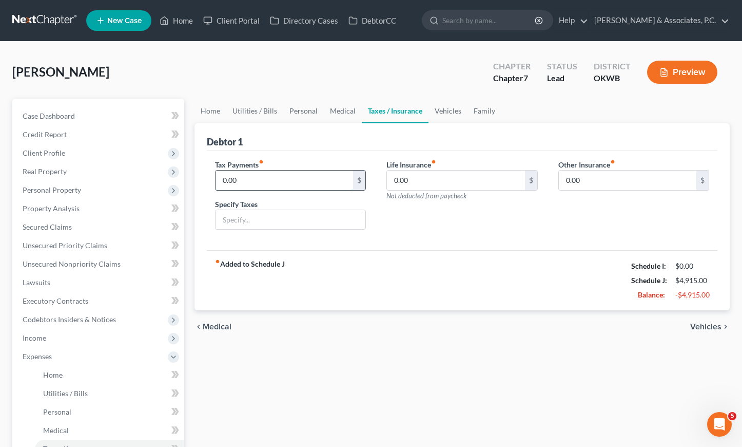
drag, startPoint x: 279, startPoint y: 178, endPoint x: 215, endPoint y: 179, distance: 63.7
click at [216, 179] on input "0.00" at bounding box center [285, 180] width 138 height 20
type input "1,150.00"
drag, startPoint x: 422, startPoint y: 181, endPoint x: 365, endPoint y: 180, distance: 57.0
click at [365, 180] on div "Tax Payments fiber_manual_record 1,150.00 $ Specify Taxes Life Insurance fiber_…" at bounding box center [462, 198] width 515 height 79
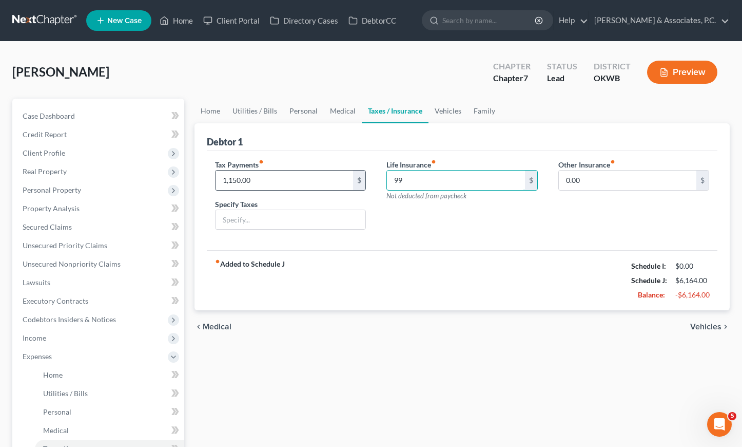
type input "9"
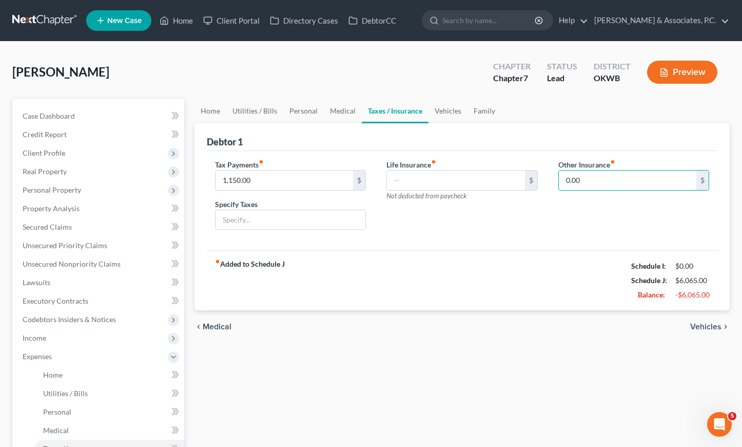
drag, startPoint x: 582, startPoint y: 182, endPoint x: 553, endPoint y: 181, distance: 28.8
click at [553, 181] on div "Other Insurance fiber_manual_record 0.00 $" at bounding box center [634, 198] width 172 height 79
type input "90.00"
click at [603, 211] on input "text" at bounding box center [634, 209] width 150 height 20
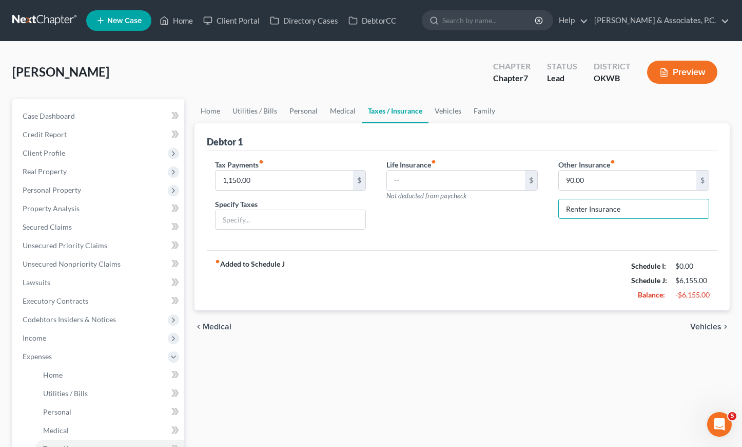
type input "Renter Insurance"
click at [434, 236] on div "Life Insurance fiber_manual_record $ Not deducted from paycheck" at bounding box center [462, 198] width 172 height 79
click at [451, 112] on link "Vehicles" at bounding box center [448, 111] width 39 height 25
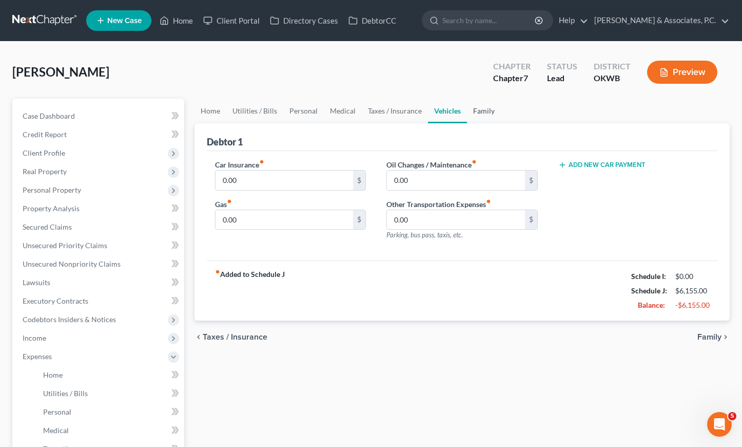
click at [482, 110] on link "Family" at bounding box center [484, 111] width 34 height 25
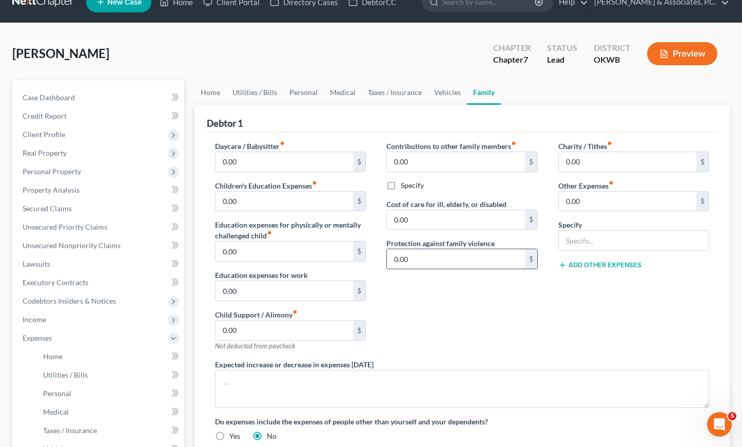
scroll to position [50, 0]
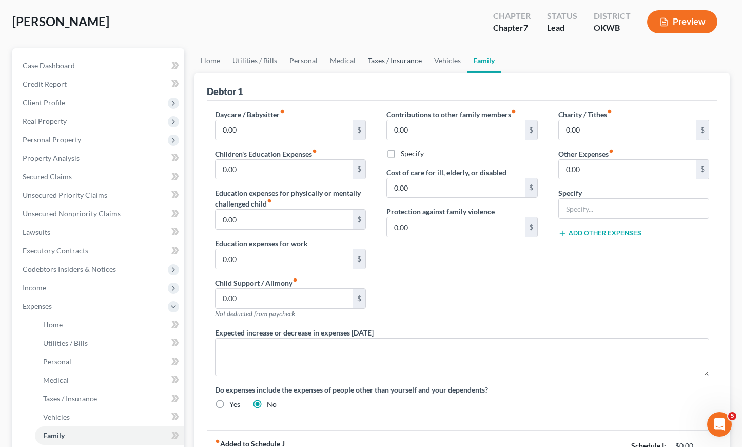
click at [409, 63] on link "Taxes / Insurance" at bounding box center [395, 60] width 66 height 25
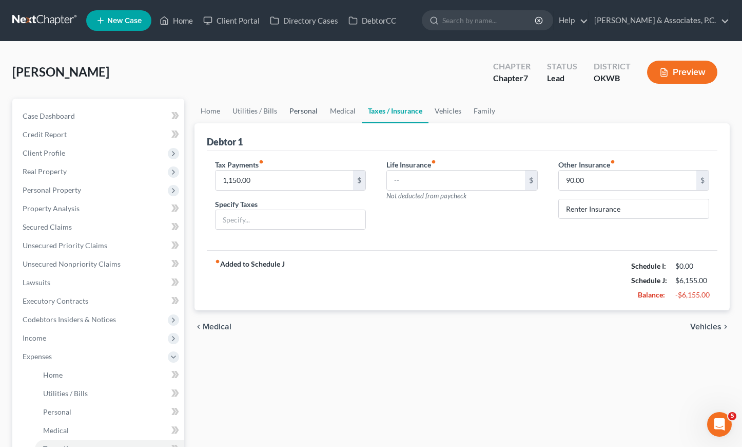
click at [299, 113] on link "Personal" at bounding box center [303, 111] width 41 height 25
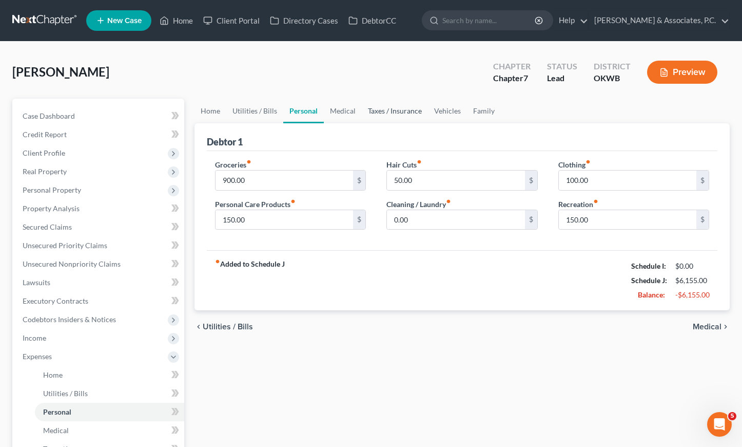
click at [376, 108] on link "Taxes / Insurance" at bounding box center [395, 111] width 66 height 25
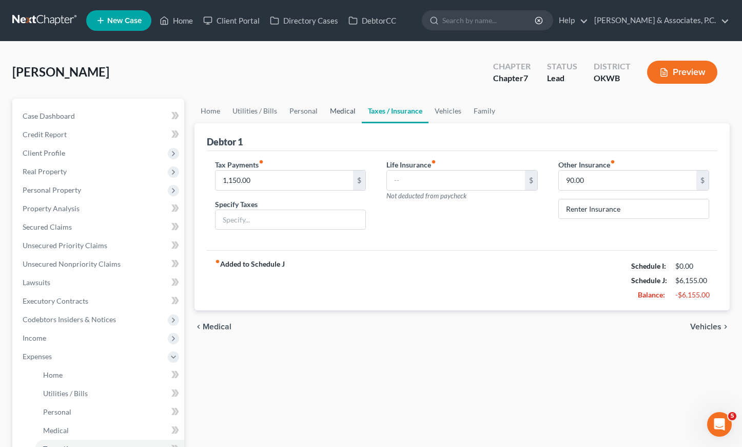
click at [346, 111] on link "Medical" at bounding box center [343, 111] width 38 height 25
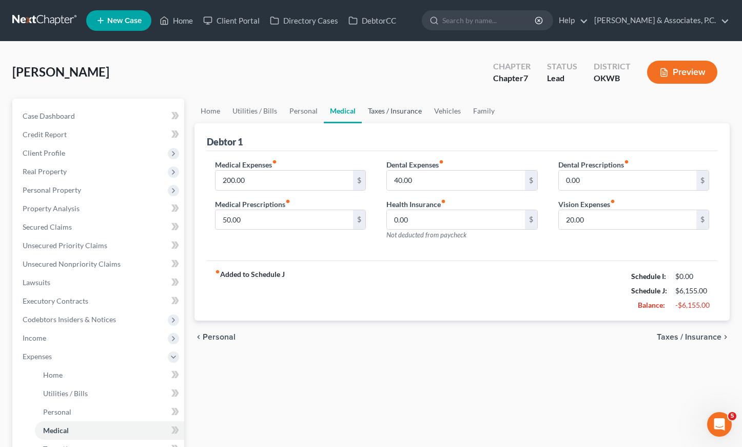
click at [403, 110] on link "Taxes / Insurance" at bounding box center [395, 111] width 66 height 25
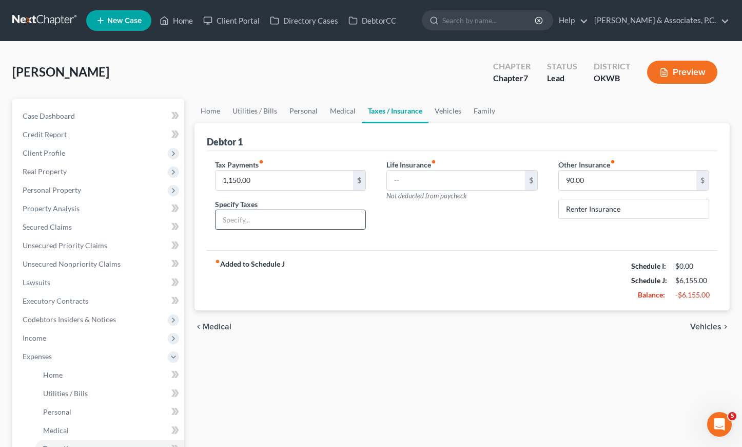
click at [297, 220] on input "text" at bounding box center [291, 220] width 150 height 20
click at [435, 112] on link "Vehicles" at bounding box center [448, 111] width 39 height 25
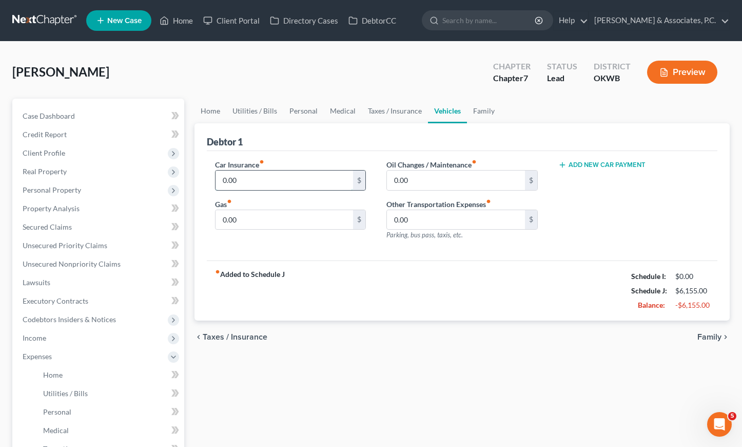
drag, startPoint x: 304, startPoint y: 179, endPoint x: 217, endPoint y: 177, distance: 87.3
click at [203, 180] on div "Debtor 1 Car Insurance fiber_manual_record 0.00 $ Gas fiber_manual_record 0.00 …" at bounding box center [463, 222] width 536 height 198
click at [277, 157] on div "Car Insurance fiber_manual_record 0.00 $ Gas fiber_manual_record 0.00 $ Oil Cha…" at bounding box center [462, 206] width 511 height 110
drag, startPoint x: 255, startPoint y: 179, endPoint x: 224, endPoint y: 178, distance: 30.3
click at [224, 178] on input "0.00" at bounding box center [285, 180] width 138 height 20
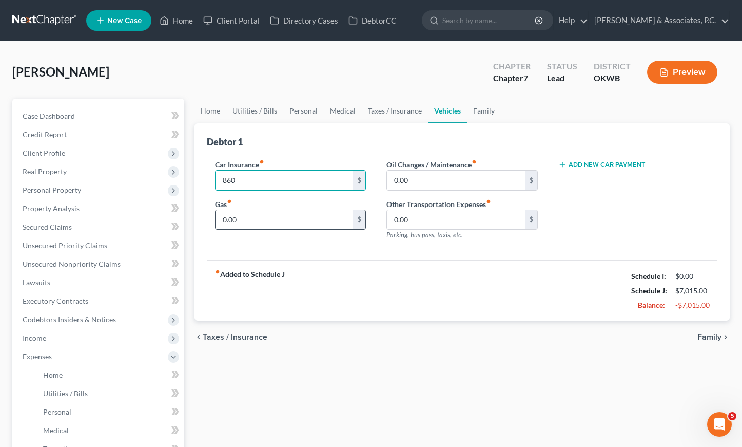
type input "860"
drag, startPoint x: 246, startPoint y: 219, endPoint x: 203, endPoint y: 218, distance: 42.6
click at [203, 218] on div "Debtor 1 Car Insurance fiber_manual_record 860 $ Gas fiber_manual_record 0.00 $…" at bounding box center [463, 222] width 536 height 198
type input "230"
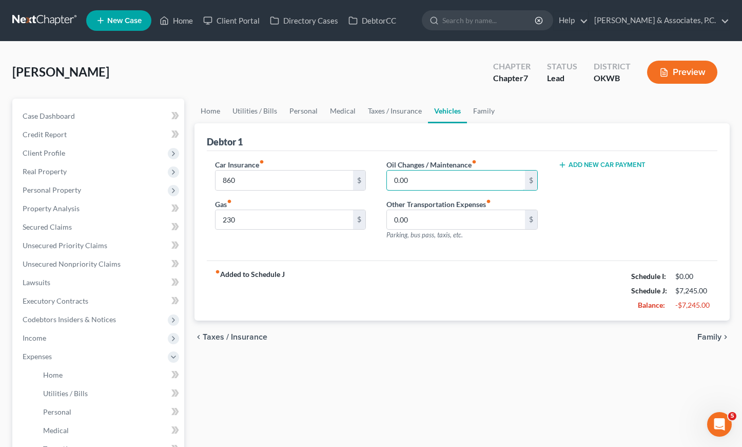
drag, startPoint x: 395, startPoint y: 182, endPoint x: 371, endPoint y: 182, distance: 23.6
click at [371, 182] on div "Car Insurance fiber_manual_record 860 $ Gas fiber_manual_record 230 $ Oil Chang…" at bounding box center [462, 203] width 515 height 89
type input "40"
drag, startPoint x: 439, startPoint y: 223, endPoint x: 390, endPoint y: 223, distance: 49.3
click at [390, 223] on input "0.00" at bounding box center [456, 220] width 138 height 20
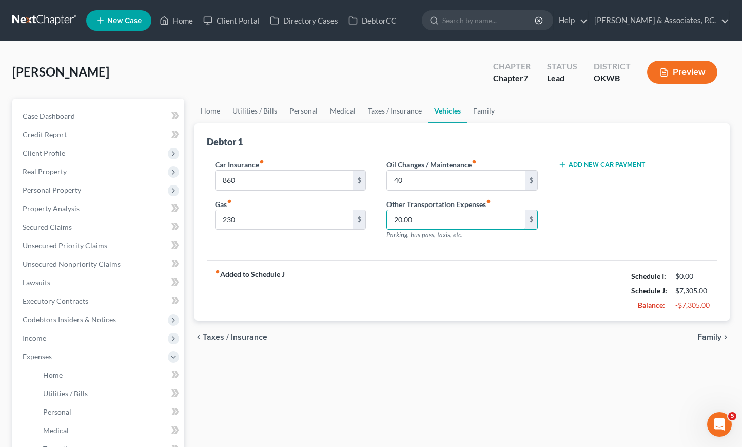
type input "20.00"
click at [571, 182] on div "Add New Car Payment" at bounding box center [634, 203] width 172 height 89
click at [600, 165] on button "Add New Car Payment" at bounding box center [601, 165] width 87 height 8
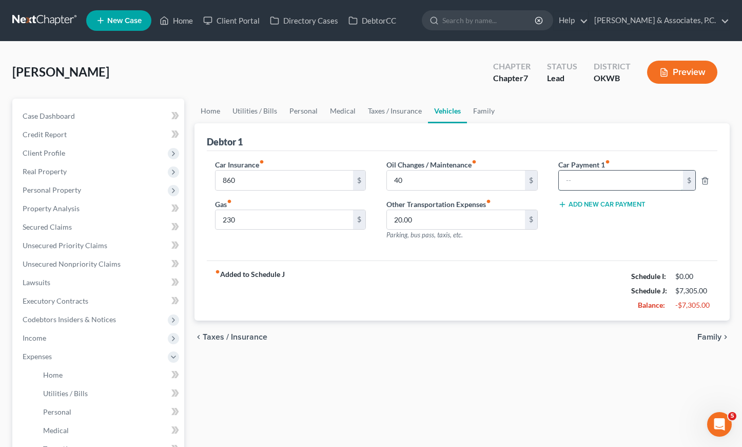
click at [592, 177] on input "text" at bounding box center [621, 180] width 124 height 20
type input "482.00"
click at [472, 108] on link "Family" at bounding box center [484, 111] width 34 height 25
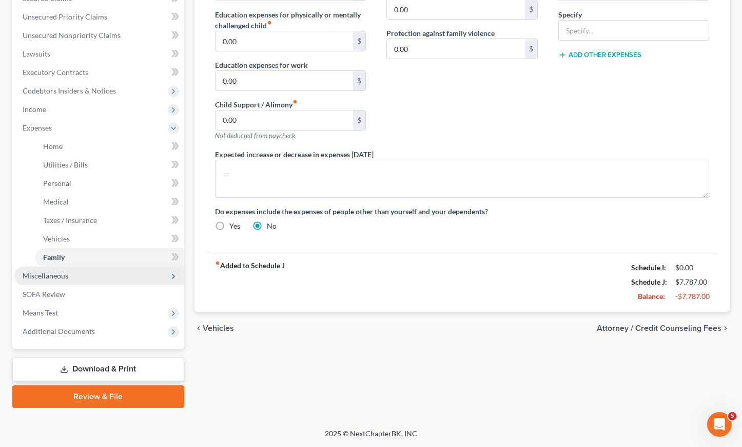
click at [74, 274] on span "Miscellaneous" at bounding box center [99, 275] width 170 height 18
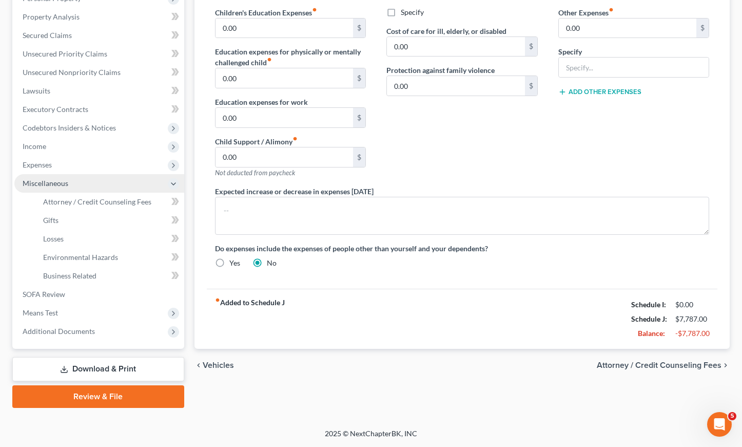
scroll to position [191, 0]
click at [89, 199] on span "Attorney / Credit Counseling Fees" at bounding box center [97, 201] width 108 height 9
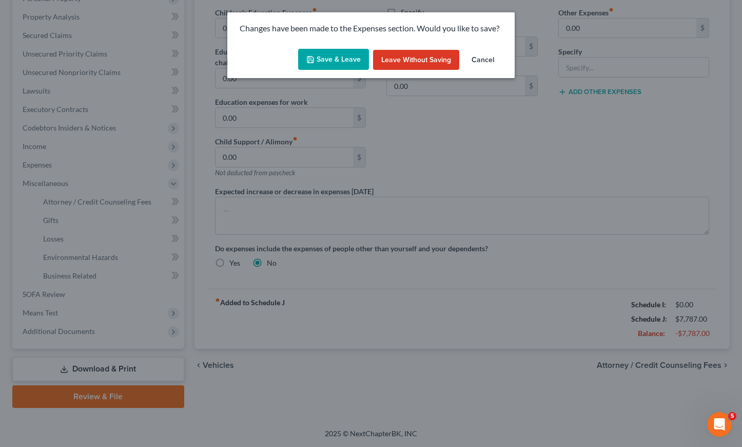
click at [344, 53] on button "Save & Leave" at bounding box center [333, 60] width 71 height 22
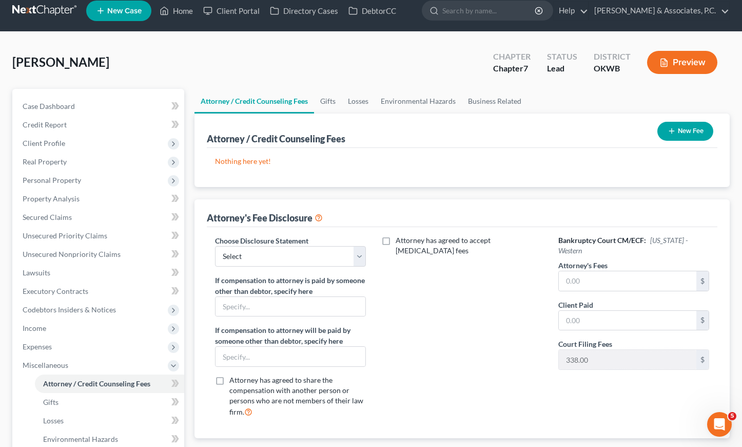
scroll to position [1, 0]
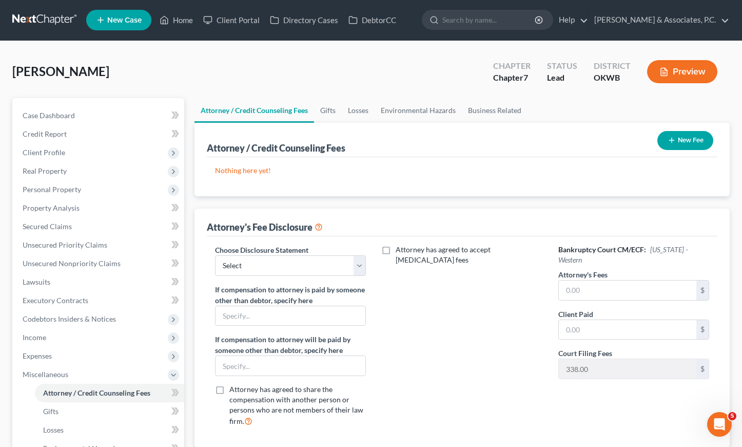
click at [688, 141] on button "New Fee" at bounding box center [686, 140] width 56 height 19
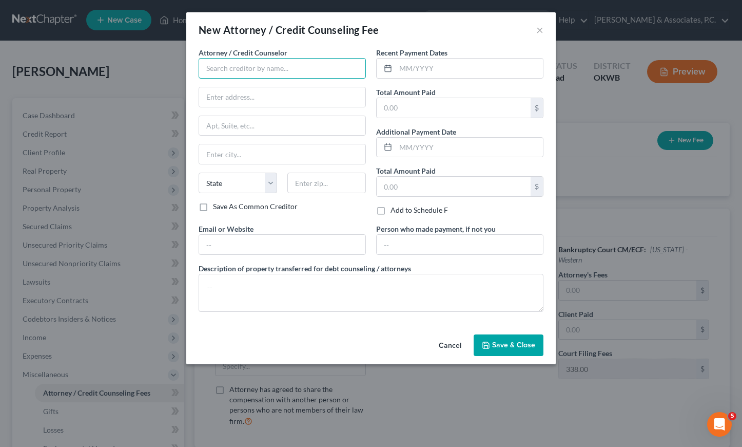
click at [281, 67] on input "text" at bounding box center [282, 68] width 167 height 21
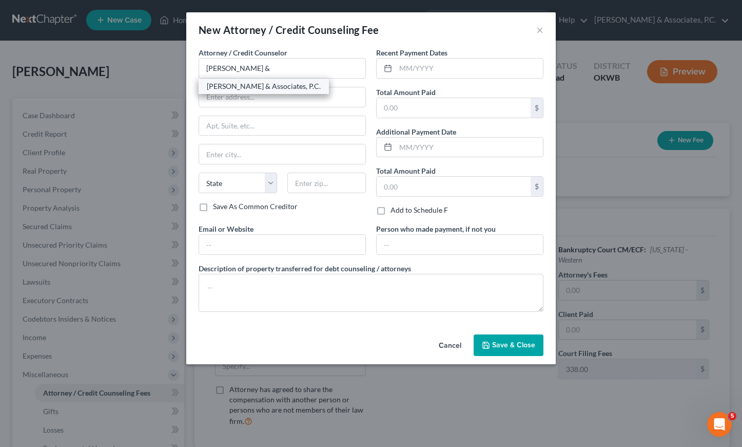
click at [279, 86] on div "[PERSON_NAME] & Associates, P.C." at bounding box center [264, 86] width 114 height 10
type input "[PERSON_NAME] & Associates, P.C."
type input "[STREET_ADDRESS]"
type input "[PERSON_NAME]"
select select "37"
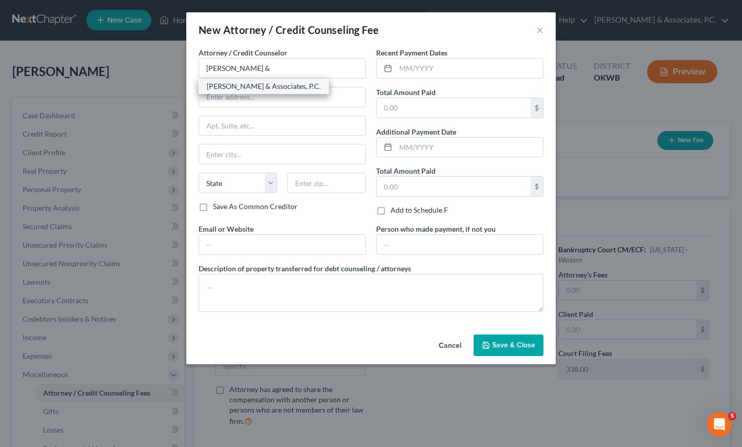
type input "73003"
click at [428, 69] on input "text" at bounding box center [469, 69] width 147 height 20
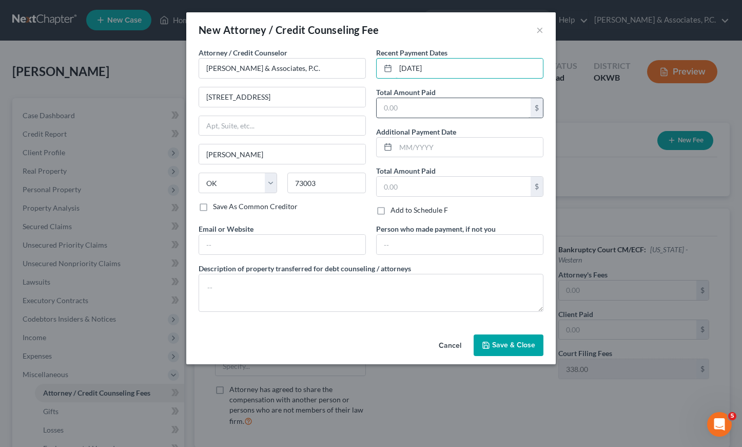
type input "[DATE]"
click at [435, 103] on input "text" at bounding box center [454, 108] width 154 height 20
type input "2,500.00"
click at [502, 343] on span "Save & Close" at bounding box center [513, 344] width 43 height 9
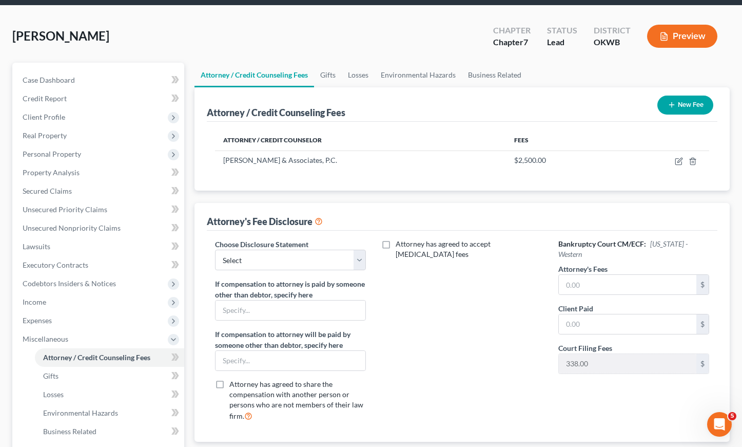
scroll to position [83, 0]
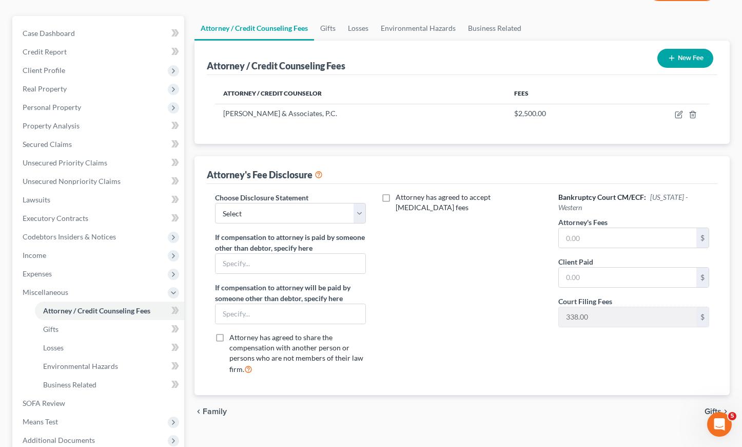
click at [396, 199] on label "Attorney has agreed to accept [MEDICAL_DATA] fees" at bounding box center [469, 202] width 147 height 21
click at [400, 199] on input "Attorney has agreed to accept [MEDICAL_DATA] fees" at bounding box center [403, 195] width 7 height 7
click at [396, 199] on label "Attorney has agreed to accept [MEDICAL_DATA] fees" at bounding box center [469, 202] width 147 height 21
click at [400, 199] on input "Attorney has agreed to accept [MEDICAL_DATA] fees" at bounding box center [403, 195] width 7 height 7
checkbox input "false"
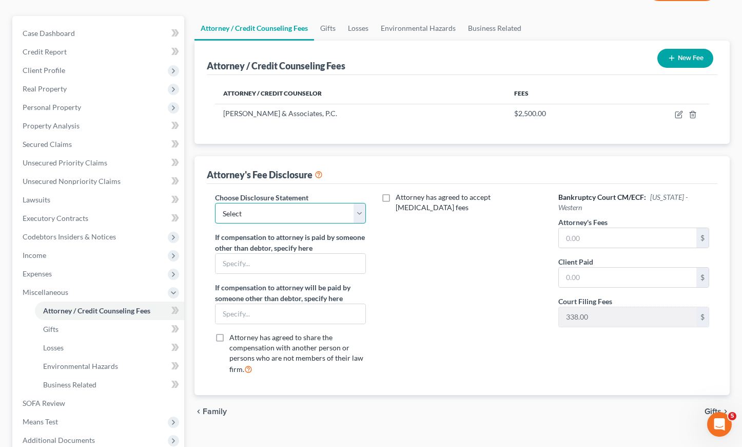
select select "3"
click at [579, 238] on input "text" at bounding box center [628, 238] width 138 height 20
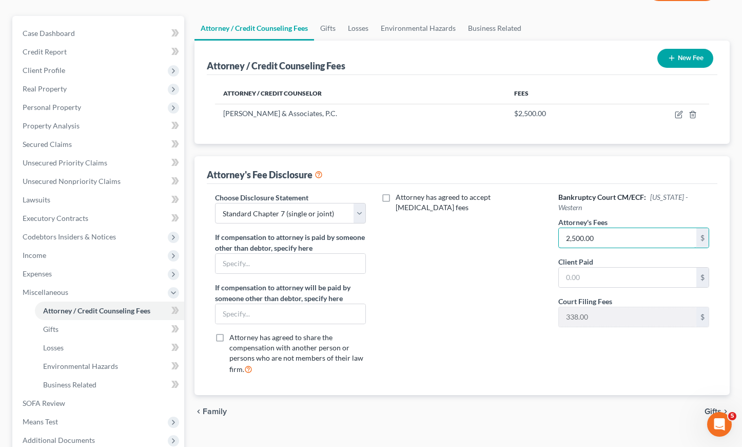
type input "2,500.00"
click at [485, 303] on div "Attorney has agreed to accept [MEDICAL_DATA] fees" at bounding box center [462, 287] width 172 height 190
click at [584, 284] on input "text" at bounding box center [628, 277] width 138 height 20
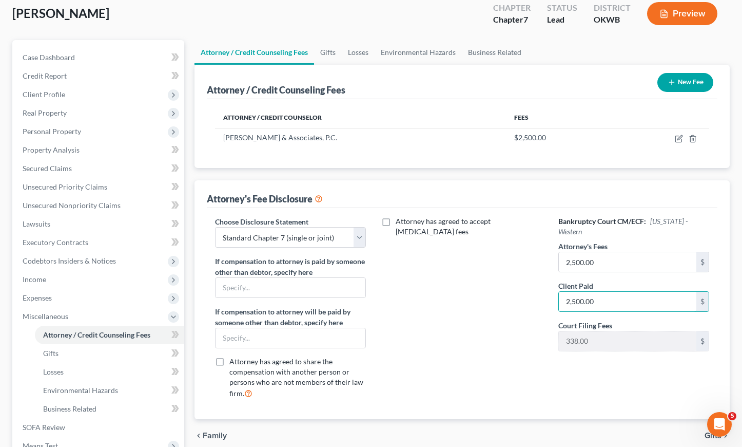
scroll to position [59, 1]
type input "2,500.00"
click at [463, 268] on div "Attorney has agreed to accept [MEDICAL_DATA] fees" at bounding box center [462, 311] width 172 height 190
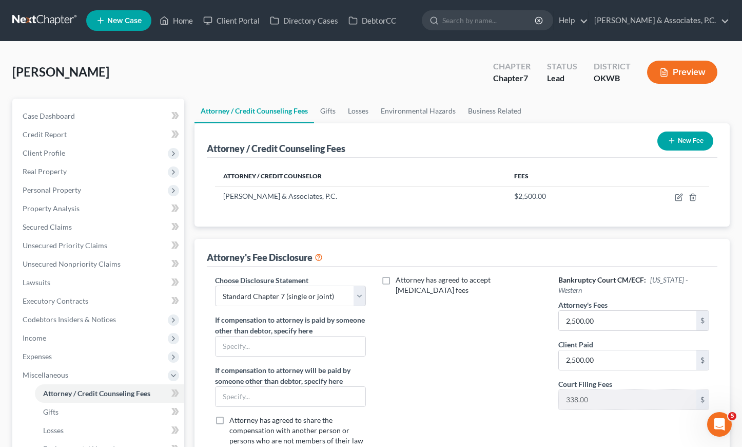
scroll to position [0, 0]
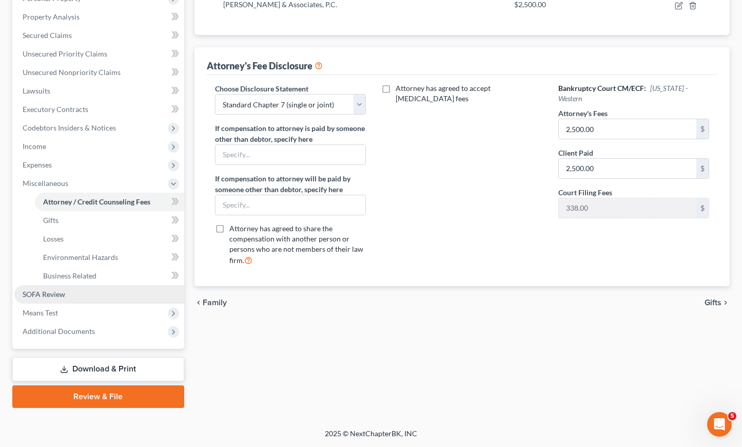
click at [78, 294] on link "SOFA Review" at bounding box center [99, 294] width 170 height 18
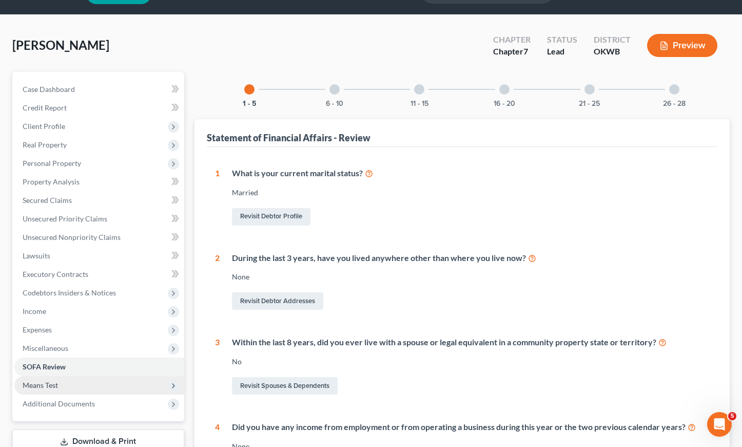
scroll to position [26, 0]
click at [73, 385] on span "Means Test" at bounding box center [99, 385] width 170 height 18
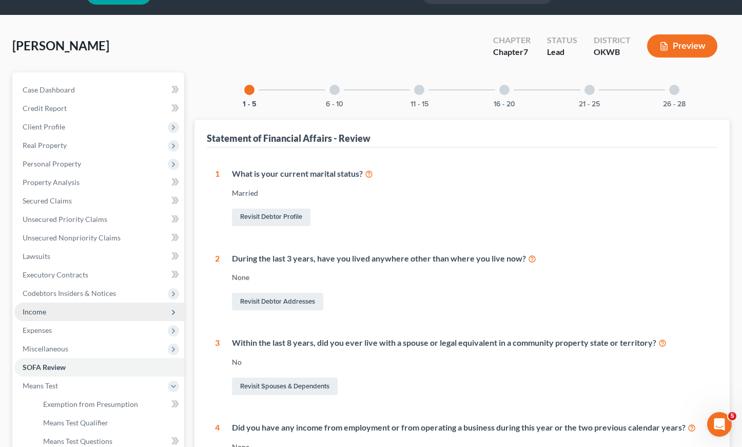
scroll to position [26, 0]
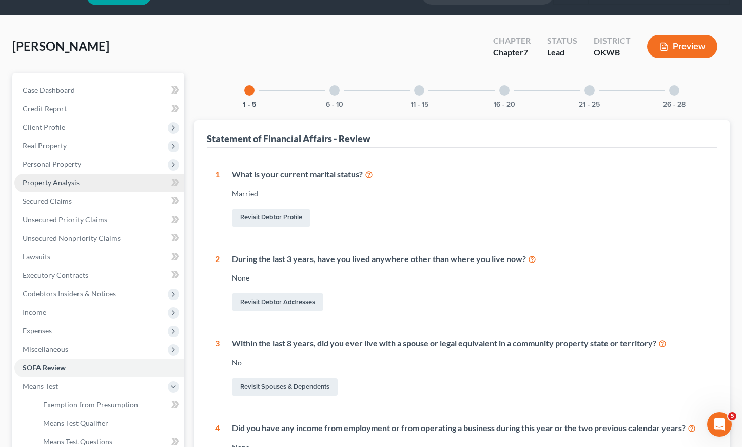
click at [60, 181] on span "Property Analysis" at bounding box center [51, 182] width 57 height 9
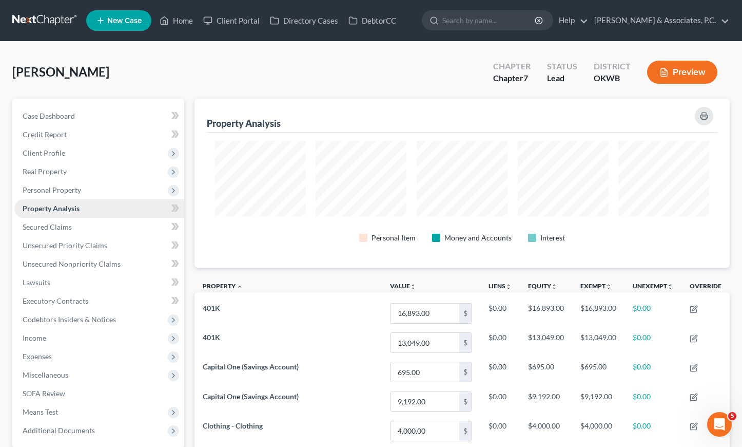
scroll to position [513158, 512791]
click at [72, 195] on span "Personal Property" at bounding box center [99, 190] width 170 height 18
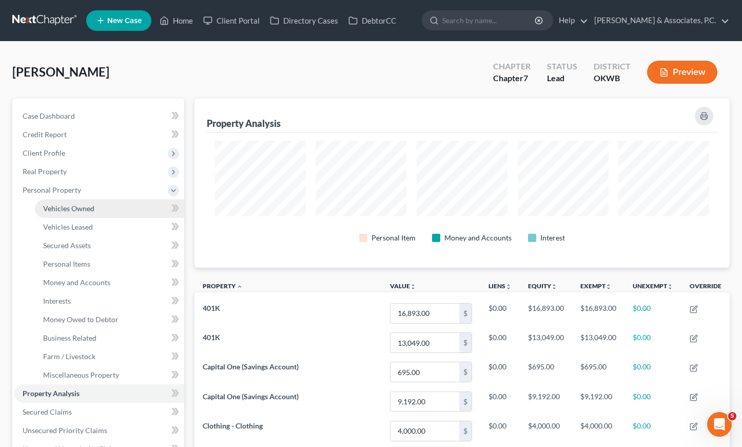
click at [82, 212] on span "Vehicles Owned" at bounding box center [68, 208] width 51 height 9
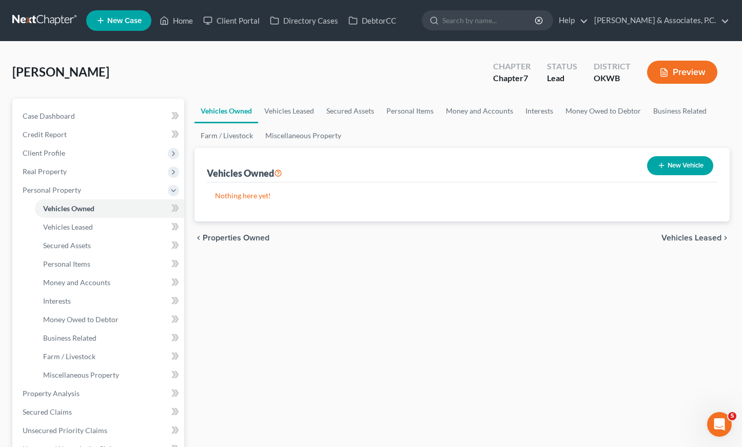
click at [694, 167] on button "New Vehicle" at bounding box center [680, 165] width 66 height 19
select select "0"
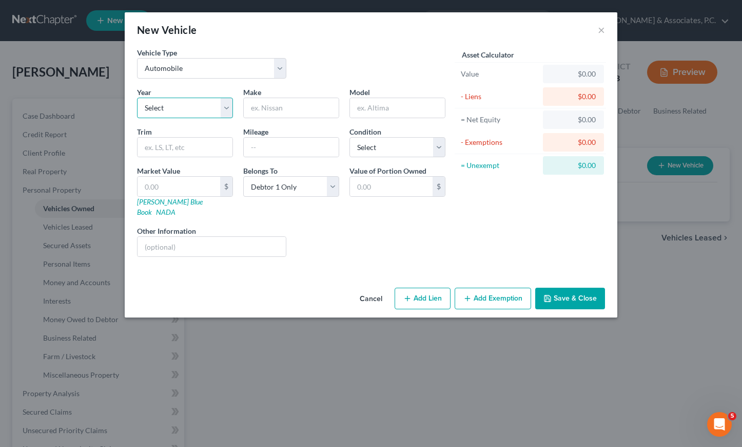
select select "6"
click at [262, 103] on input "text" at bounding box center [291, 108] width 95 height 20
type input "Buick"
click at [393, 104] on input "text" at bounding box center [397, 108] width 95 height 20
type input "Encore"
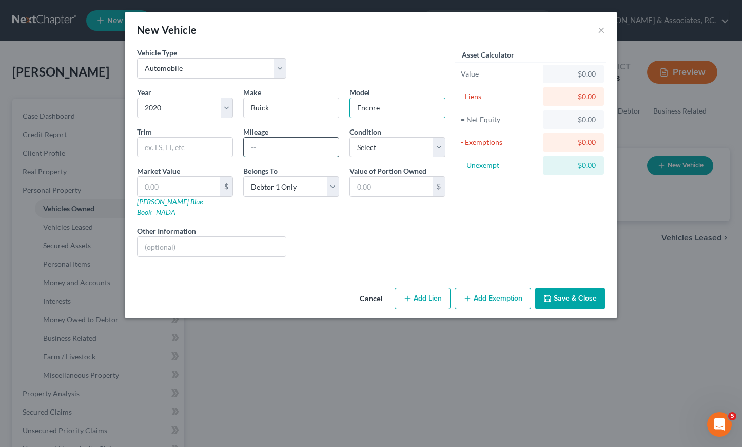
click at [279, 148] on input "text" at bounding box center [291, 148] width 95 height 20
type input "45000"
click at [196, 191] on input "text" at bounding box center [179, 187] width 83 height 20
type input "1"
type input "1.00"
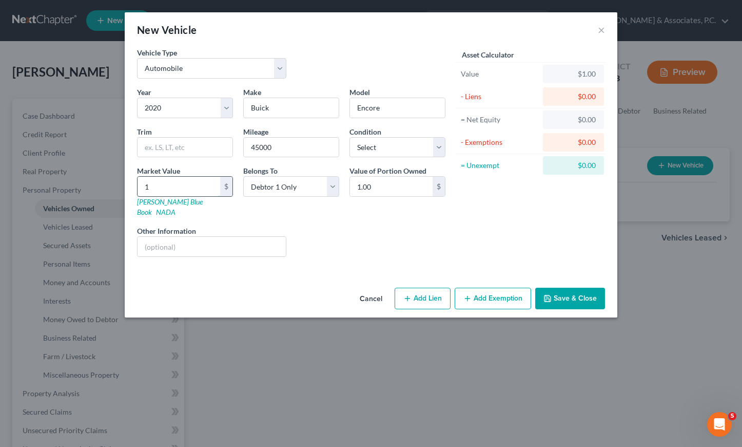
type input "13"
type input "13.00"
type input "130"
type input "130.00"
type input "1305"
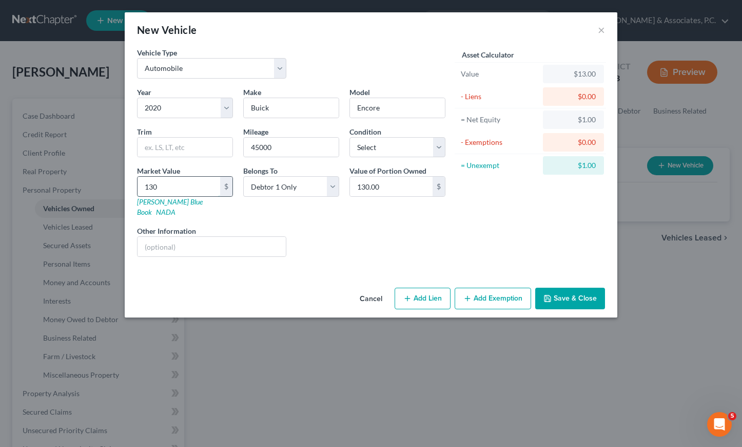
type input "1,305.00"
type input "1,3058"
type input "13,058.00"
type input "13,058"
click at [604, 31] on button "×" at bounding box center [601, 30] width 7 height 12
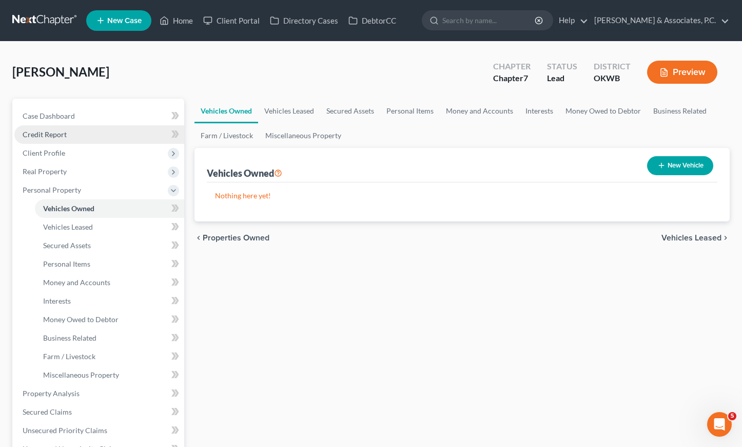
click at [58, 134] on span "Credit Report" at bounding box center [45, 134] width 44 height 9
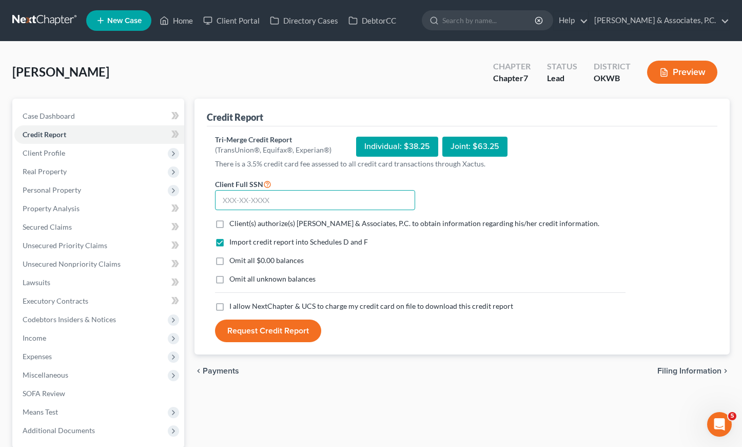
click at [324, 202] on input "text" at bounding box center [315, 200] width 200 height 21
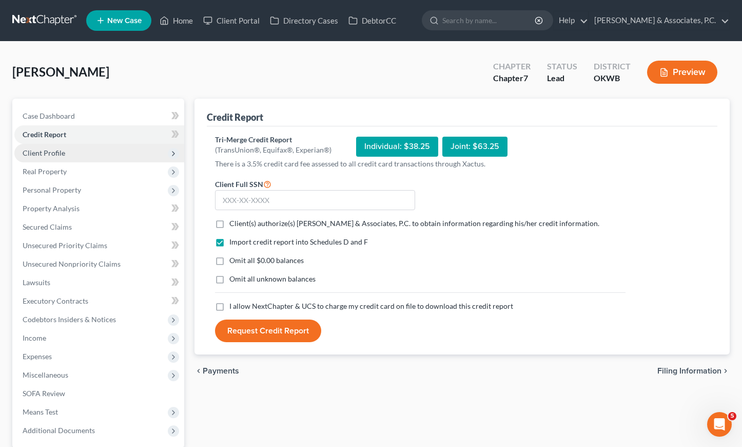
click at [75, 152] on span "Client Profile" at bounding box center [99, 153] width 170 height 18
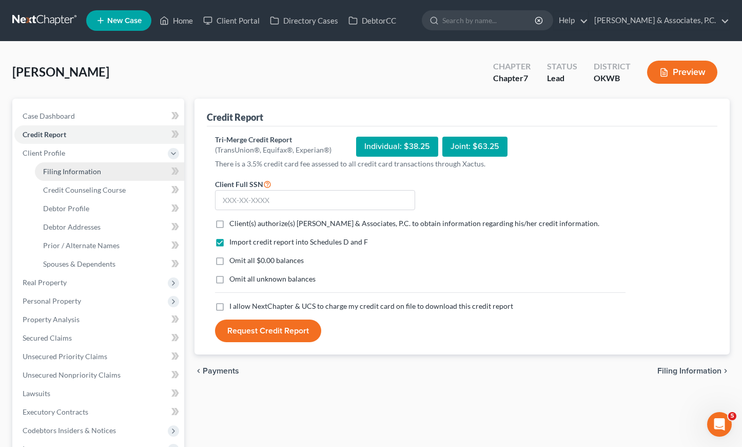
click at [68, 175] on span "Filing Information" at bounding box center [72, 171] width 58 height 9
select select "1"
select select "0"
select select "65"
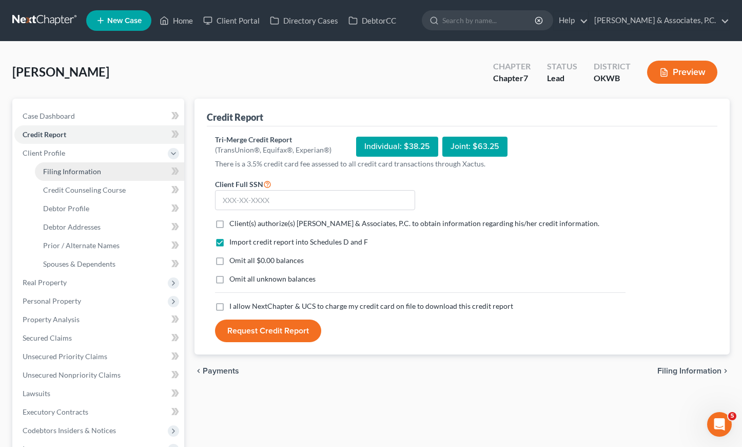
select select "2"
select select "37"
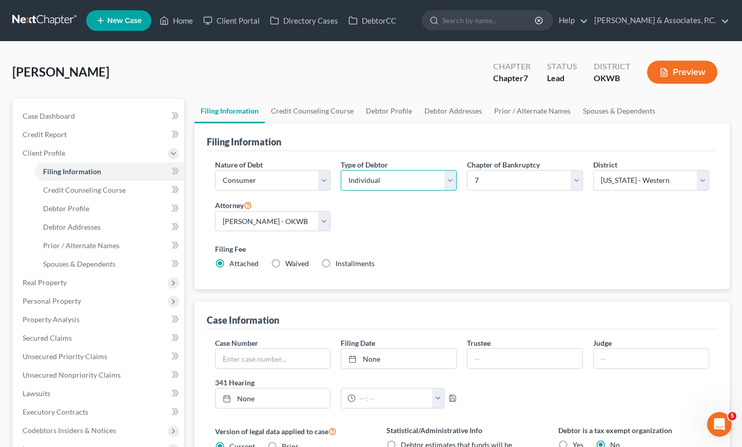
select select "1"
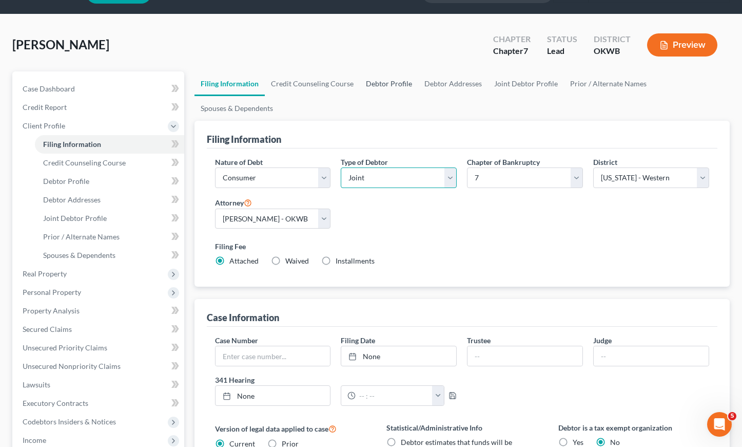
scroll to position [30, 0]
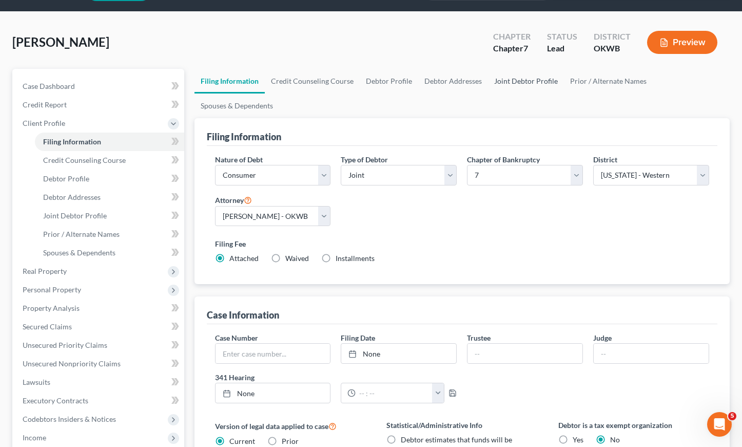
drag, startPoint x: 514, startPoint y: 78, endPoint x: 510, endPoint y: 87, distance: 9.9
click at [514, 78] on link "Joint Debtor Profile" at bounding box center [526, 81] width 76 height 25
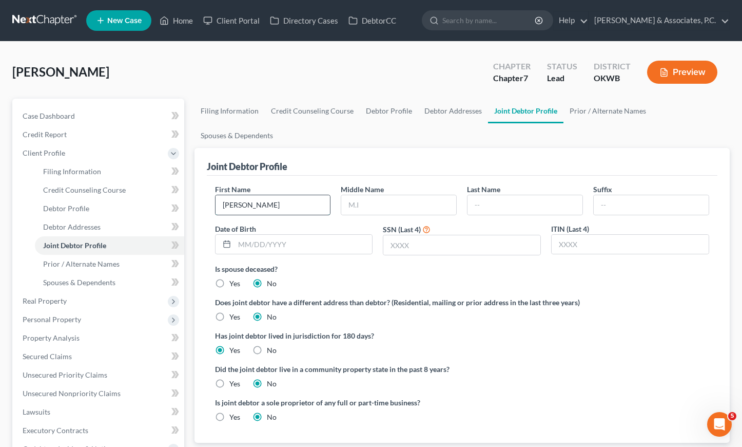
type input "[PERSON_NAME]"
type input "K"
type input "[PERSON_NAME]"
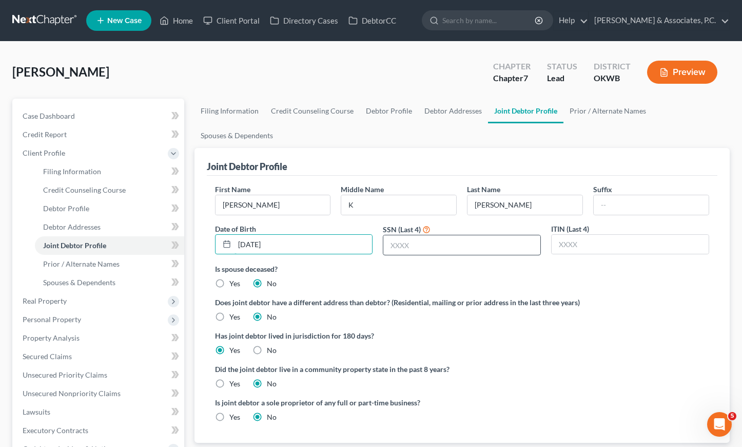
type input "[DATE]"
click at [434, 243] on input "text" at bounding box center [461, 245] width 157 height 20
type input "2832"
click at [290, 110] on link "Credit Counseling Course" at bounding box center [312, 111] width 95 height 25
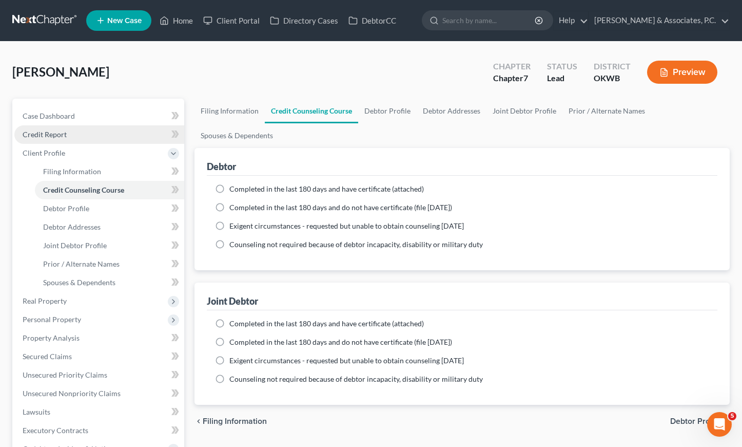
click at [46, 135] on span "Credit Report" at bounding box center [45, 134] width 44 height 9
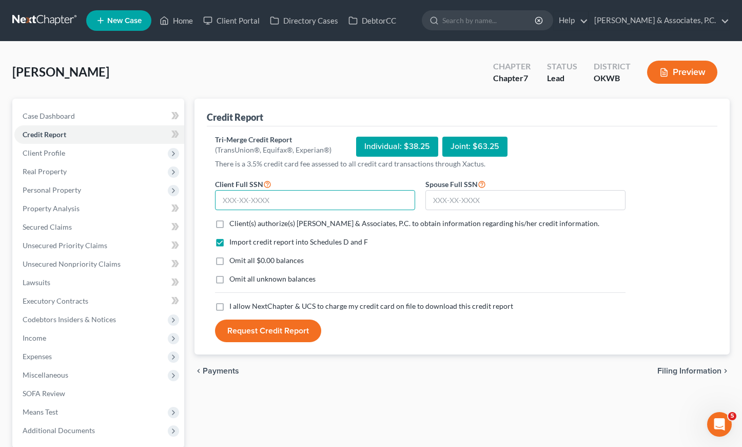
click at [341, 202] on input "text" at bounding box center [315, 200] width 200 height 21
type input "224-31-2221"
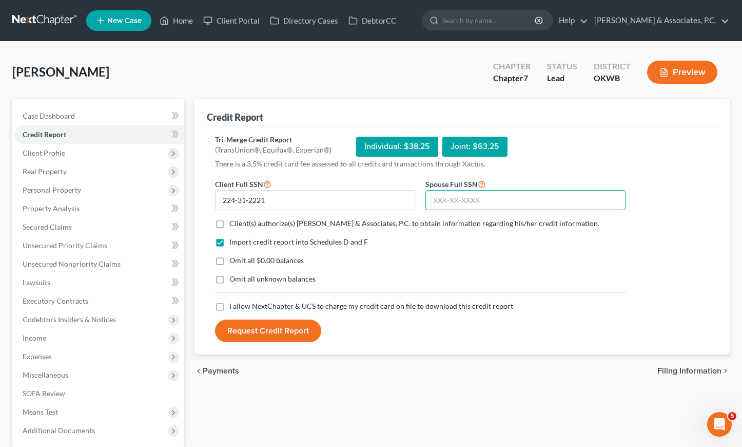
click at [525, 201] on input "text" at bounding box center [526, 200] width 200 height 21
type input "560-75-2832"
click at [229, 223] on label "Client(s) authorize(s) [PERSON_NAME] & Associates, P.C. to obtain information r…" at bounding box center [414, 223] width 370 height 10
click at [234, 223] on input "Client(s) authorize(s) [PERSON_NAME] & Associates, P.C. to obtain information r…" at bounding box center [237, 221] width 7 height 7
checkbox input "true"
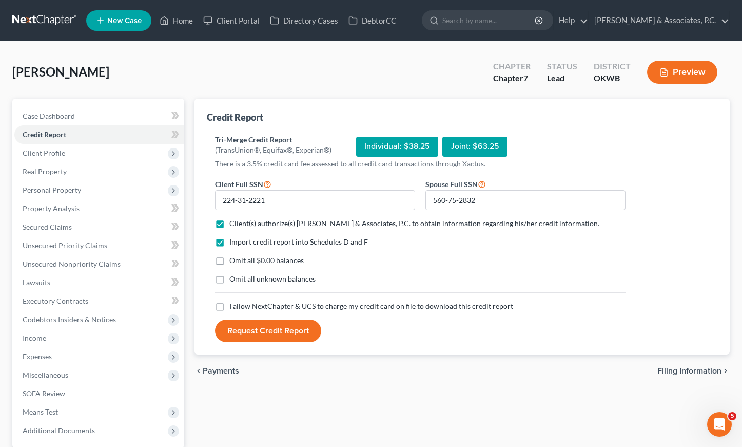
click at [229, 307] on label "I allow NextChapter & UCS to charge my credit card on file to download this cre…" at bounding box center [371, 306] width 284 height 10
click at [234, 307] on input "I allow NextChapter & UCS to charge my credit card on file to download this cre…" at bounding box center [237, 304] width 7 height 7
checkbox input "true"
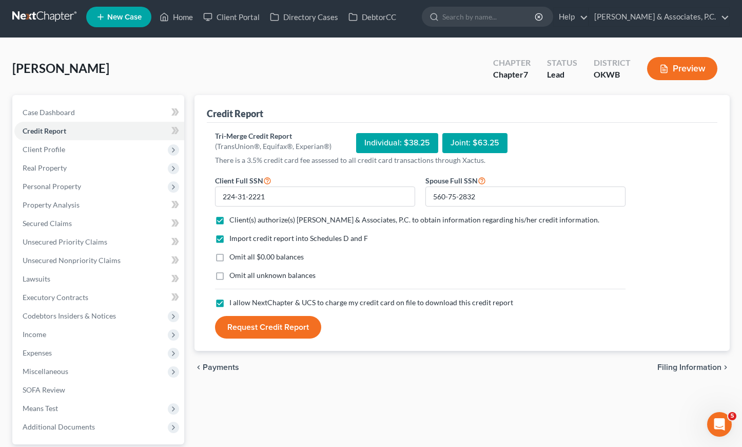
click at [248, 325] on button "Request Credit Report" at bounding box center [268, 327] width 106 height 23
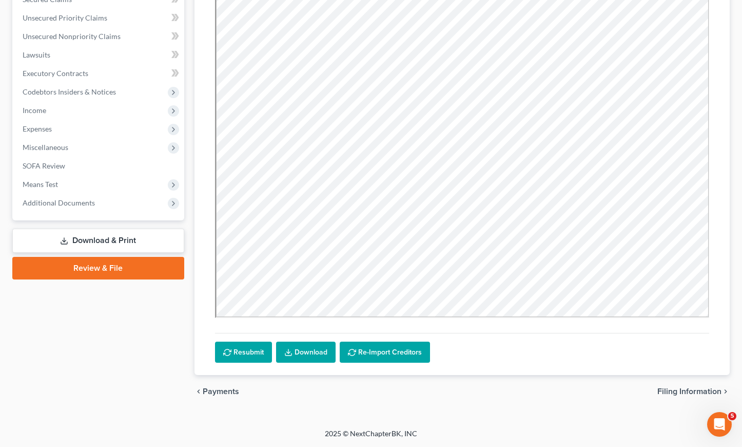
scroll to position [227, 0]
click at [295, 348] on link "Download" at bounding box center [306, 352] width 60 height 22
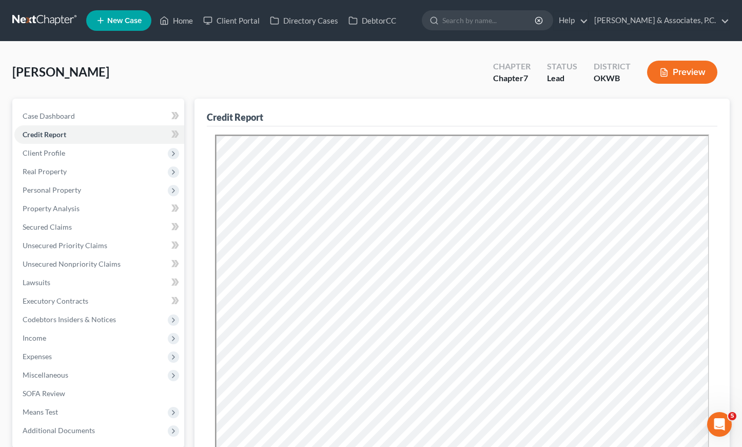
scroll to position [0, 0]
click at [166, 69] on div "[PERSON_NAME] Upgraded Chapter Chapter 7 Status Lead District OKWB Preview" at bounding box center [371, 76] width 718 height 45
click at [50, 203] on link "Property Analysis" at bounding box center [99, 208] width 170 height 18
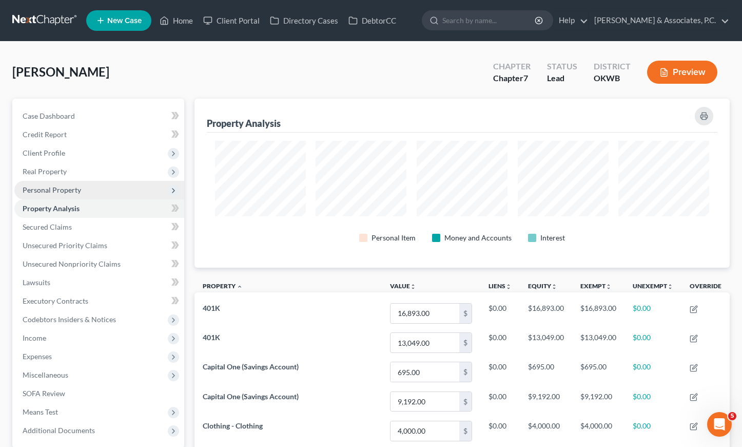
scroll to position [169, 535]
click at [60, 183] on span "Personal Property" at bounding box center [99, 190] width 170 height 18
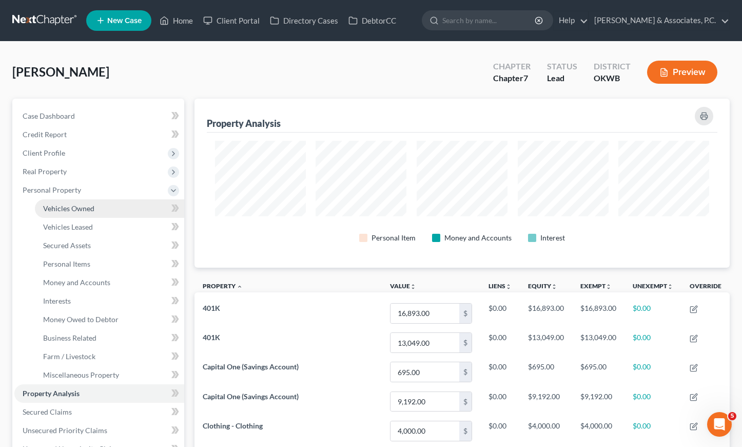
click at [61, 206] on span "Vehicles Owned" at bounding box center [68, 208] width 51 height 9
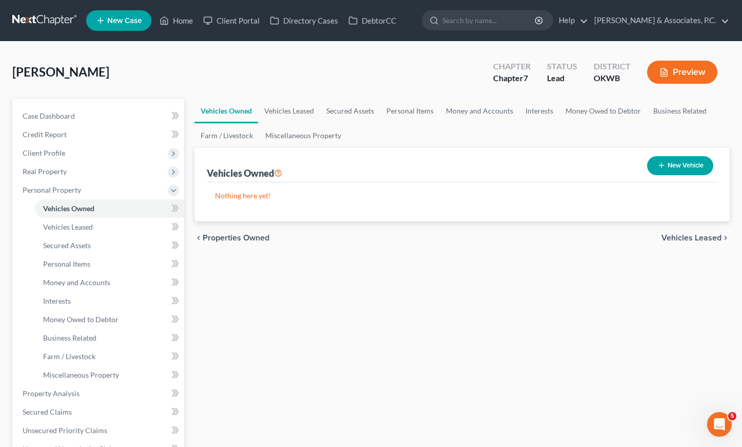
click at [683, 164] on button "New Vehicle" at bounding box center [680, 165] width 66 height 19
select select "0"
select select "2"
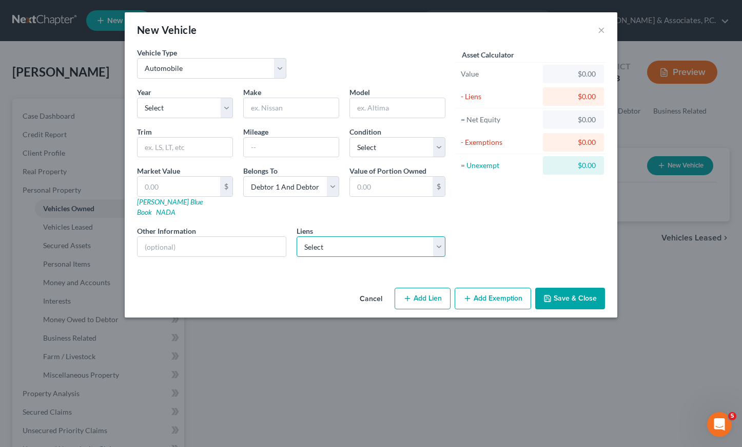
select select "1"
select select
select select "45"
select select "2"
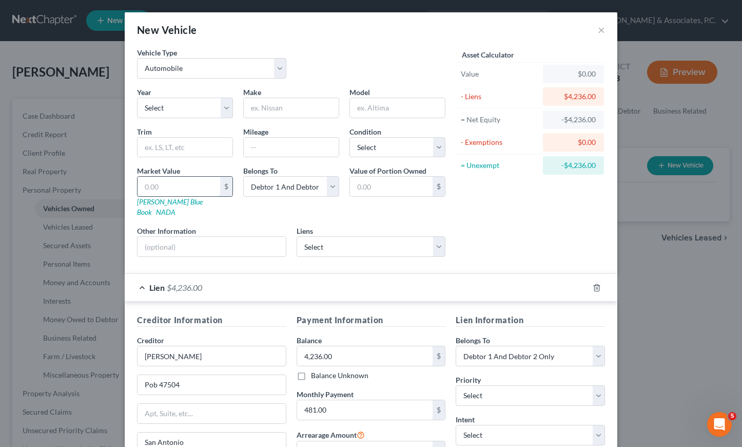
click at [183, 186] on input "text" at bounding box center [179, 187] width 83 height 20
type input "1"
type input "1.00"
click at [282, 108] on input "text" at bounding box center [291, 108] width 95 height 20
click at [272, 144] on input "text" at bounding box center [291, 148] width 95 height 20
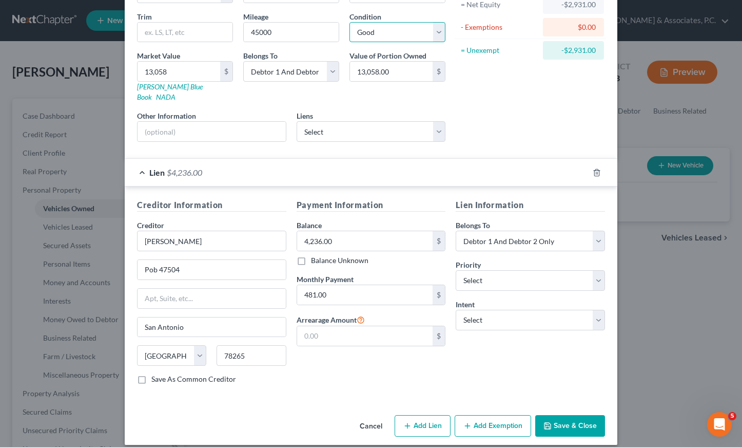
scroll to position [114, 0]
click at [577, 418] on button "Save & Close" at bounding box center [570, 426] width 70 height 22
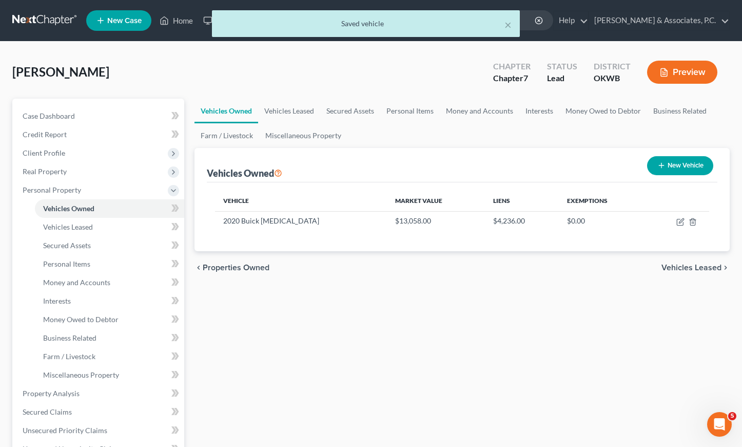
click at [670, 163] on button "New Vehicle" at bounding box center [680, 165] width 66 height 19
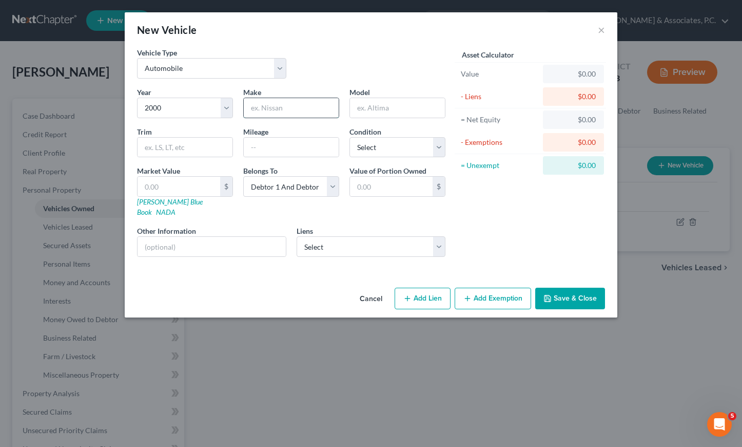
click at [282, 107] on input "text" at bounding box center [291, 108] width 95 height 20
drag, startPoint x: 198, startPoint y: 149, endPoint x: 207, endPoint y: 150, distance: 9.3
click at [198, 149] on input "text" at bounding box center [185, 148] width 95 height 20
click at [266, 150] on input "text" at bounding box center [291, 148] width 95 height 20
click at [188, 187] on input "text" at bounding box center [179, 187] width 83 height 20
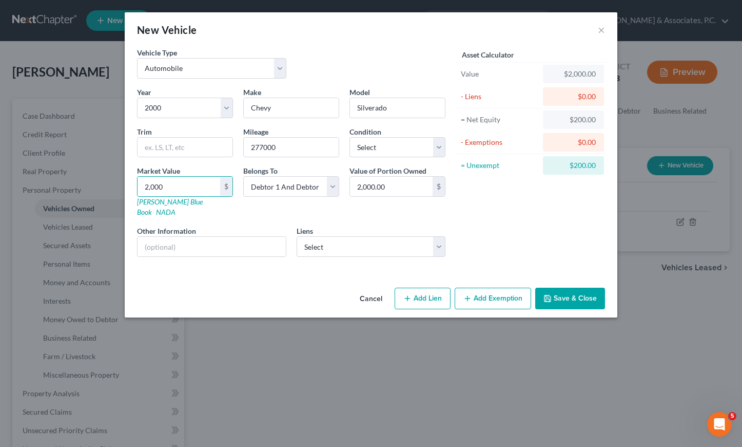
click at [361, 251] on div "Year Select 2026 2025 2024 2023 2022 2021 2020 2019 2018 2017 2016 2015 2014 20…" at bounding box center [291, 176] width 319 height 178
click at [485, 287] on button "Add Exemption" at bounding box center [493, 298] width 76 height 22
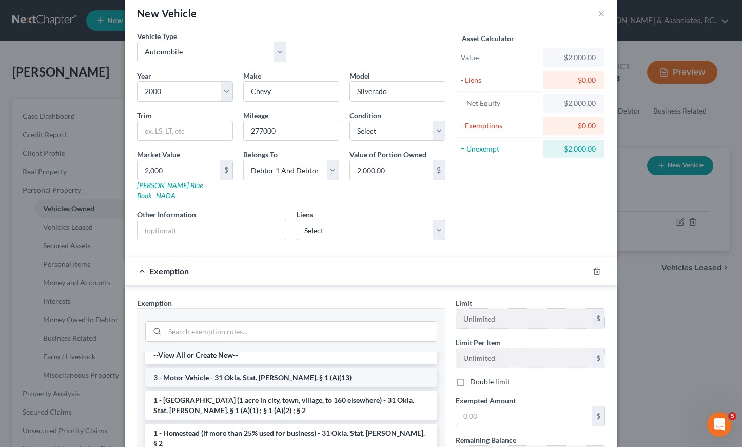
scroll to position [7, 0]
click at [216, 370] on li "3 - Motor Vehicle - 31 Okla. Stat. [PERSON_NAME]. § 1 (A)(13)" at bounding box center [291, 377] width 292 height 18
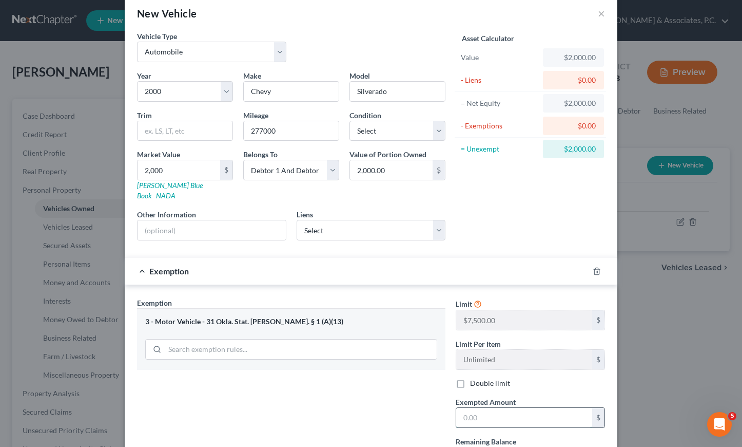
click at [513, 410] on input "text" at bounding box center [524, 418] width 136 height 20
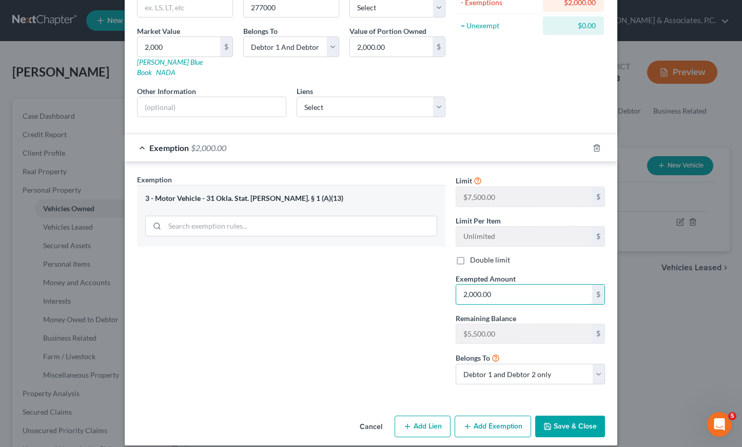
scroll to position [139, 0]
click at [559, 424] on button "Save & Close" at bounding box center [570, 427] width 70 height 22
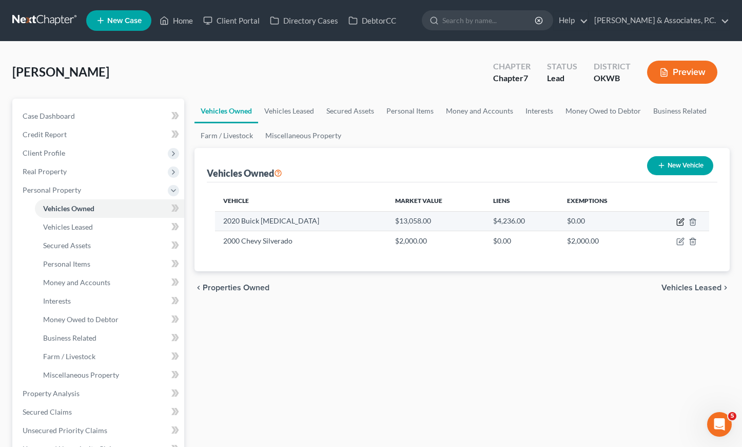
click at [683, 224] on icon "button" at bounding box center [681, 222] width 8 height 8
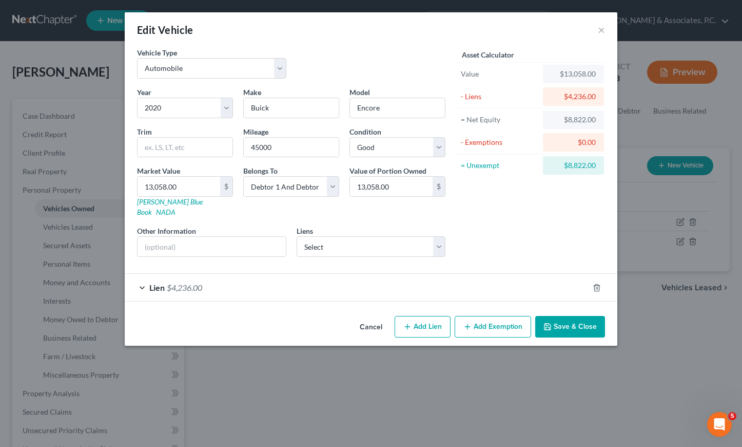
click at [506, 316] on button "Add Exemption" at bounding box center [493, 327] width 76 height 22
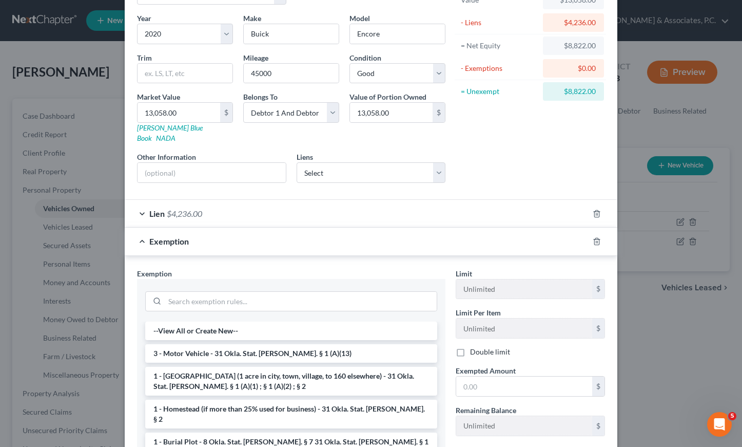
scroll to position [110, 0]
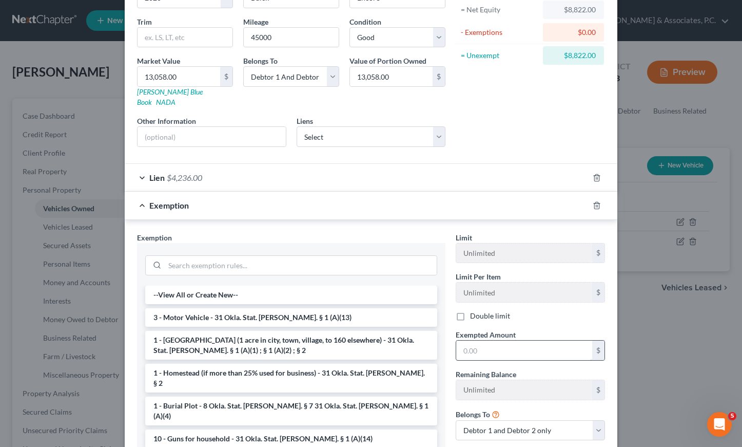
drag, startPoint x: 512, startPoint y: 304, endPoint x: 515, endPoint y: 337, distance: 33.0
click at [512, 311] on div "Double limit" at bounding box center [530, 316] width 149 height 10
drag, startPoint x: 199, startPoint y: 307, endPoint x: 218, endPoint y: 313, distance: 20.3
click at [199, 308] on li "3 - Motor Vehicle - 31 Okla. Stat. [PERSON_NAME]. § 1 (A)(13)" at bounding box center [291, 317] width 292 height 18
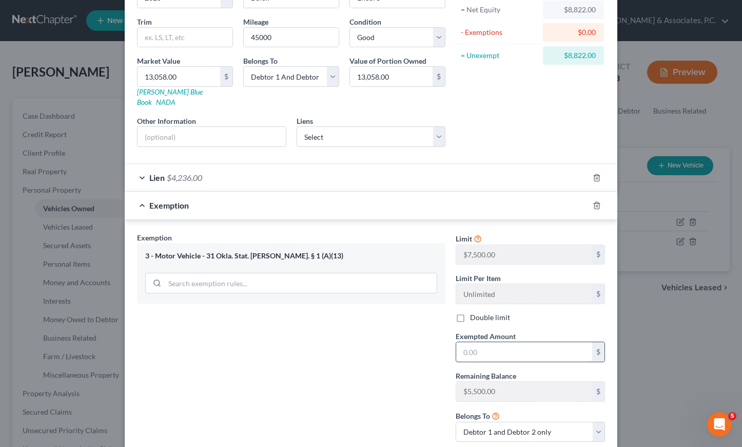
click at [484, 344] on input "text" at bounding box center [524, 352] width 136 height 20
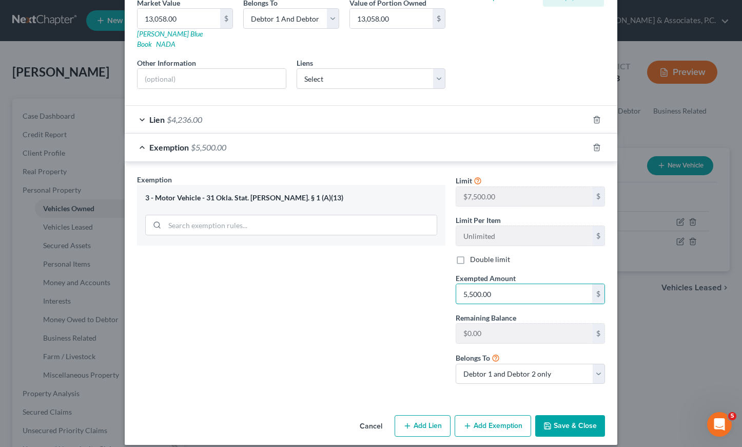
scroll to position [167, 0]
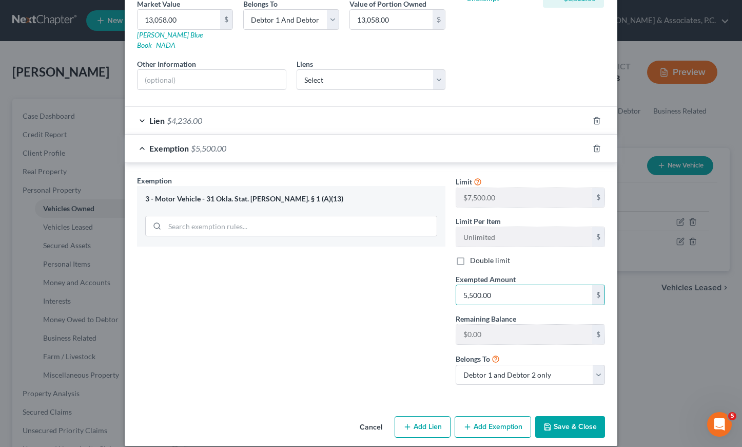
click at [548, 422] on icon "button" at bounding box center [548, 426] width 8 height 8
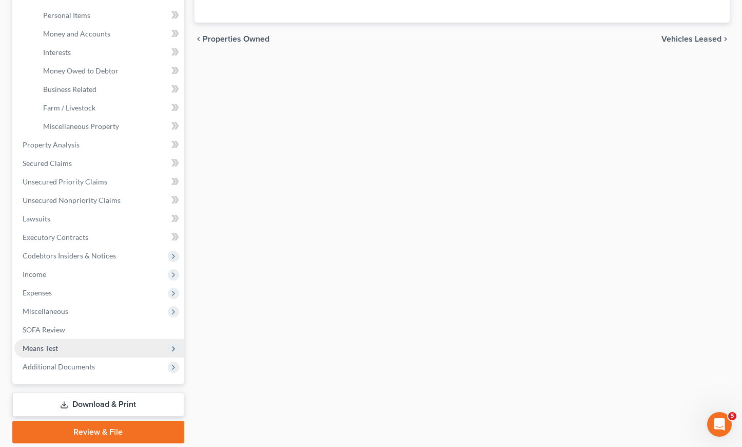
scroll to position [252, 0]
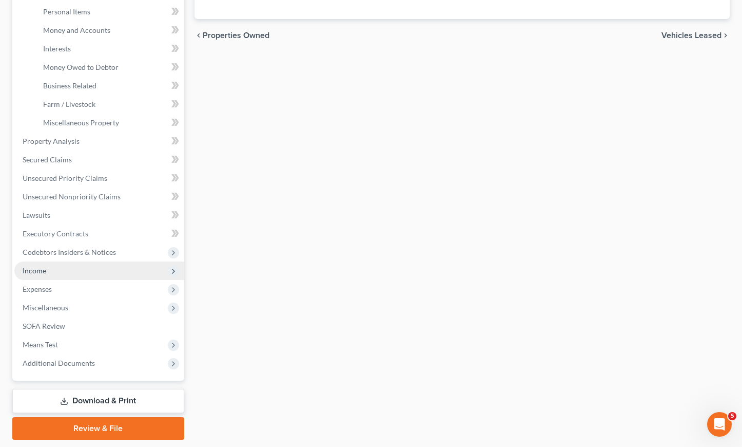
click at [46, 267] on span "Income" at bounding box center [99, 270] width 170 height 18
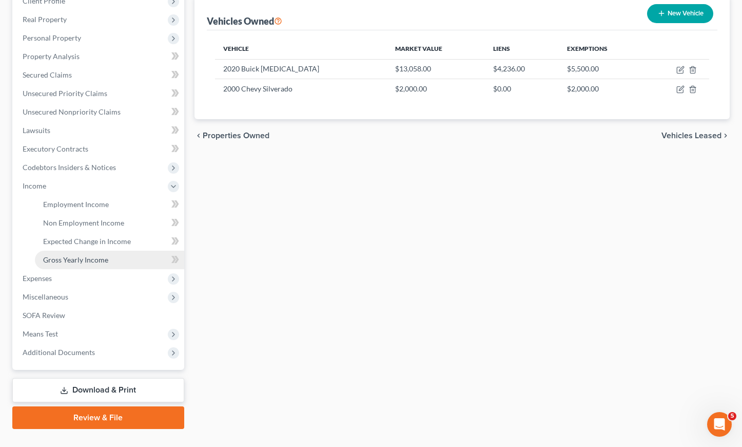
scroll to position [151, 1]
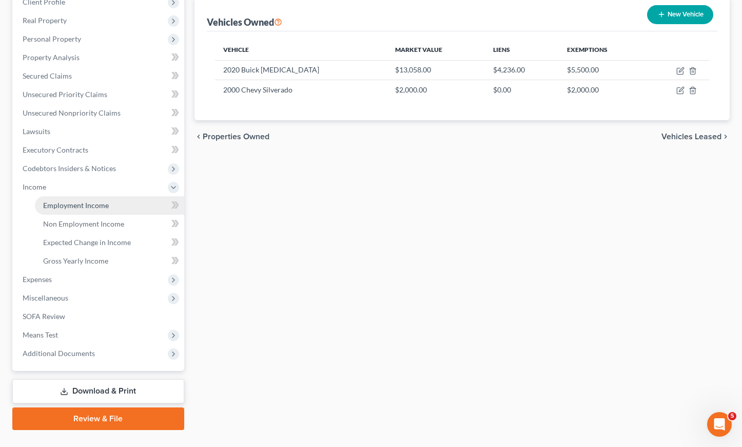
click at [75, 207] on span "Employment Income" at bounding box center [76, 205] width 66 height 9
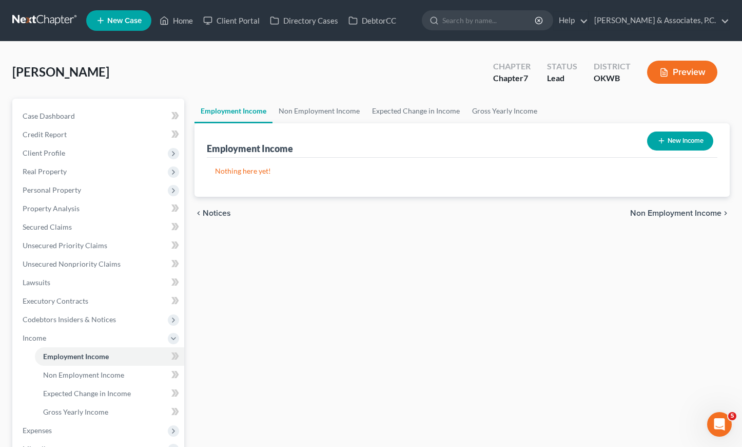
click at [691, 140] on button "New Income" at bounding box center [680, 140] width 66 height 19
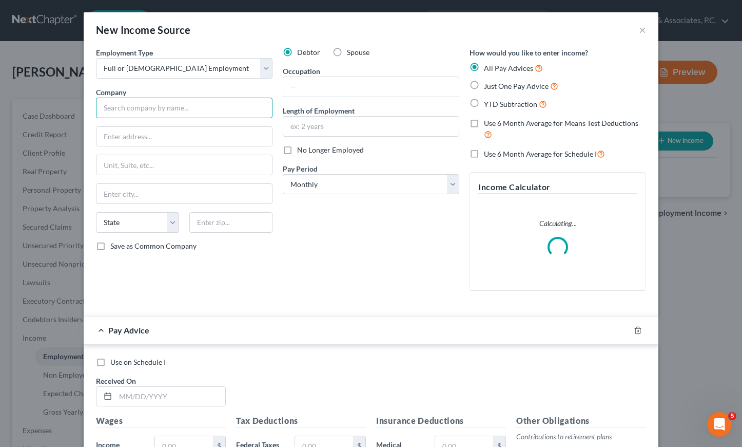
click at [128, 107] on input "text" at bounding box center [184, 108] width 177 height 21
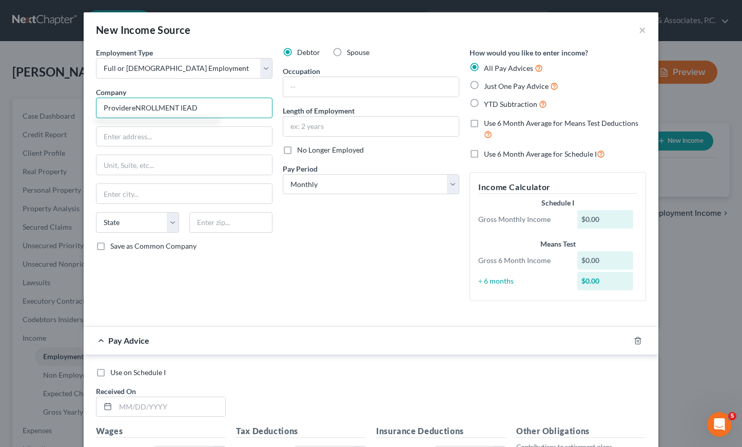
drag, startPoint x: 207, startPoint y: 108, endPoint x: 136, endPoint y: 107, distance: 71.9
click at [136, 107] on input "ProvidereNROLLMENT lEAD" at bounding box center [184, 108] width 177 height 21
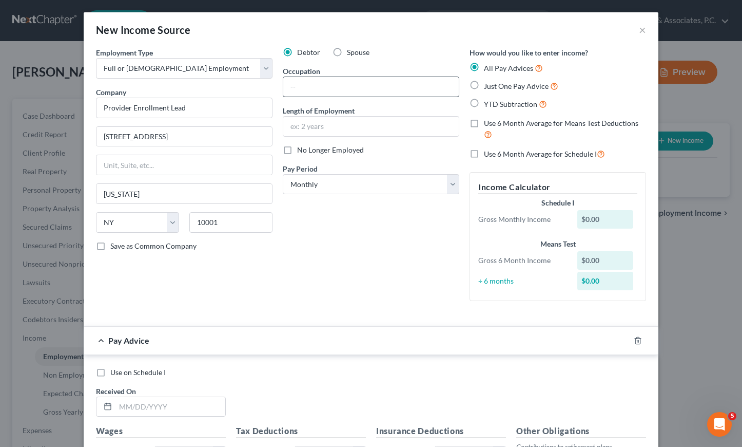
click at [321, 76] on div "Occupation" at bounding box center [371, 81] width 177 height 31
click at [323, 84] on input "text" at bounding box center [371, 87] width 176 height 20
drag, startPoint x: 245, startPoint y: 107, endPoint x: 84, endPoint y: 99, distance: 161.4
click at [84, 99] on div "Employment Type * Select Full or [DEMOGRAPHIC_DATA] Employment Self Employment …" at bounding box center [371, 360] width 575 height 626
click at [335, 84] on input "text" at bounding box center [371, 87] width 176 height 20
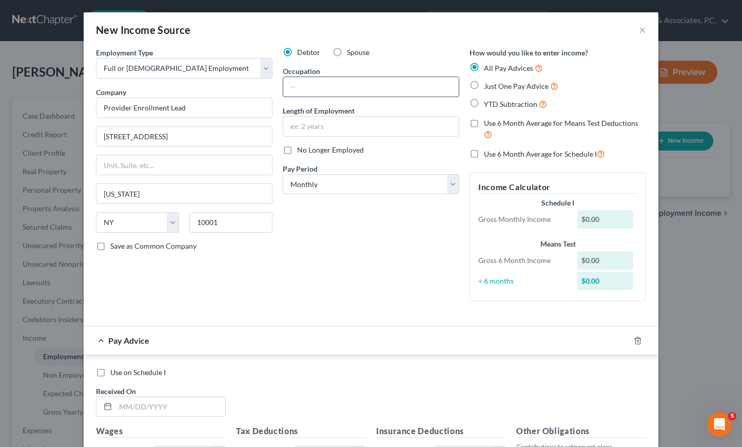
paste input "Provider Enrollment Lead"
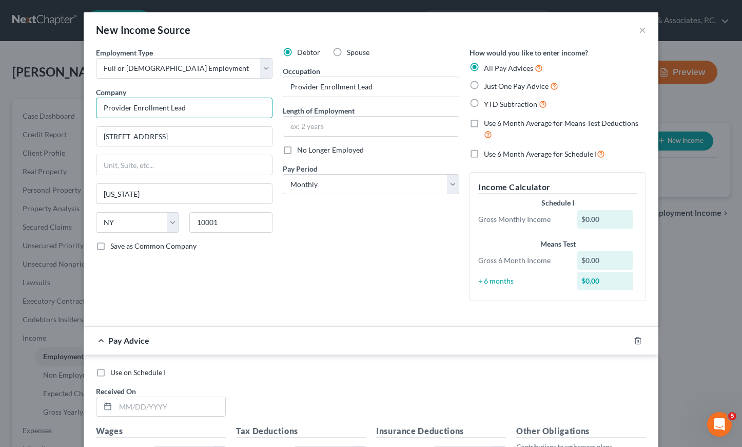
drag, startPoint x: 225, startPoint y: 108, endPoint x: 42, endPoint y: 109, distance: 183.3
click at [43, 109] on div "New Income Source × Employment Type * Select Full or [DEMOGRAPHIC_DATA] Employm…" at bounding box center [371, 223] width 742 height 447
drag, startPoint x: 157, startPoint y: 110, endPoint x: 82, endPoint y: 106, distance: 75.6
click at [82, 106] on div "New Income Source × Employment Type * Select Full or [DEMOGRAPHIC_DATA] Employm…" at bounding box center [371, 223] width 742 height 447
click at [151, 106] on input "Cognizne" at bounding box center [184, 108] width 177 height 21
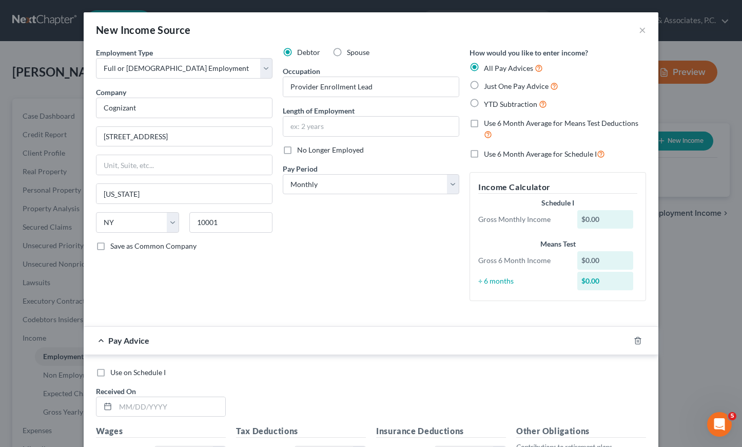
drag, startPoint x: 345, startPoint y: 227, endPoint x: 335, endPoint y: 226, distance: 10.4
click at [345, 227] on div "Debtor Spouse Occupation Provider Enrollment Lead Length of Employment No Longe…" at bounding box center [371, 178] width 187 height 262
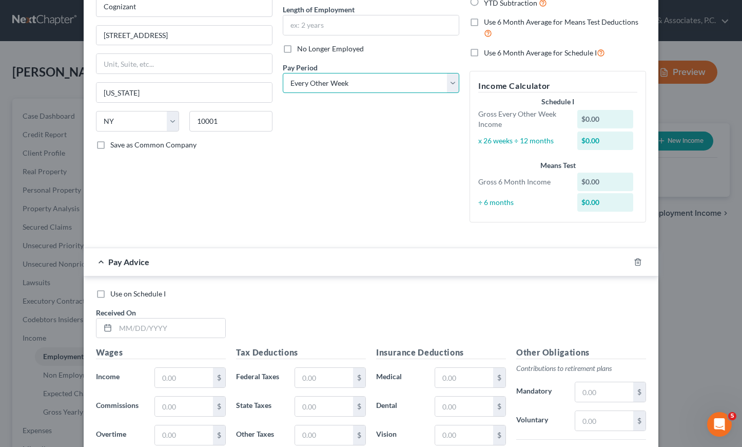
scroll to position [107, 0]
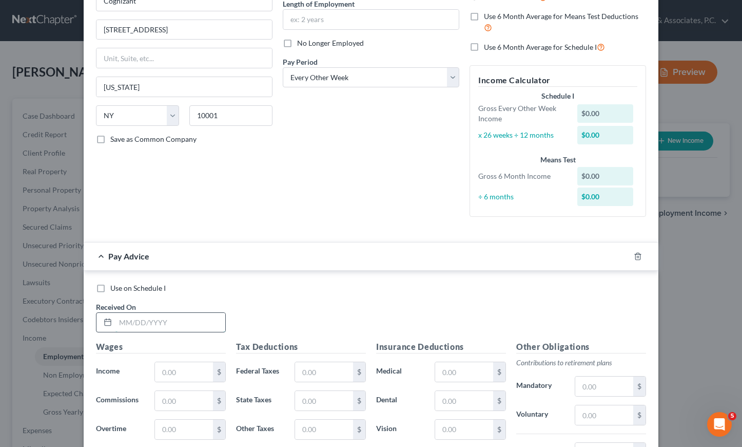
click at [200, 319] on input "text" at bounding box center [170, 323] width 110 height 20
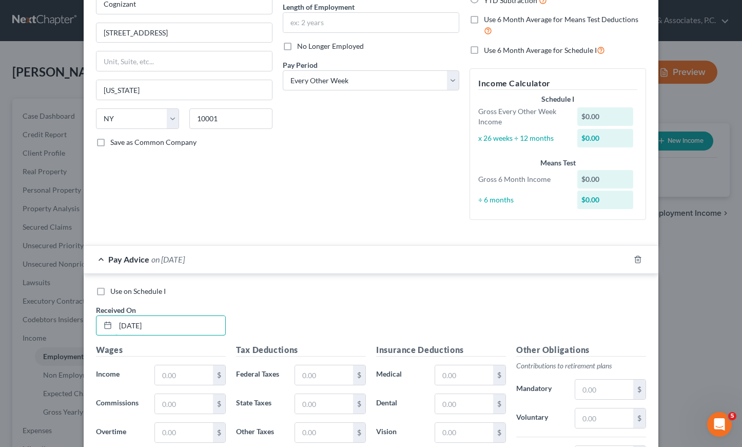
scroll to position [112, 0]
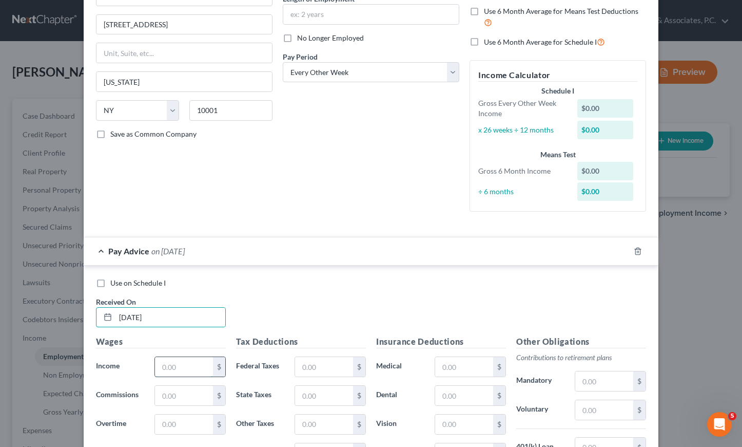
click at [175, 365] on input "text" at bounding box center [184, 367] width 58 height 20
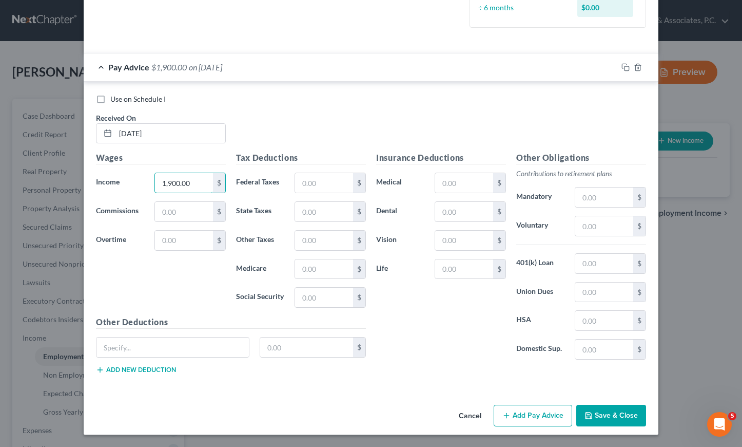
scroll to position [293, 0]
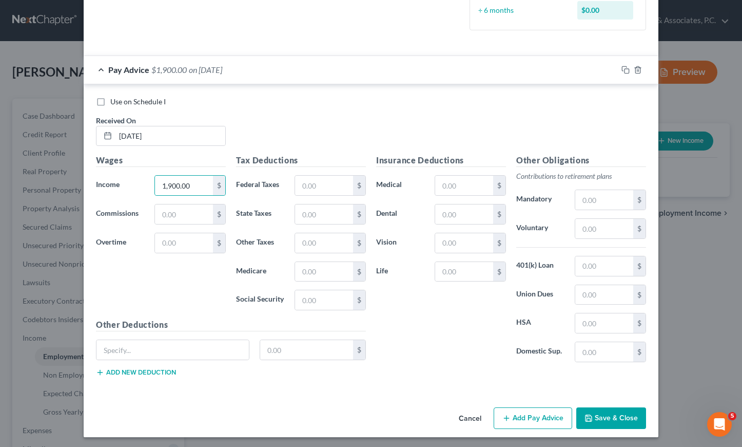
drag, startPoint x: 626, startPoint y: 419, endPoint x: 620, endPoint y: 416, distance: 7.3
click at [626, 419] on button "Save & Close" at bounding box center [611, 418] width 70 height 22
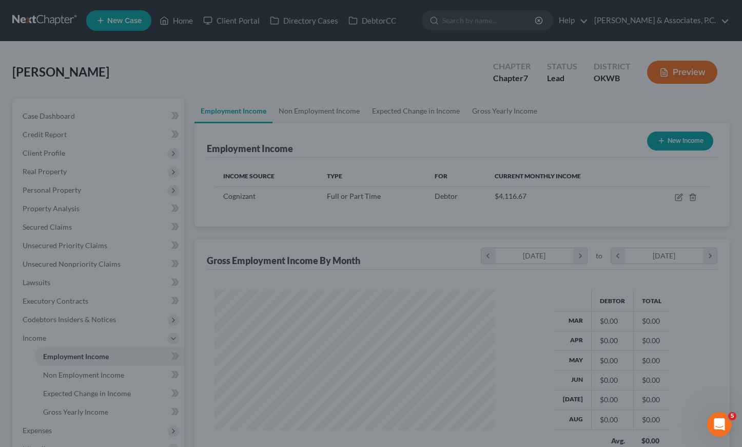
scroll to position [184, 301]
